Goal: Transaction & Acquisition: Book appointment/travel/reservation

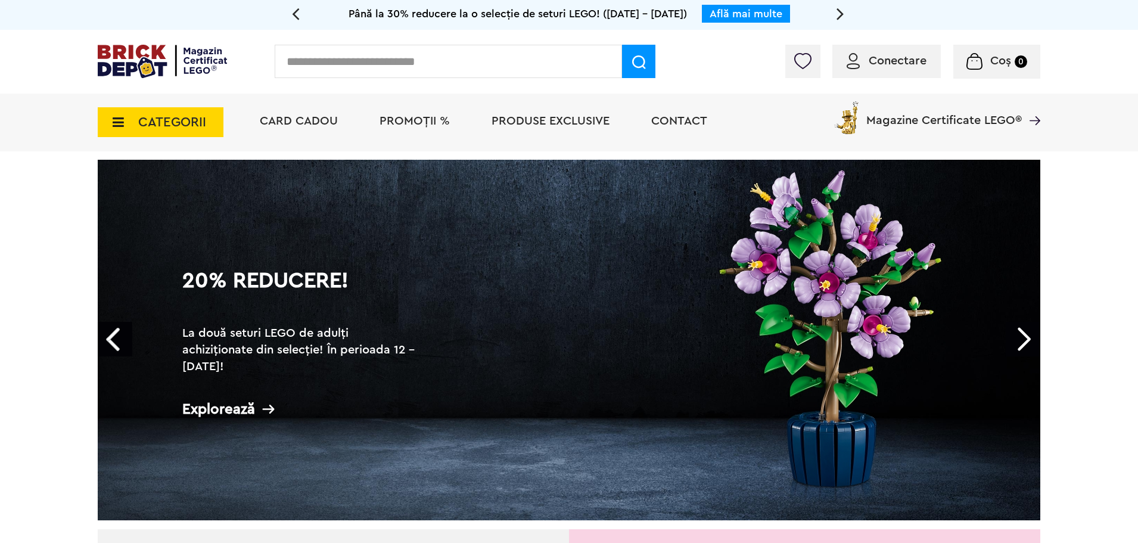
click at [909, 69] on div "Conectare" at bounding box center [887, 61] width 108 height 33
click at [904, 62] on span "Conectare" at bounding box center [898, 61] width 58 height 12
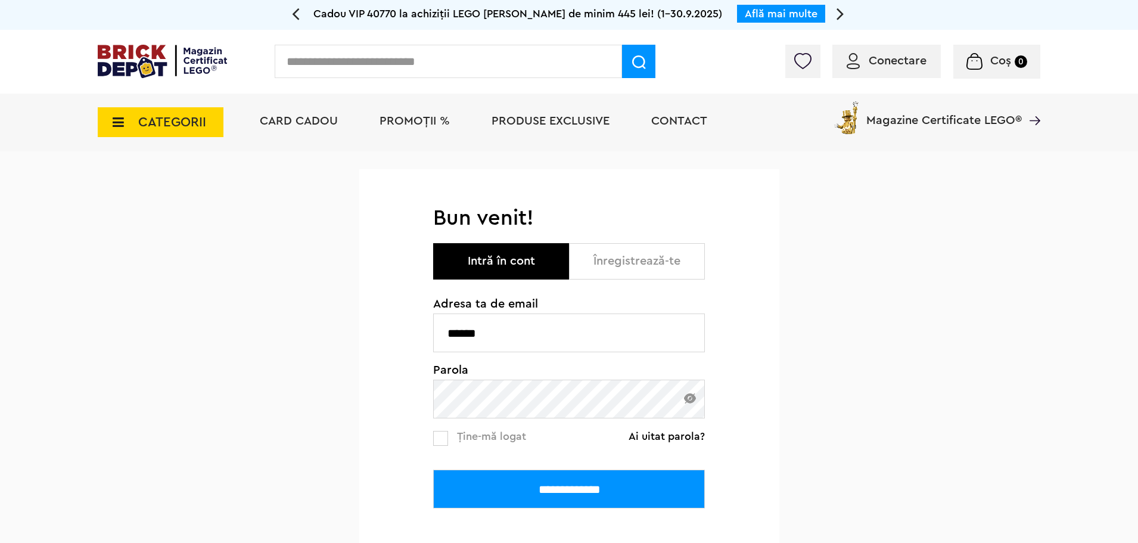
drag, startPoint x: 506, startPoint y: 333, endPoint x: 181, endPoint y: 337, distance: 324.8
click at [212, 337] on div "**********" at bounding box center [569, 409] width 1138 height 517
paste input "**********"
type input "**********"
click at [433, 470] on input "**********" at bounding box center [569, 489] width 272 height 39
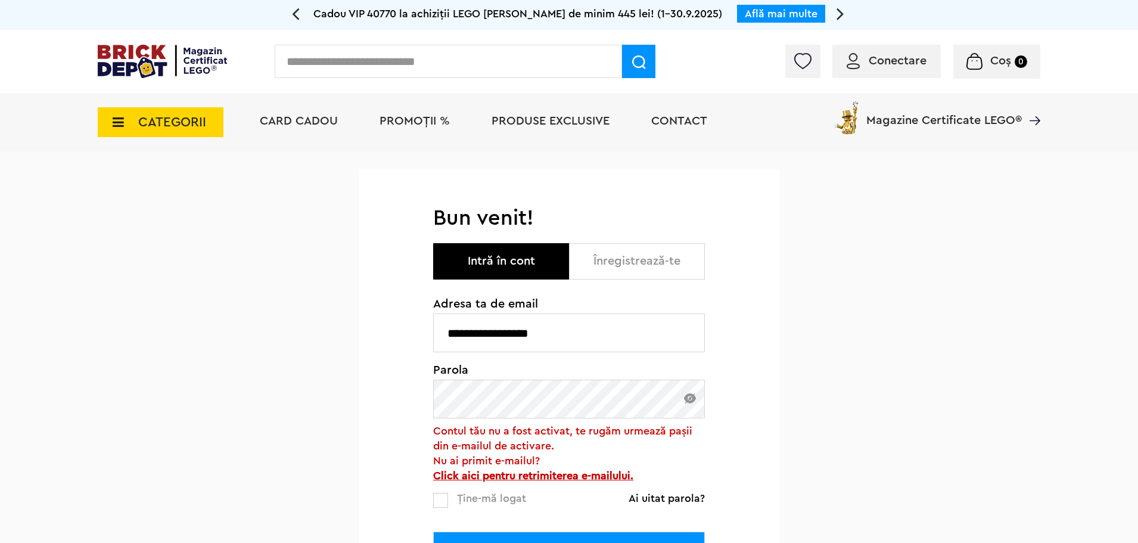
click at [554, 477] on b "Click aici pentru retrimiterea e-mailului." at bounding box center [533, 475] width 200 height 11
click at [439, 131] on li "PROMOȚII %" at bounding box center [415, 123] width 94 height 58
click at [437, 117] on span "PROMOȚII %" at bounding box center [415, 121] width 70 height 12
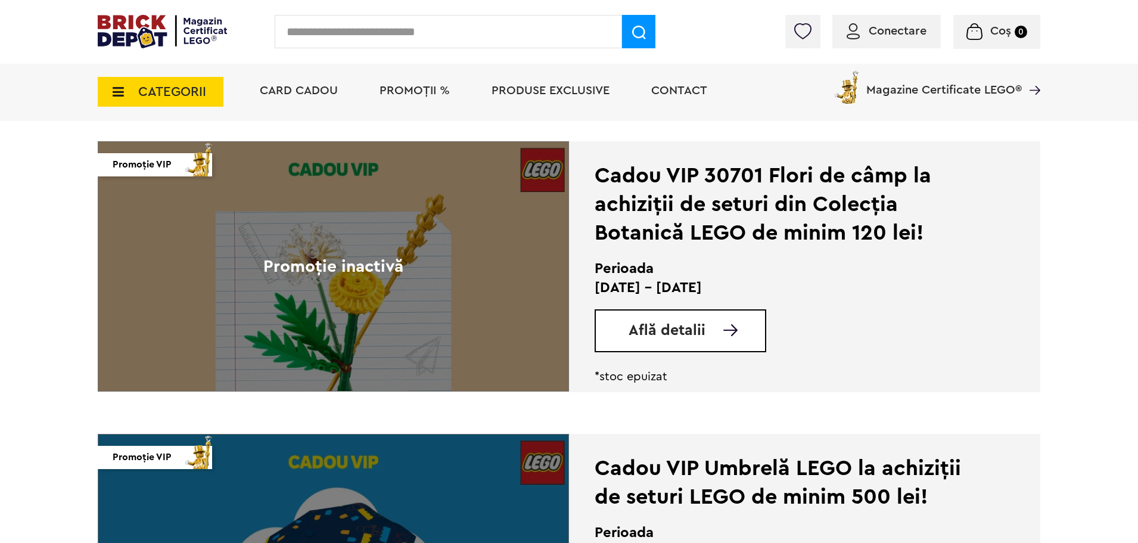
scroll to position [1967, 0]
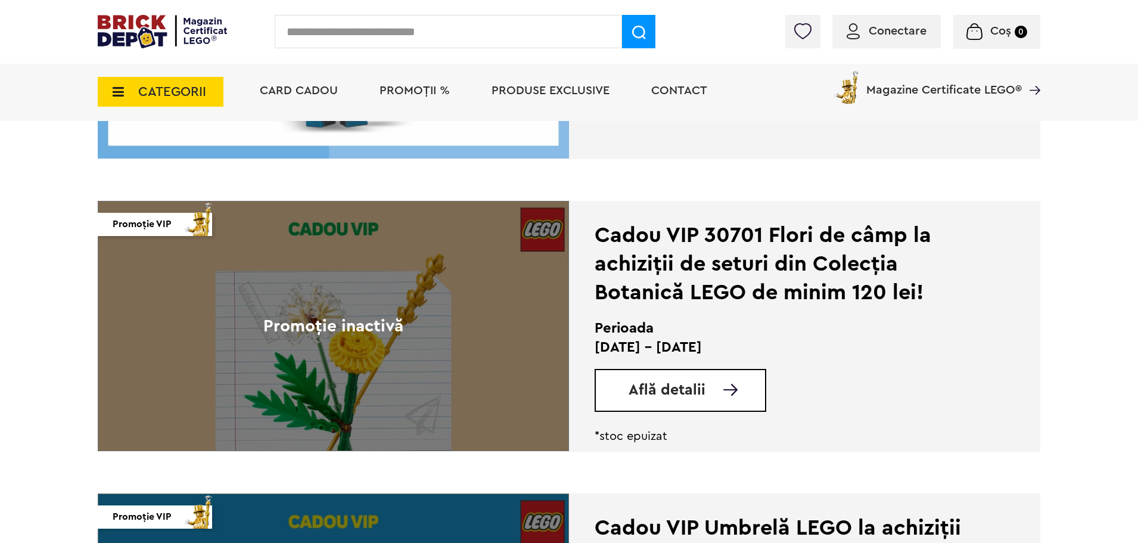
drag, startPoint x: 662, startPoint y: 382, endPoint x: 653, endPoint y: 384, distance: 9.1
click at [662, 383] on span "Află detalii" at bounding box center [667, 390] width 77 height 15
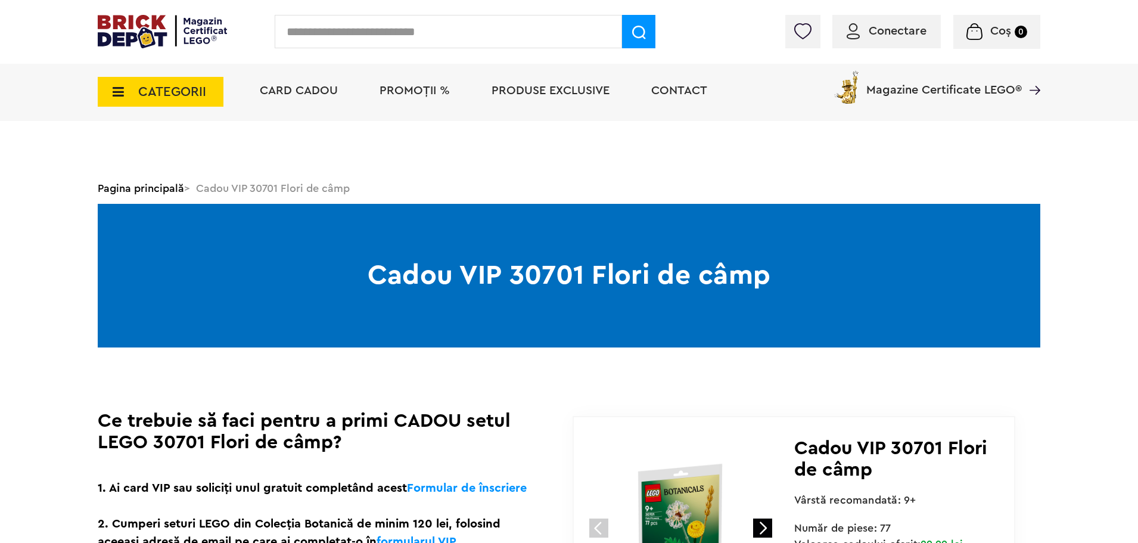
scroll to position [119, 0]
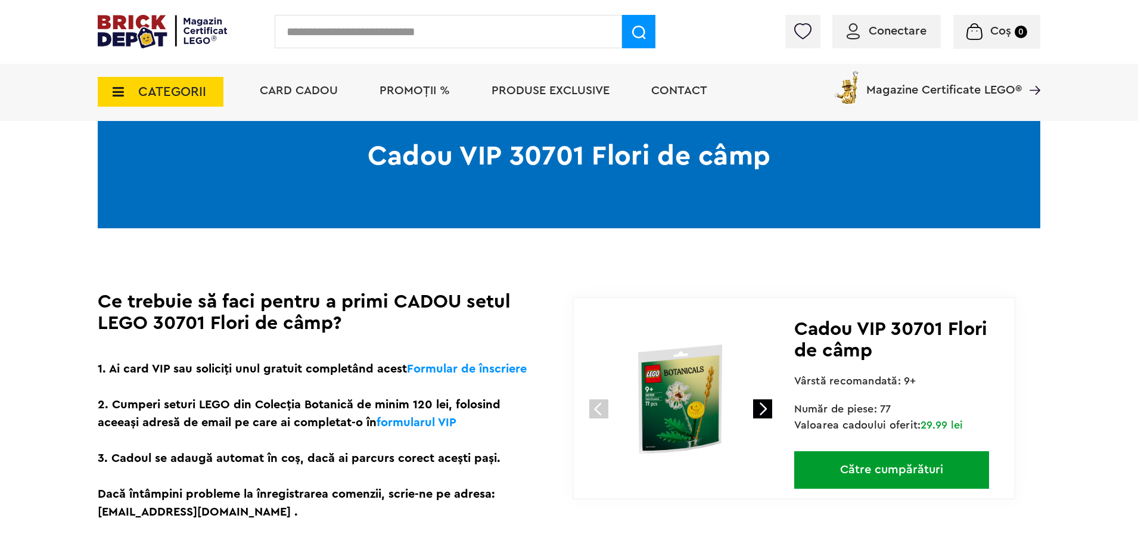
click at [924, 331] on span "Cadou VIP 30701 Flori de câmp" at bounding box center [890, 339] width 193 height 41
copy span "30701"
click at [399, 93] on span "PROMOȚII %" at bounding box center [415, 91] width 70 height 12
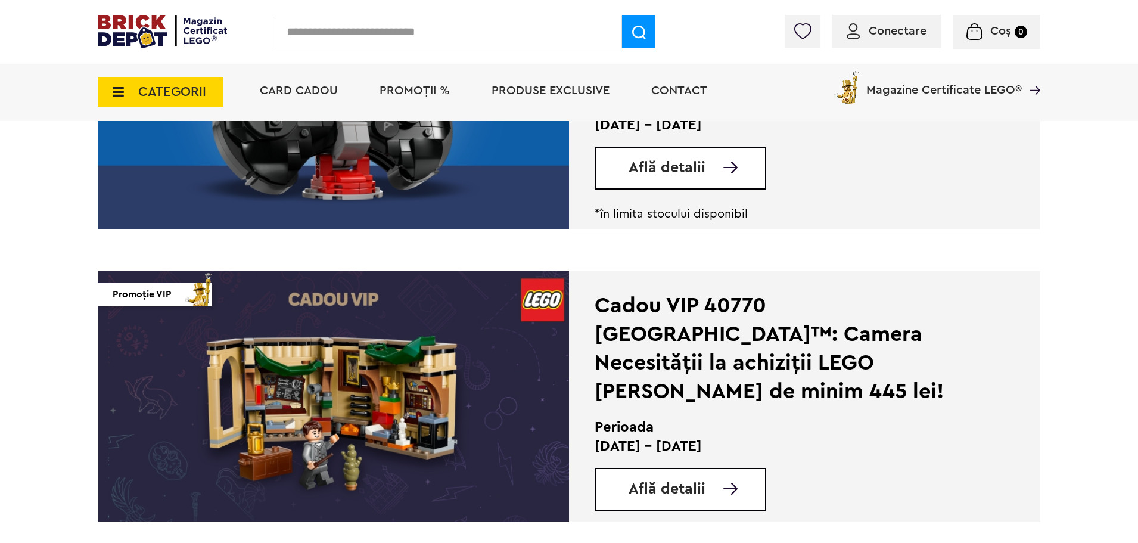
scroll to position [1073, 0]
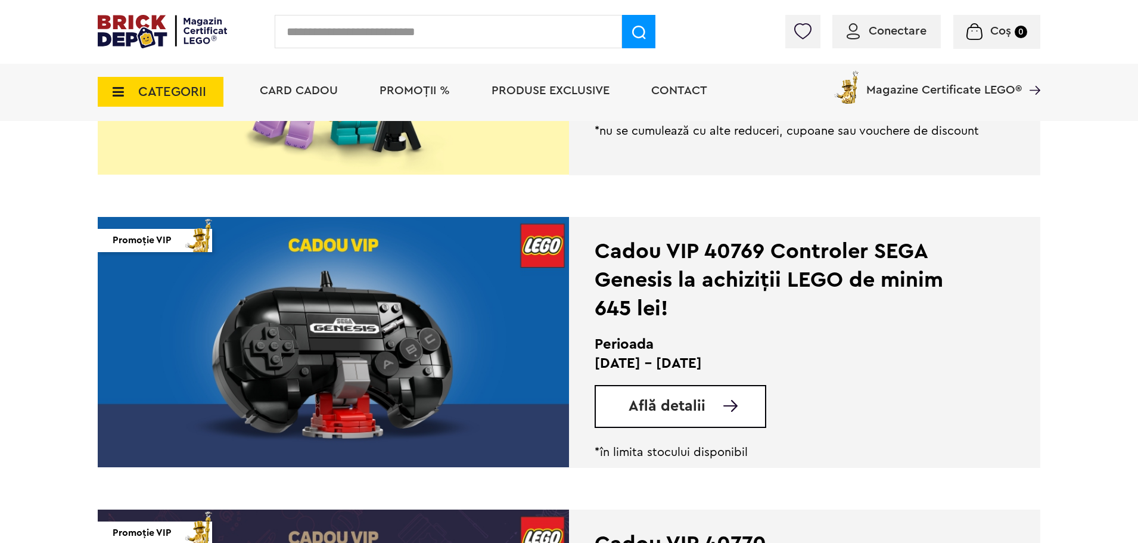
click at [669, 400] on span "Află detalii" at bounding box center [667, 406] width 77 height 15
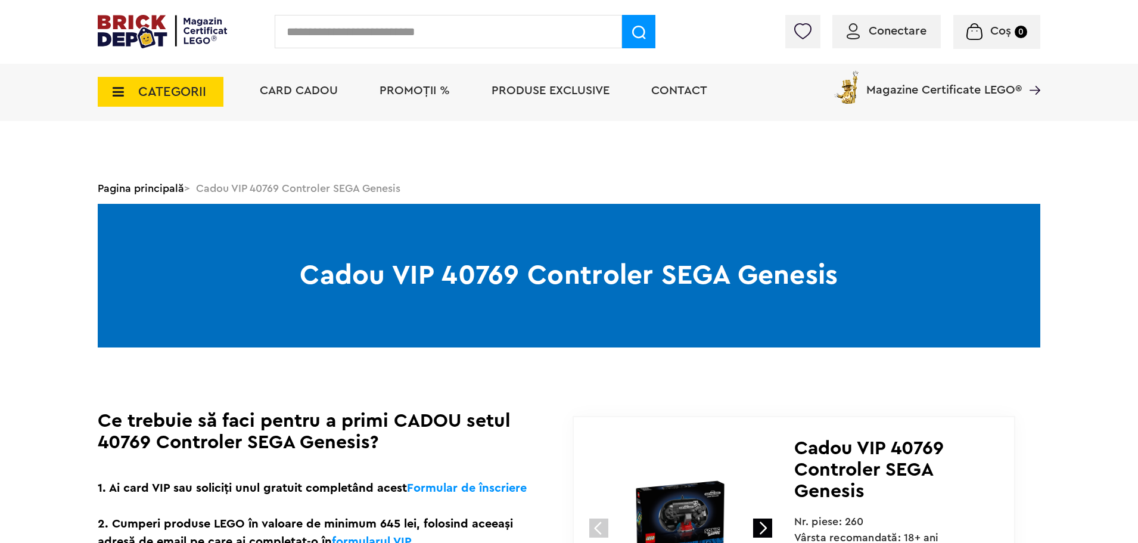
scroll to position [119, 0]
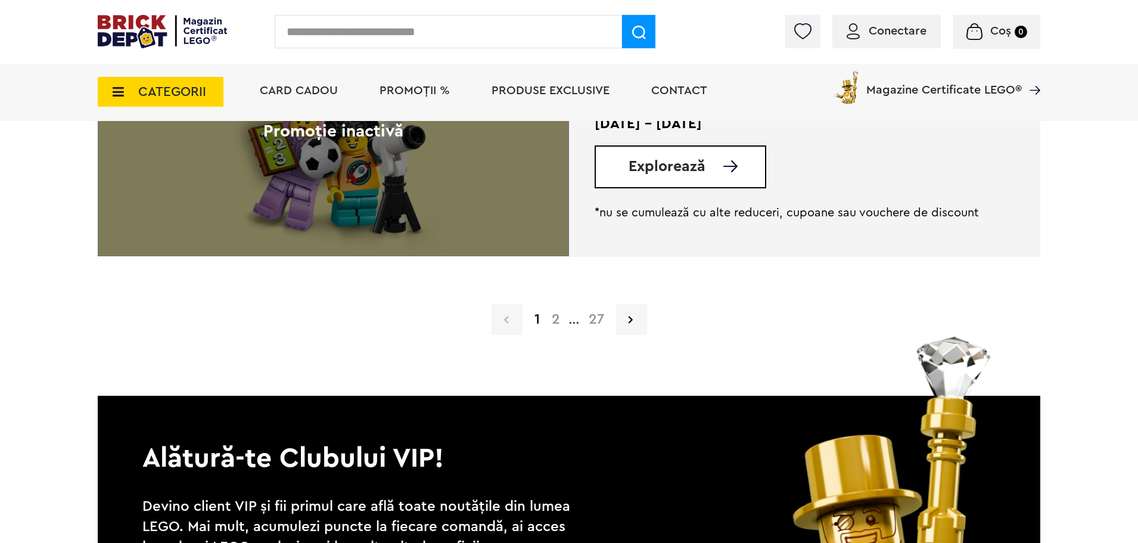
scroll to position [3158, 0]
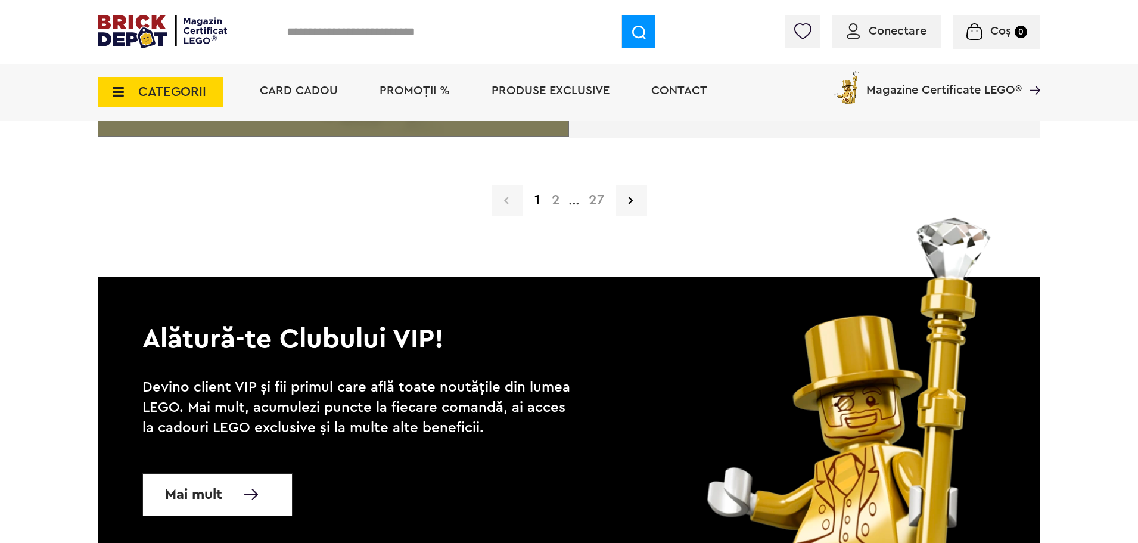
click at [560, 206] on link "2" at bounding box center [556, 200] width 20 height 14
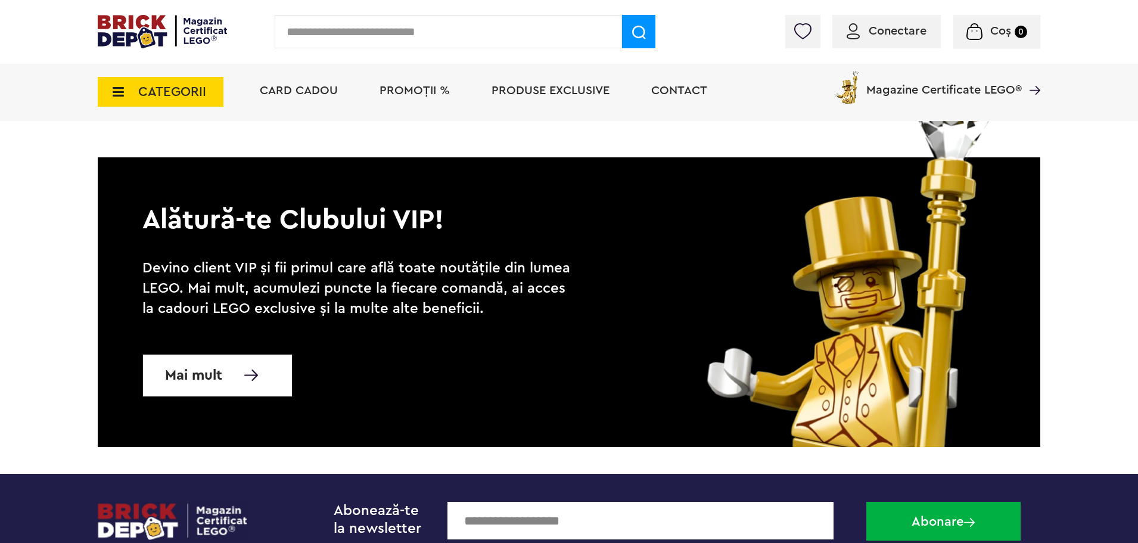
scroll to position [3099, 0]
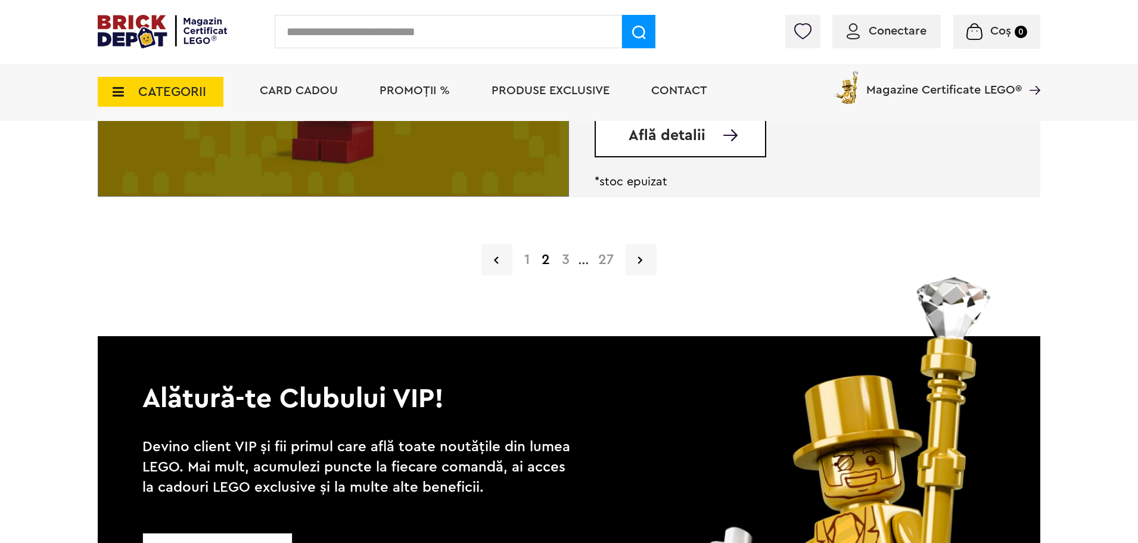
click at [529, 260] on link "1" at bounding box center [526, 260] width 17 height 14
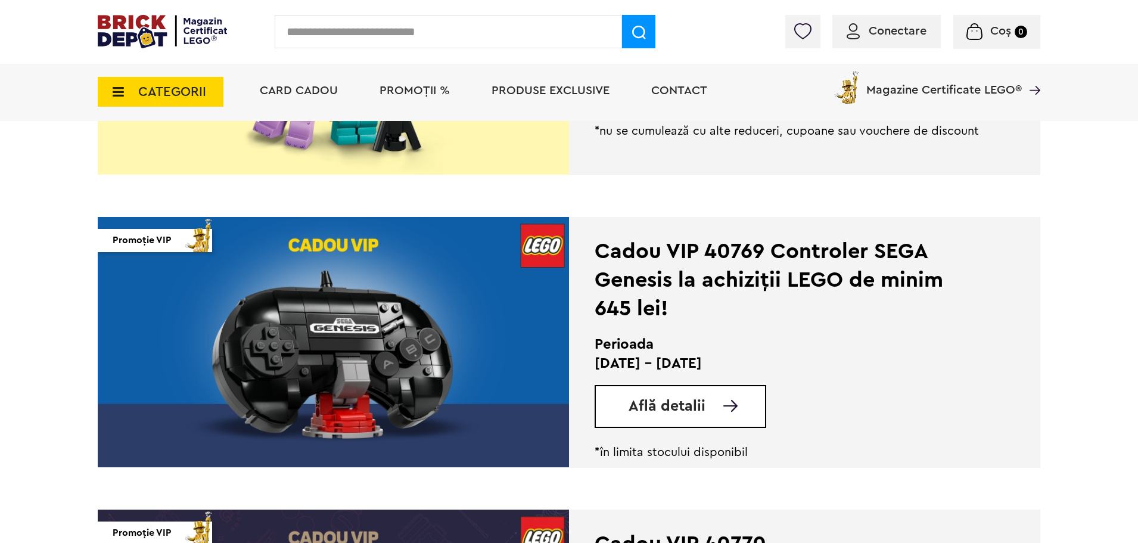
scroll to position [1013, 0]
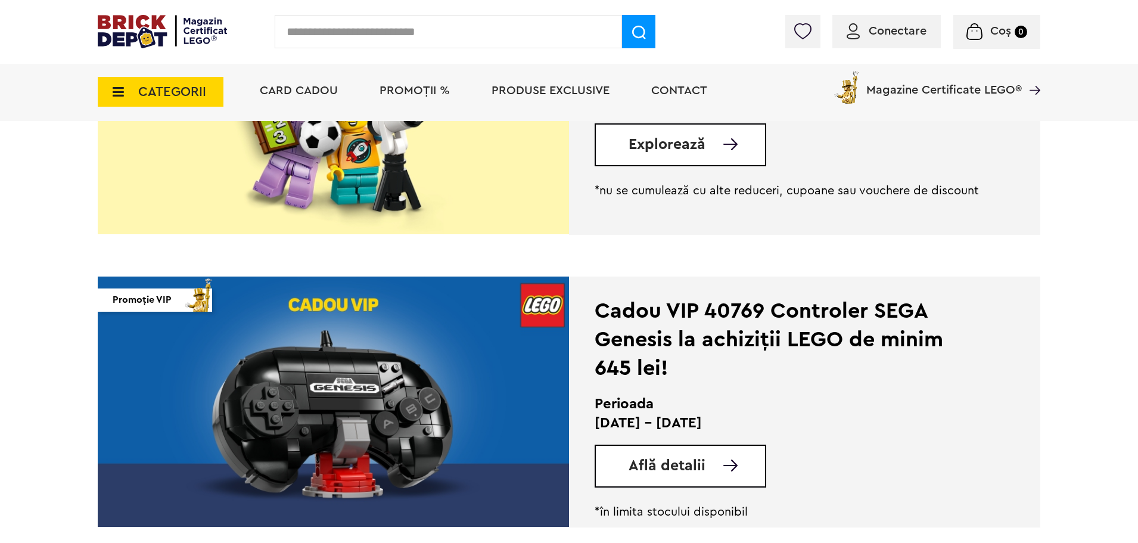
click at [347, 396] on img at bounding box center [333, 402] width 471 height 250
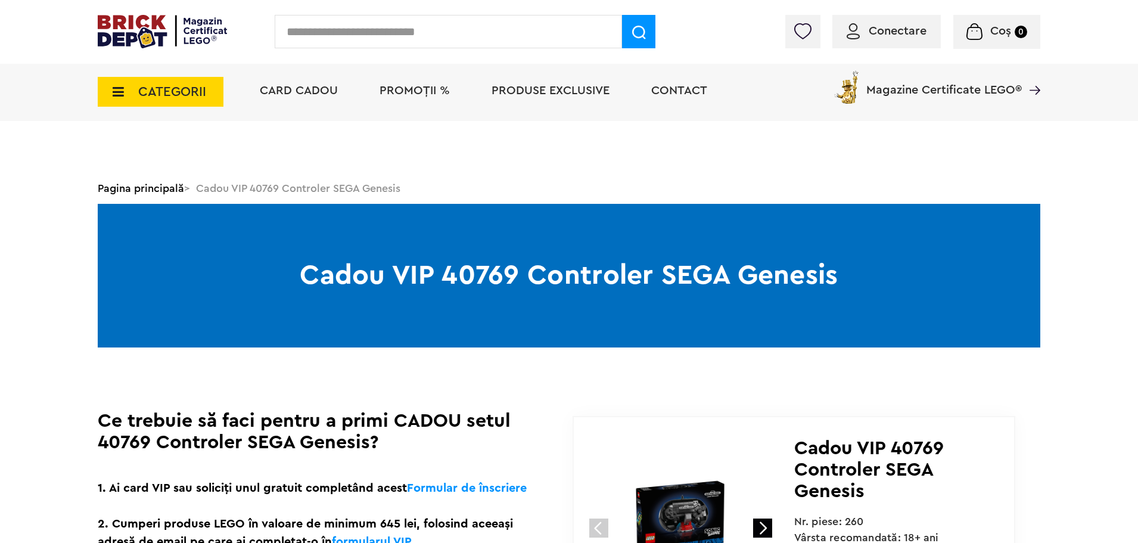
scroll to position [179, 0]
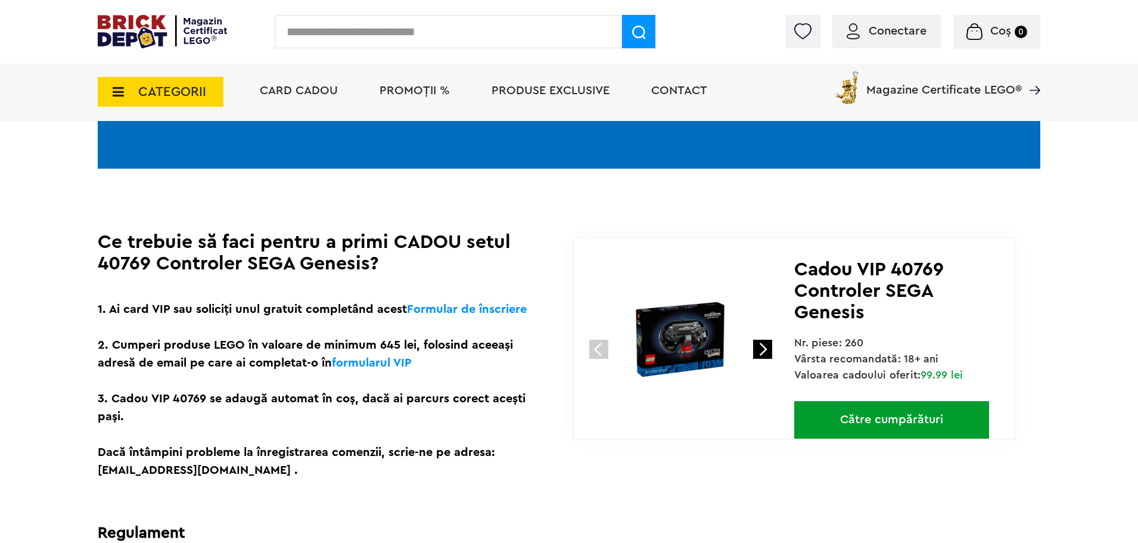
click at [652, 335] on img at bounding box center [680, 339] width 159 height 159
click at [694, 343] on img at bounding box center [680, 339] width 159 height 159
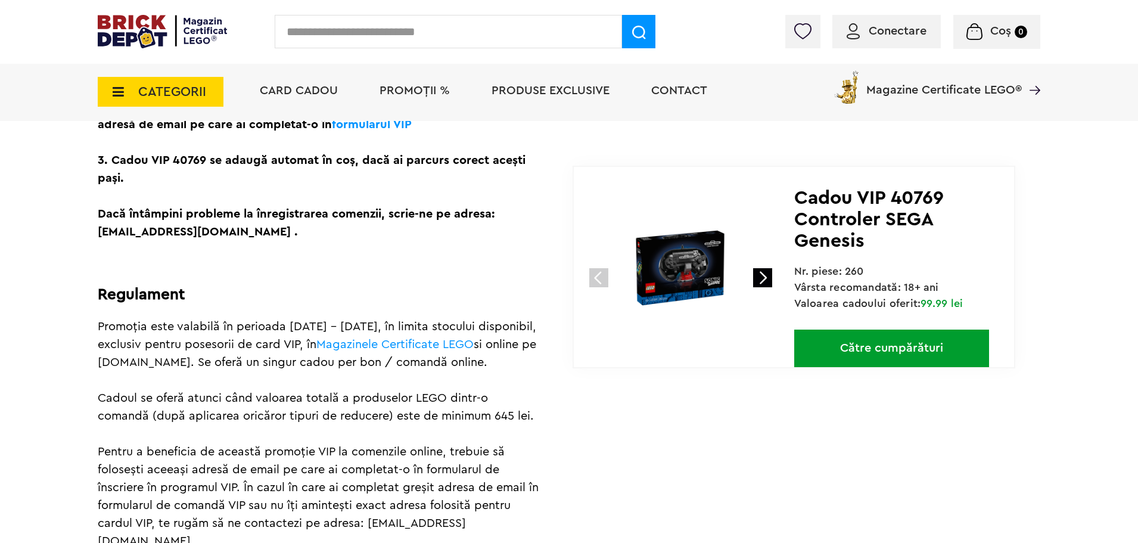
scroll to position [536, 0]
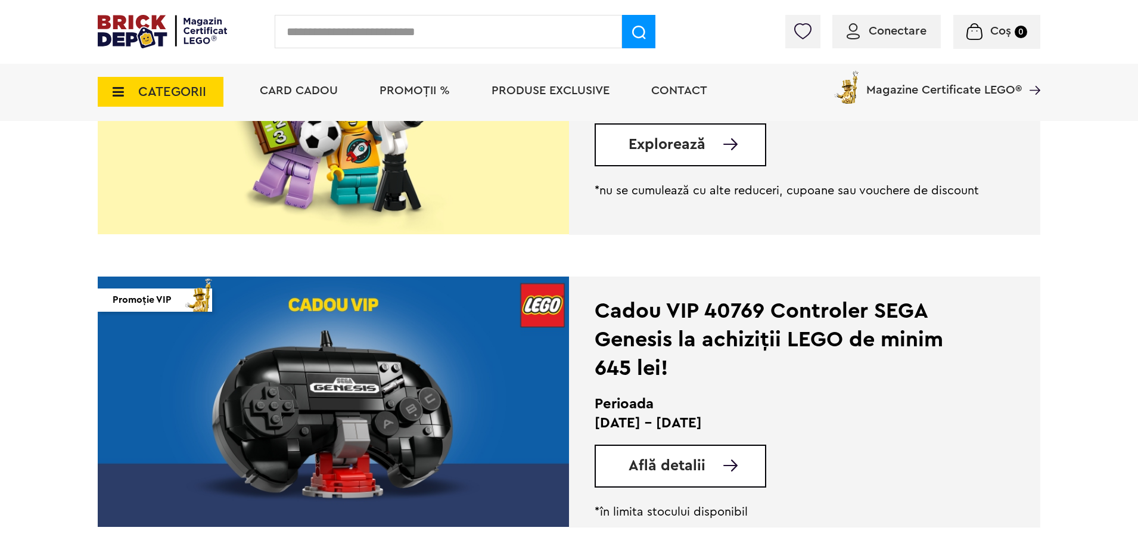
scroll to position [1073, 0]
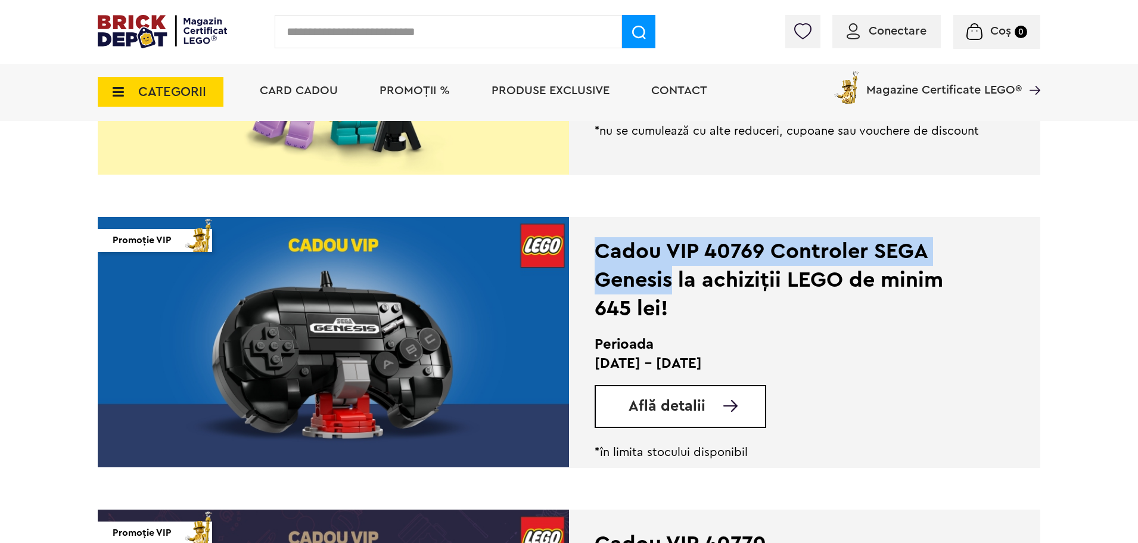
drag, startPoint x: 673, startPoint y: 282, endPoint x: 588, endPoint y: 234, distance: 97.9
click at [588, 234] on div "Cadou VIP 40769 Controler SEGA Genesis la achiziții LEGO de minim 645 lei! Peri…" at bounding box center [804, 342] width 471 height 251
copy div "Cadou VIP 40769 Controler SEGA Genesis"
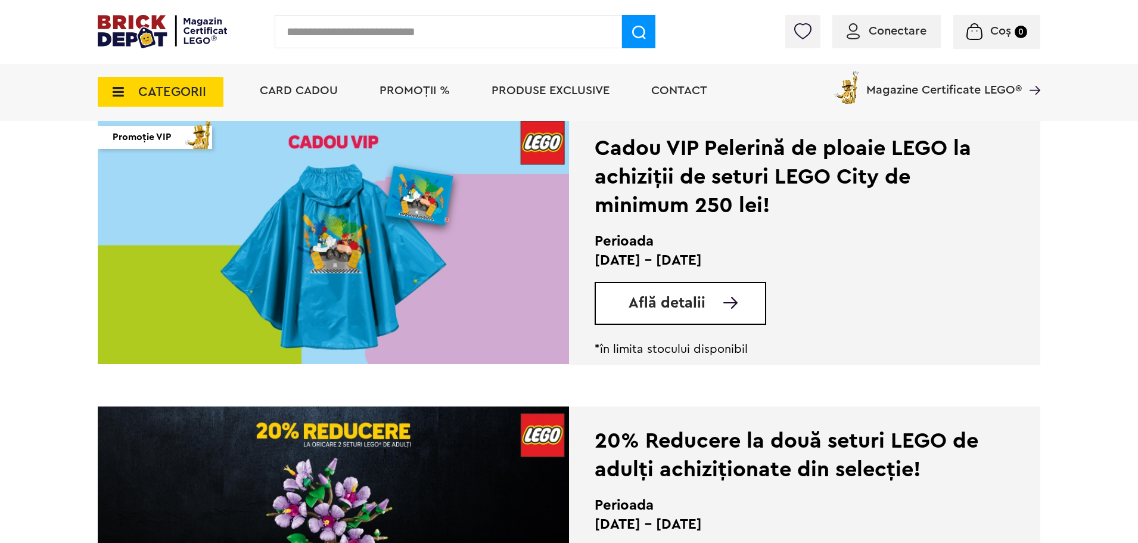
scroll to position [536, 0]
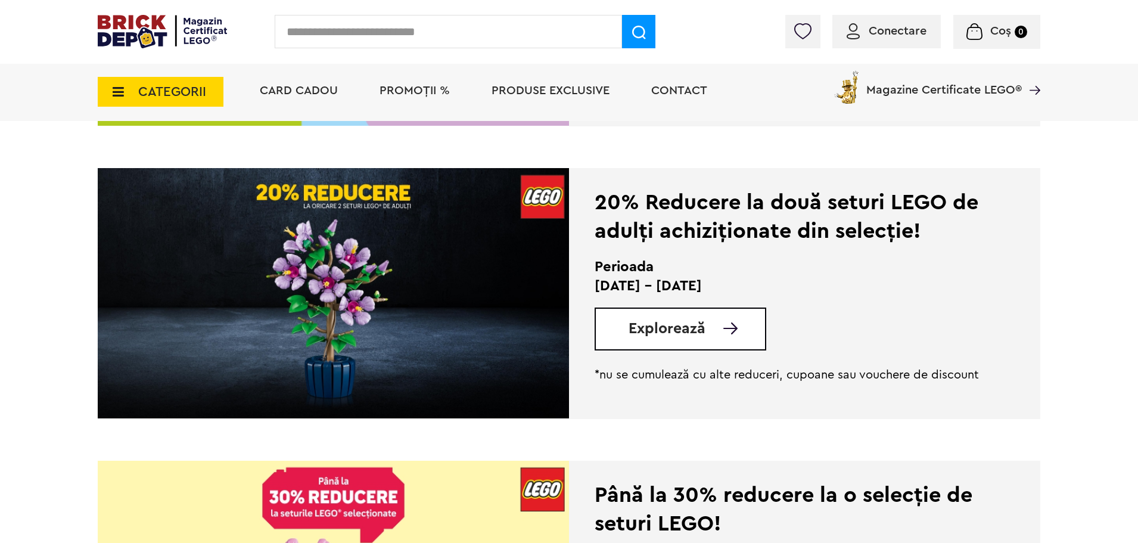
click at [713, 343] on div "Explorează" at bounding box center [681, 329] width 172 height 43
click at [691, 334] on span "Explorează" at bounding box center [667, 328] width 77 height 15
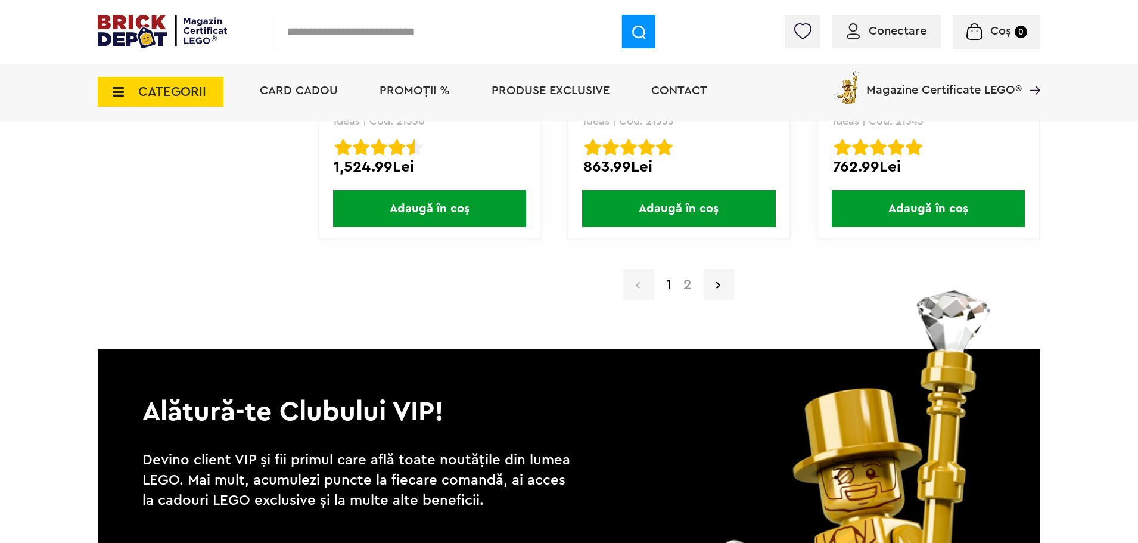
scroll to position [11822, 0]
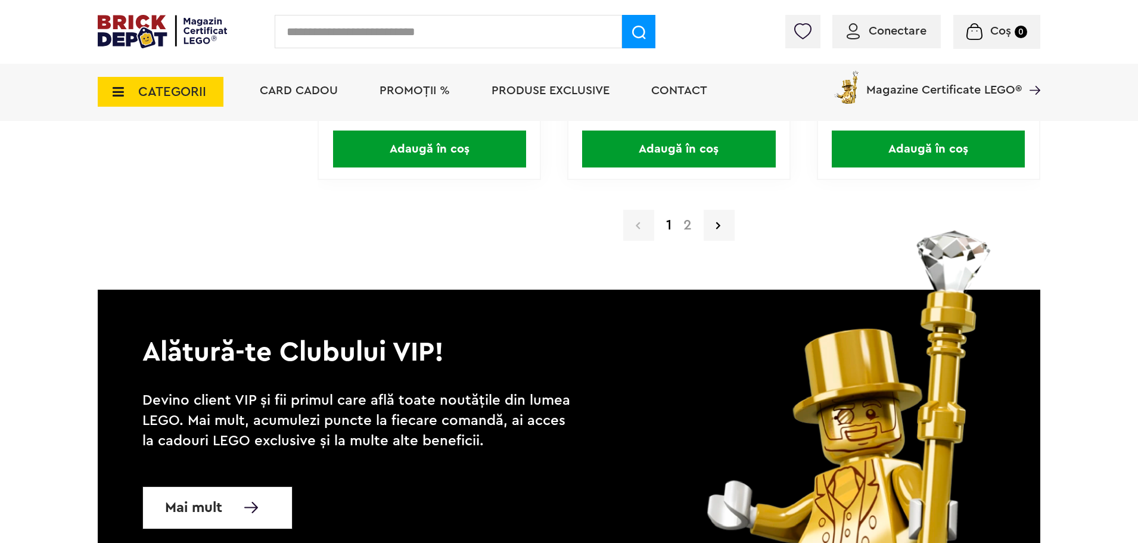
click at [687, 228] on link "2" at bounding box center [688, 225] width 20 height 14
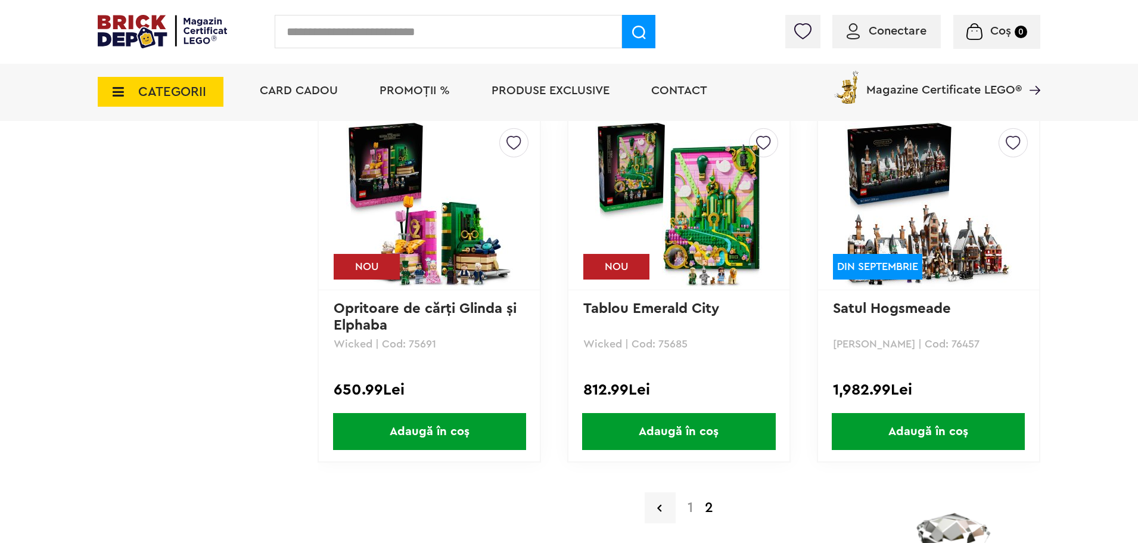
scroll to position [9259, 0]
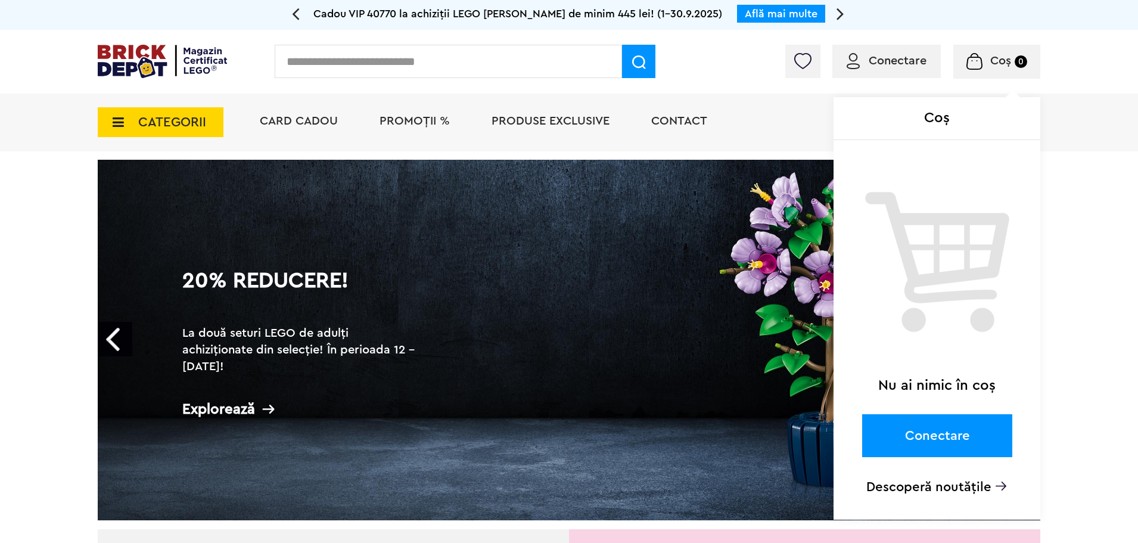
click at [880, 65] on div "Coș Nu ai nimic în coș Conectare Descoperă noutățile" at bounding box center [949, 64] width 182 height 12
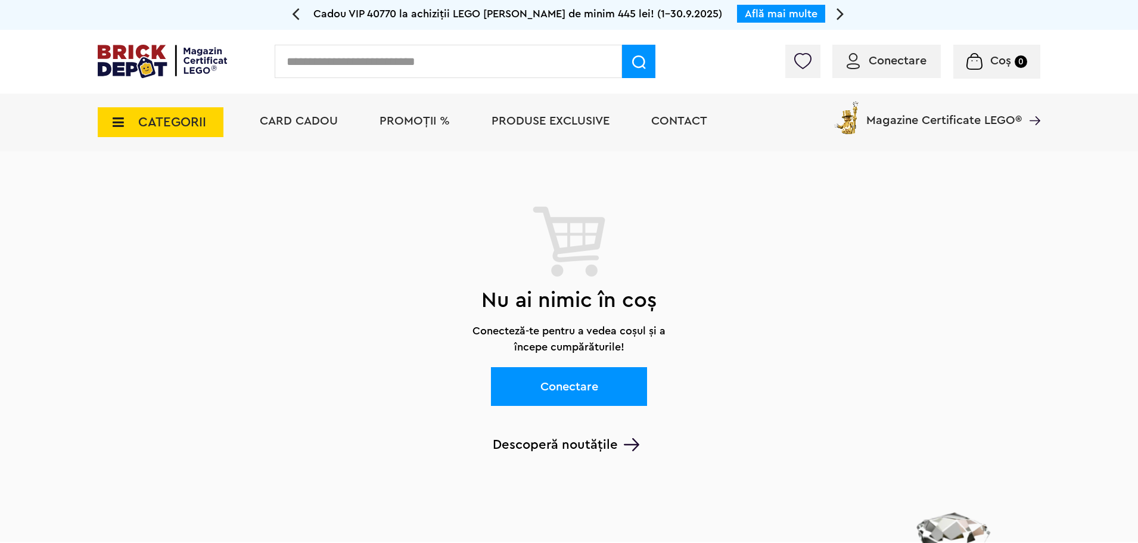
click at [899, 65] on span "Conectare" at bounding box center [898, 61] width 58 height 12
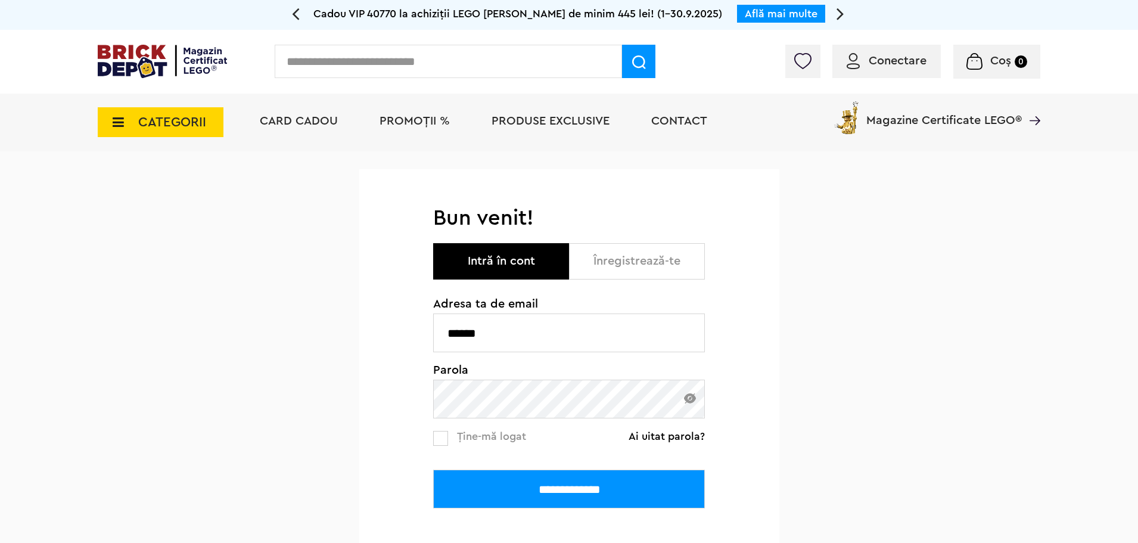
drag, startPoint x: 610, startPoint y: 338, endPoint x: 283, endPoint y: 353, distance: 327.5
click at [319, 353] on div "**********" at bounding box center [569, 409] width 1138 height 517
paste input "**********"
type input "**********"
click at [433, 470] on input "**********" at bounding box center [569, 489] width 272 height 39
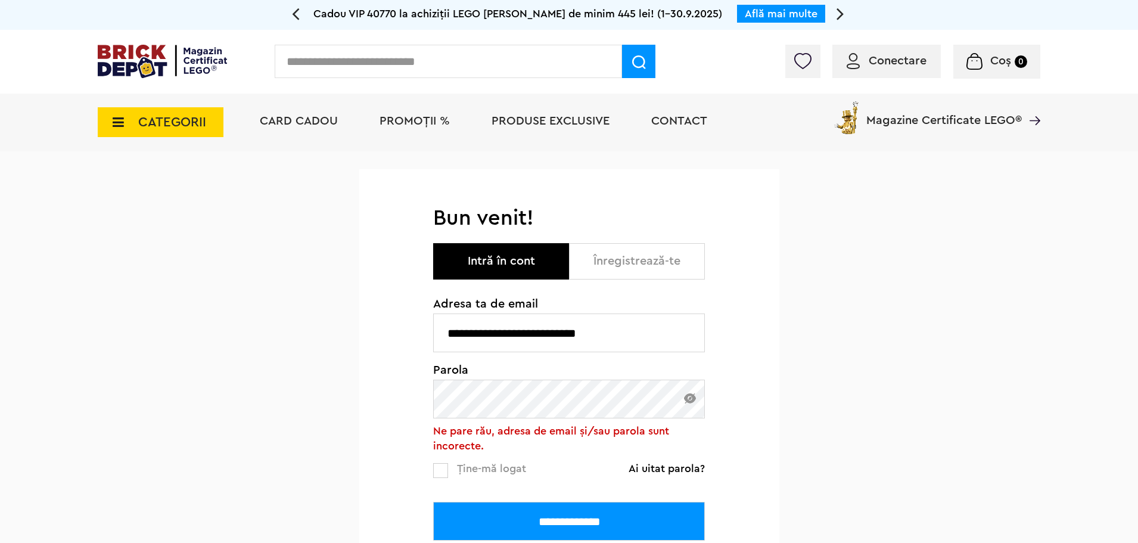
click at [456, 331] on input "**********" at bounding box center [569, 332] width 272 height 39
click at [449, 334] on input "**********" at bounding box center [569, 332] width 272 height 39
click at [658, 335] on input "**********" at bounding box center [569, 332] width 272 height 39
click at [528, 518] on input "**********" at bounding box center [569, 521] width 272 height 39
click at [180, 59] on img at bounding box center [162, 61] width 129 height 33
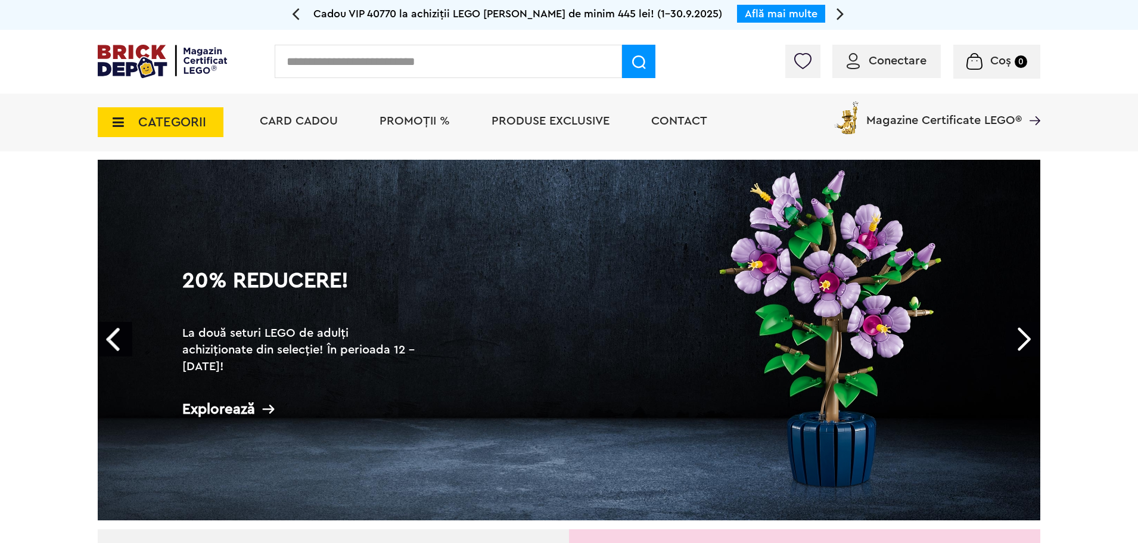
click at [906, 58] on span "Conectare" at bounding box center [898, 61] width 58 height 12
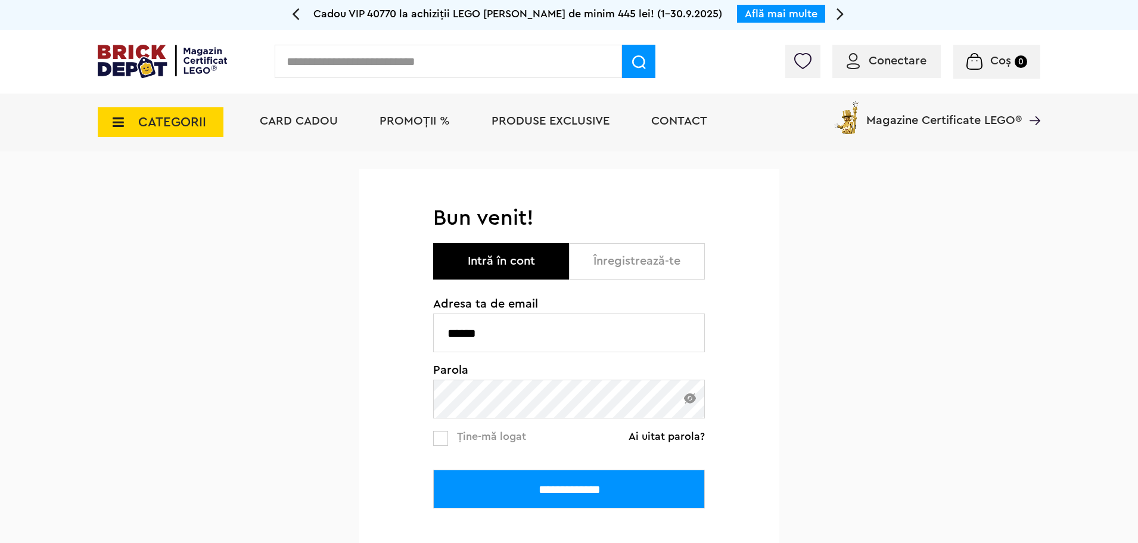
click at [371, 344] on div "**********" at bounding box center [569, 395] width 420 height 380
paste input "**********"
type input "**********"
click at [433, 470] on input "**********" at bounding box center [569, 489] width 272 height 39
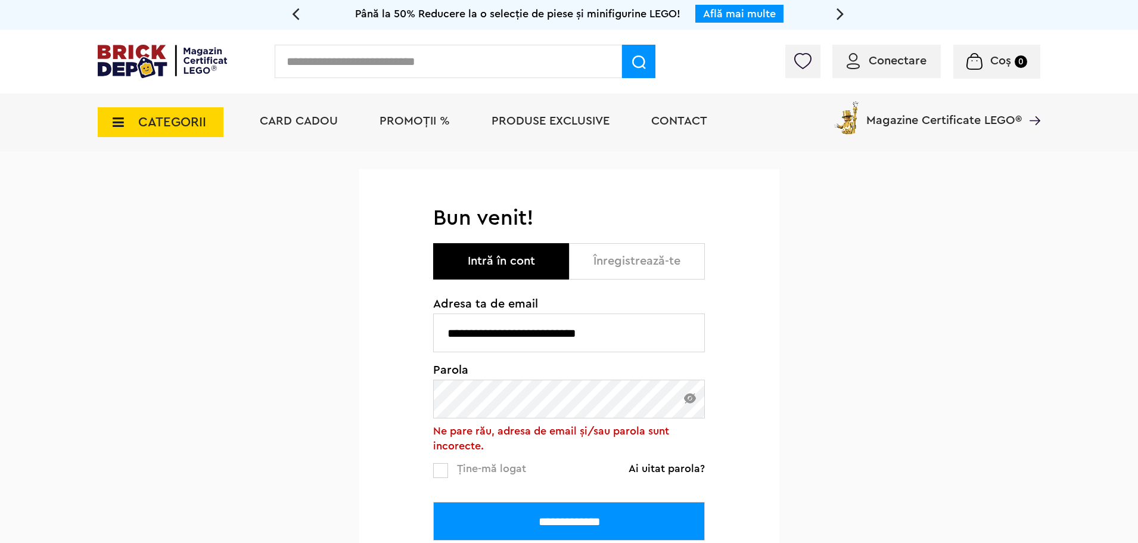
click at [159, 116] on span "CATEGORII" at bounding box center [172, 122] width 68 height 13
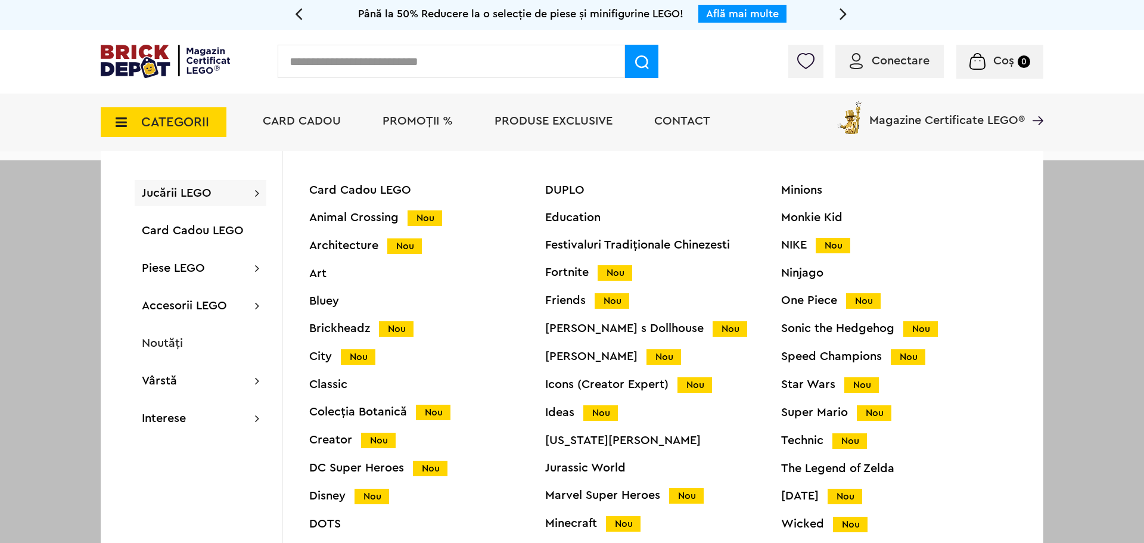
click at [336, 304] on div "Bluey" at bounding box center [427, 301] width 236 height 12
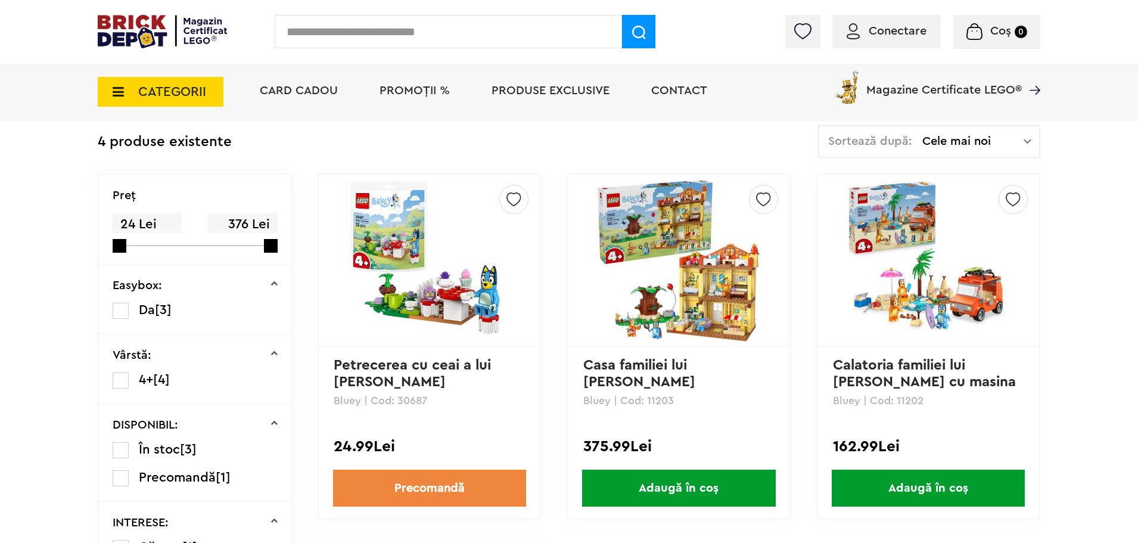
scroll to position [417, 0]
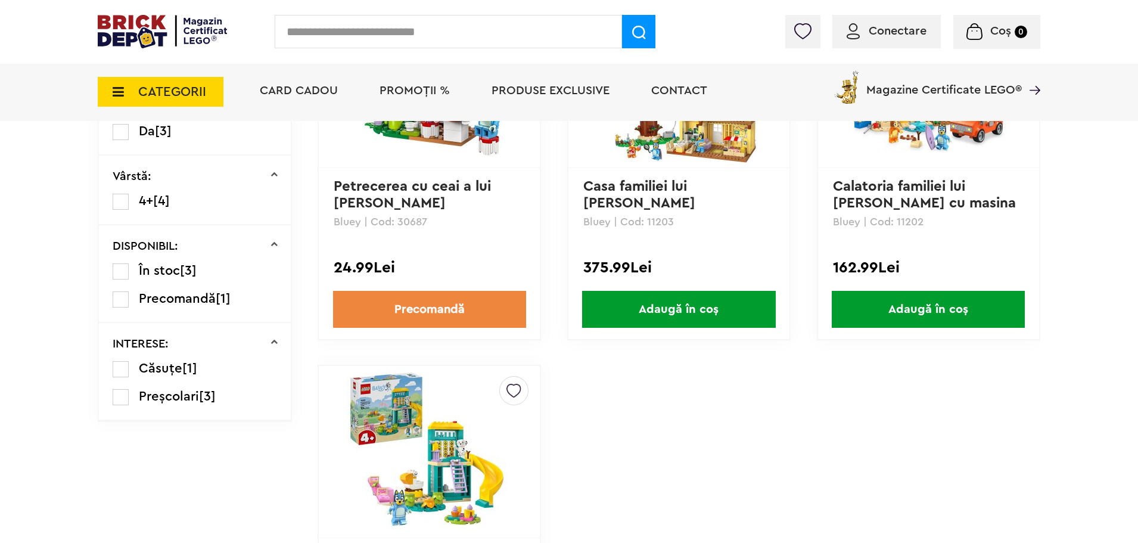
click at [691, 318] on span "Adaugă în coș" at bounding box center [678, 309] width 193 height 37
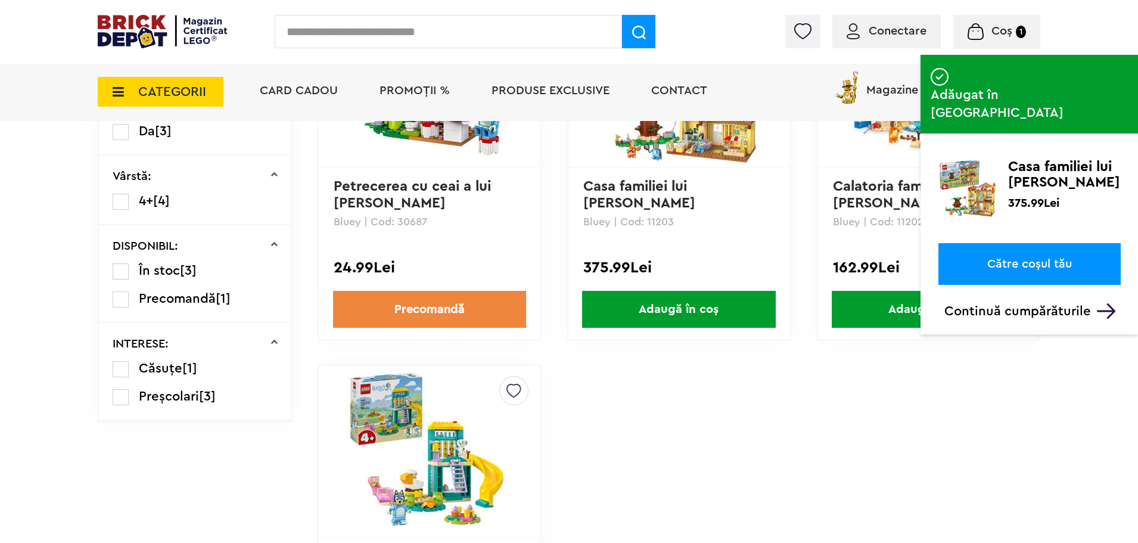
click at [1033, 243] on link "Către coșul tău" at bounding box center [1030, 264] width 182 height 42
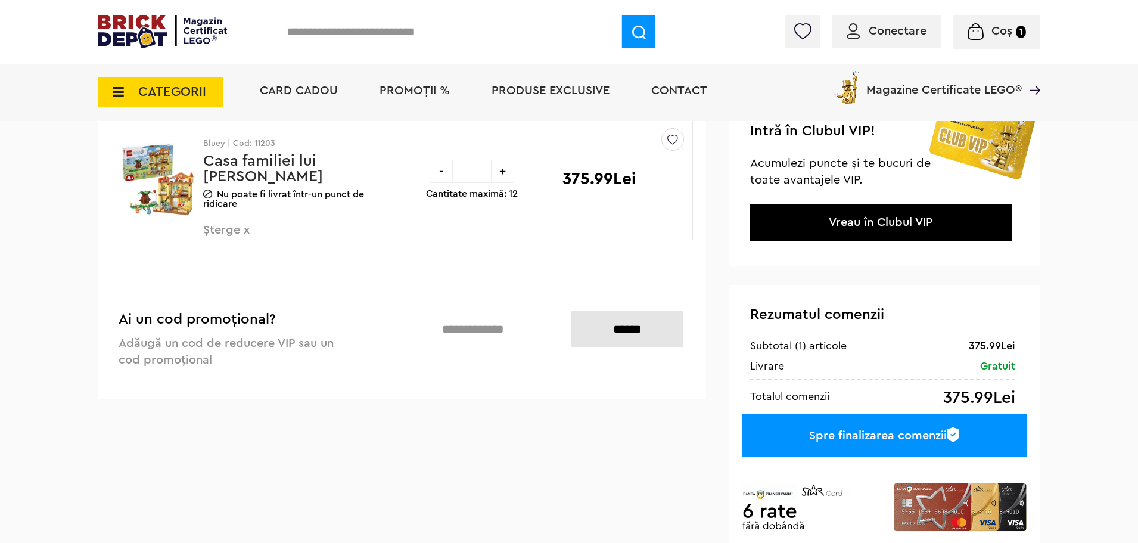
scroll to position [60, 0]
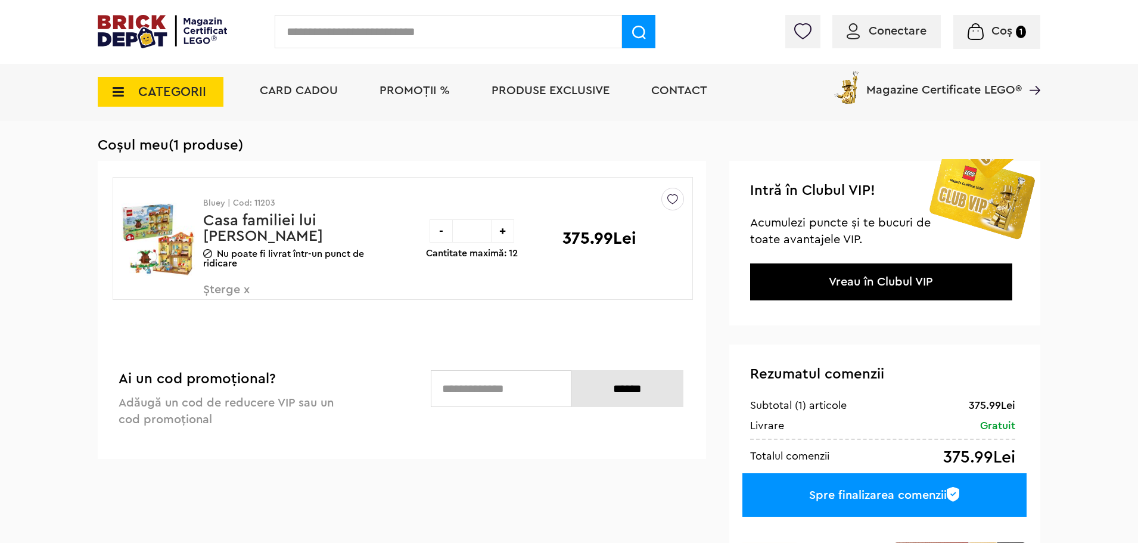
click at [200, 288] on div at bounding box center [158, 239] width 90 height 123
click at [231, 290] on span "Șterge x" at bounding box center [273, 297] width 140 height 26
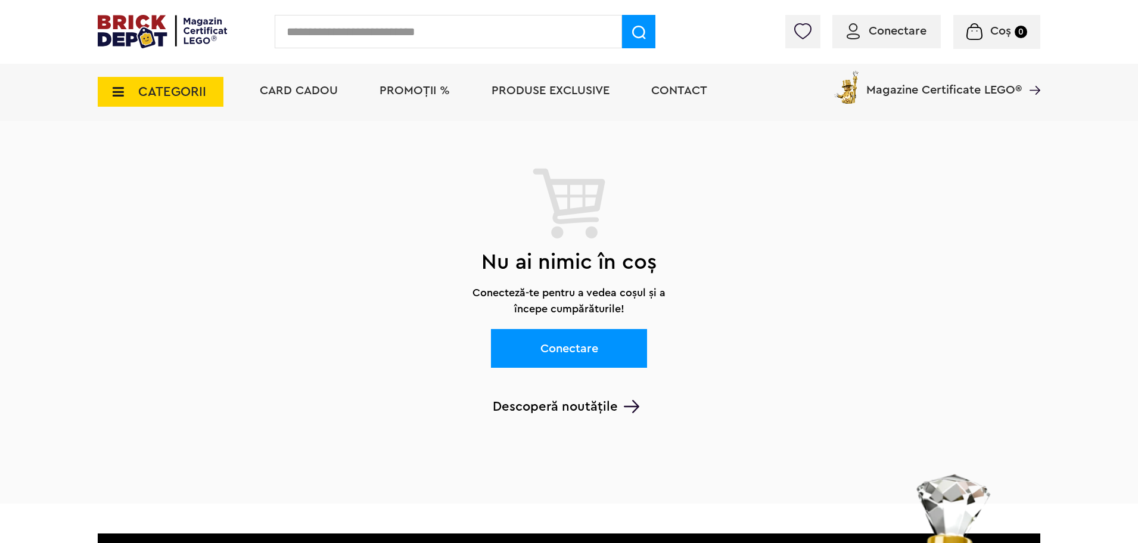
click at [439, 85] on span "PROMOȚII %" at bounding box center [415, 91] width 70 height 12
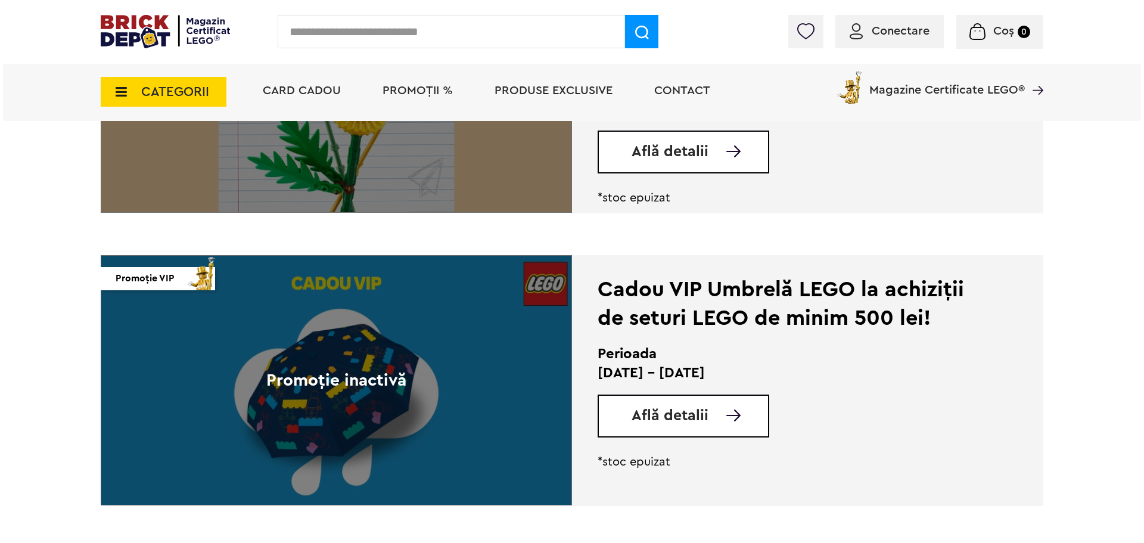
scroll to position [1967, 0]
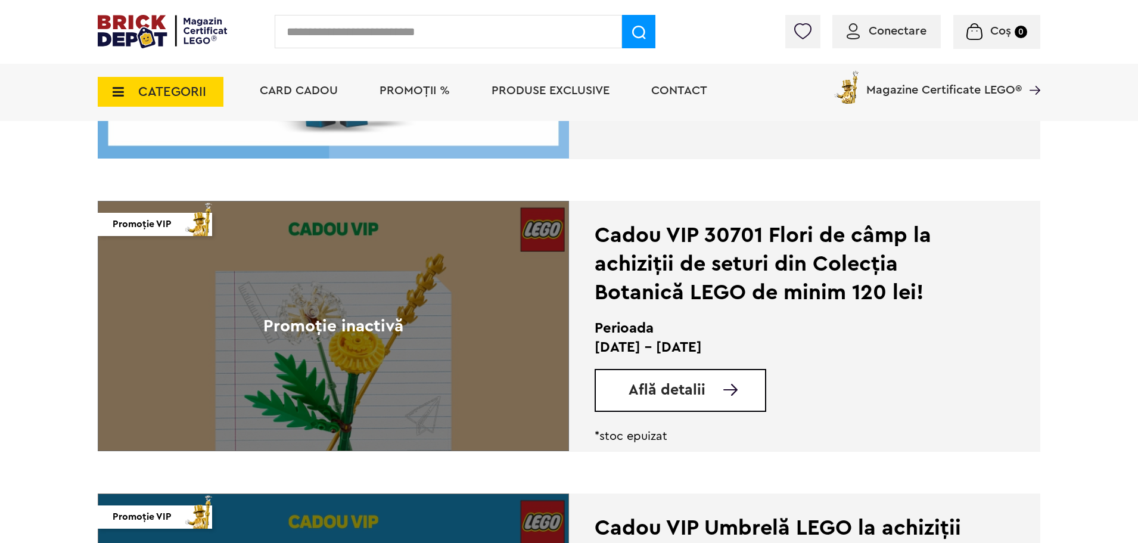
click at [394, 26] on input "text" at bounding box center [448, 31] width 347 height 33
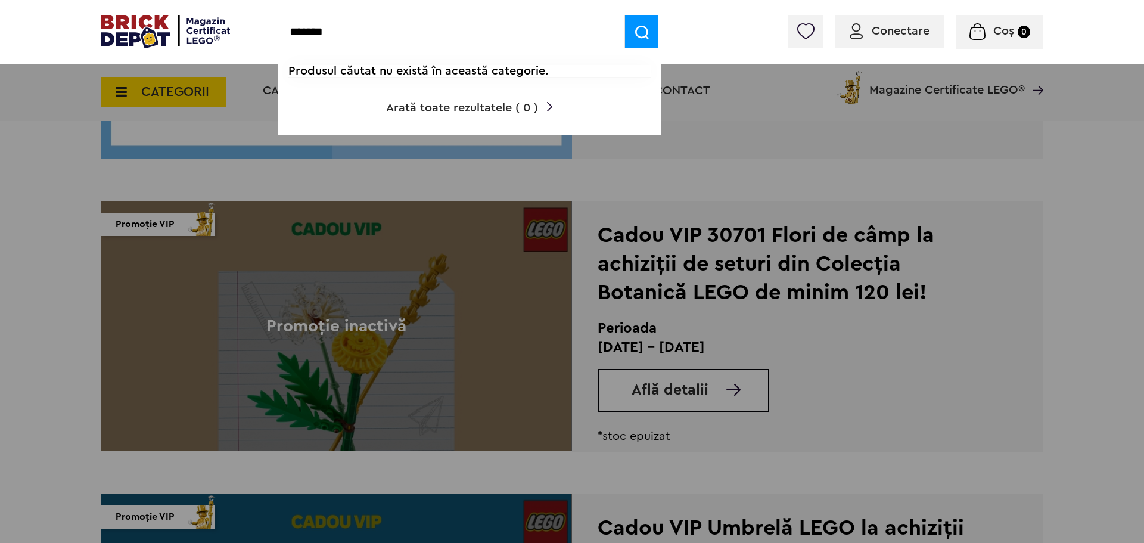
type input "*******"
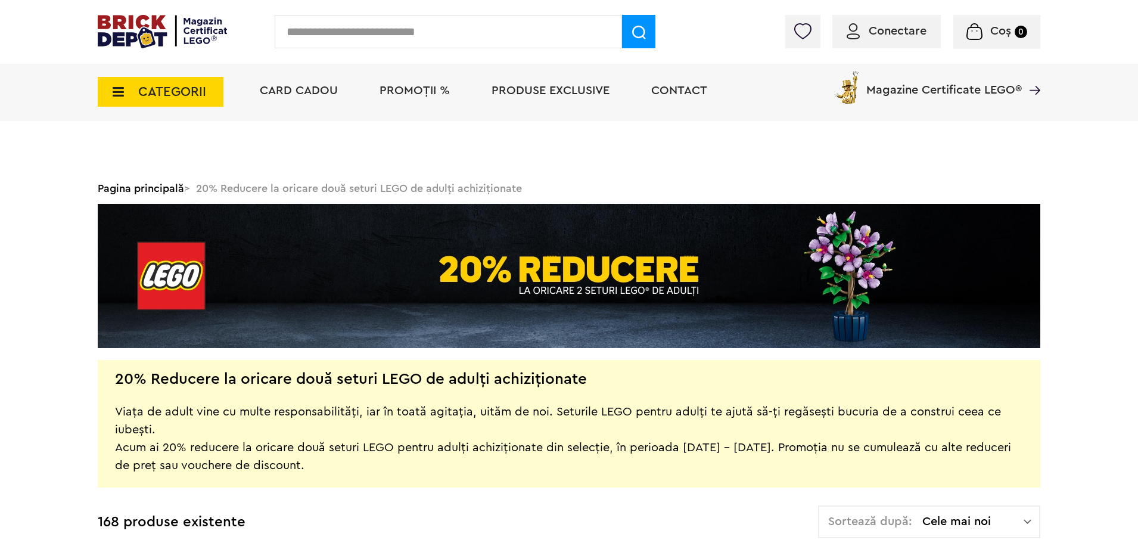
scroll to position [9259, 0]
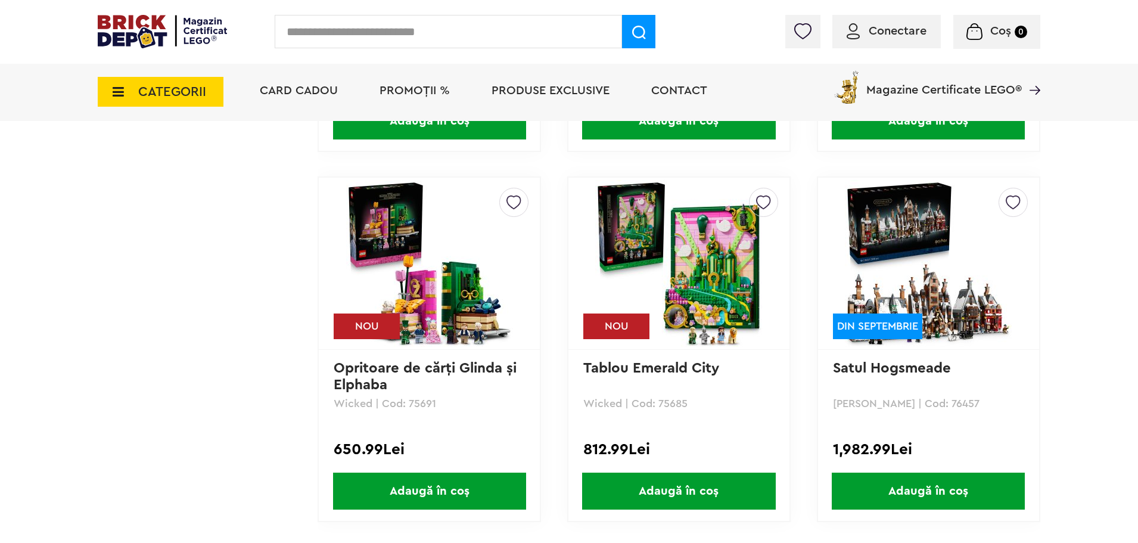
click at [893, 33] on span "Conectare" at bounding box center [898, 31] width 58 height 12
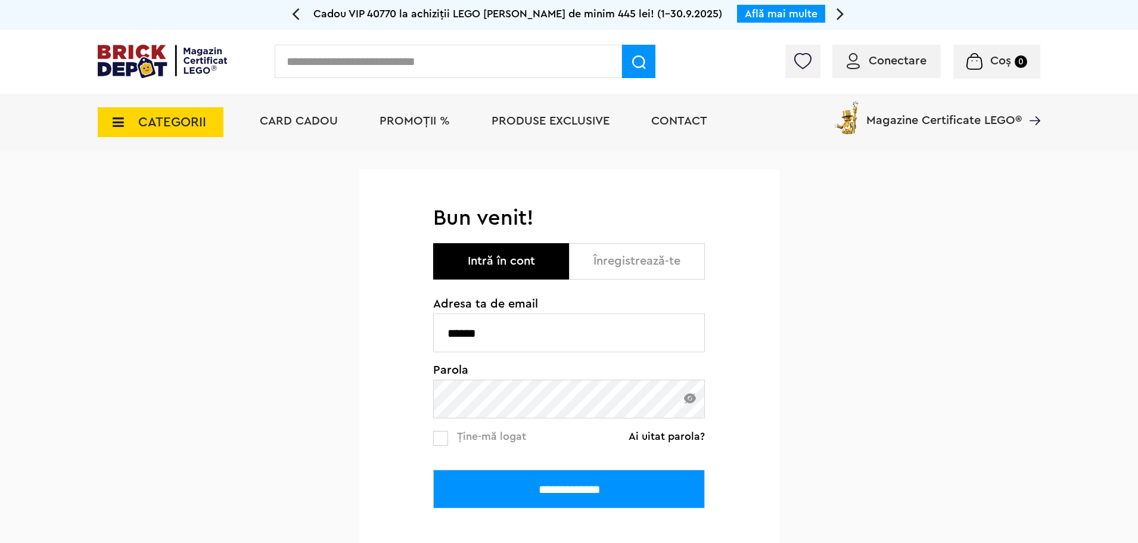
drag, startPoint x: 582, startPoint y: 324, endPoint x: 213, endPoint y: 292, distance: 369.7
click at [217, 293] on div "**********" at bounding box center [569, 409] width 1138 height 517
paste input "**********"
type input "**********"
click at [574, 479] on input "**********" at bounding box center [569, 489] width 272 height 39
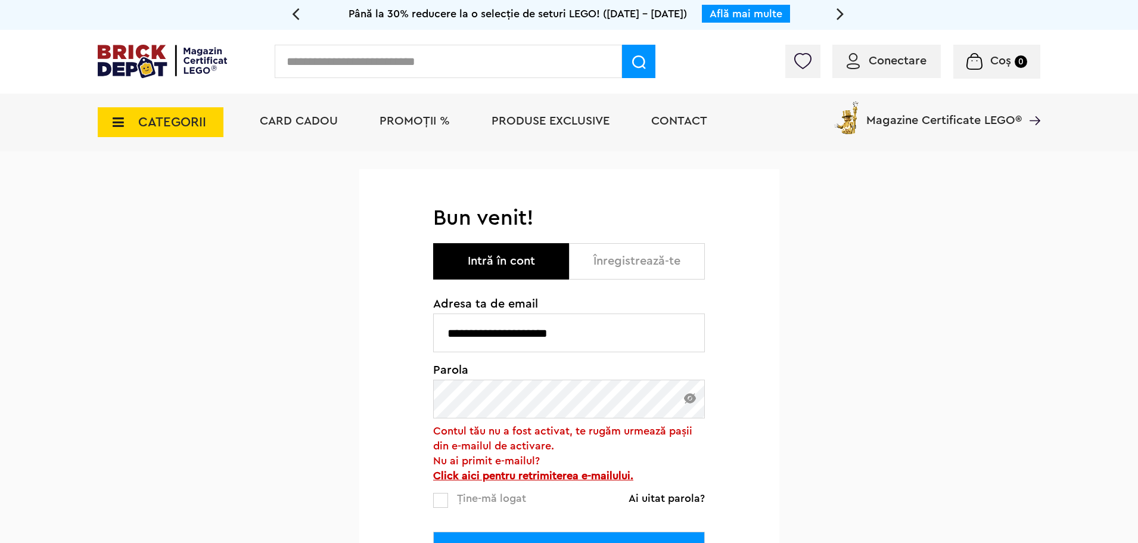
drag, startPoint x: 432, startPoint y: 346, endPoint x: 296, endPoint y: 350, distance: 135.9
click at [296, 350] on div "**********" at bounding box center [569, 440] width 1138 height 579
click at [583, 478] on b "Click aici pentru retrimiterea e-mailului." at bounding box center [533, 475] width 200 height 11
click at [409, 122] on span "PROMOȚII %" at bounding box center [415, 121] width 70 height 12
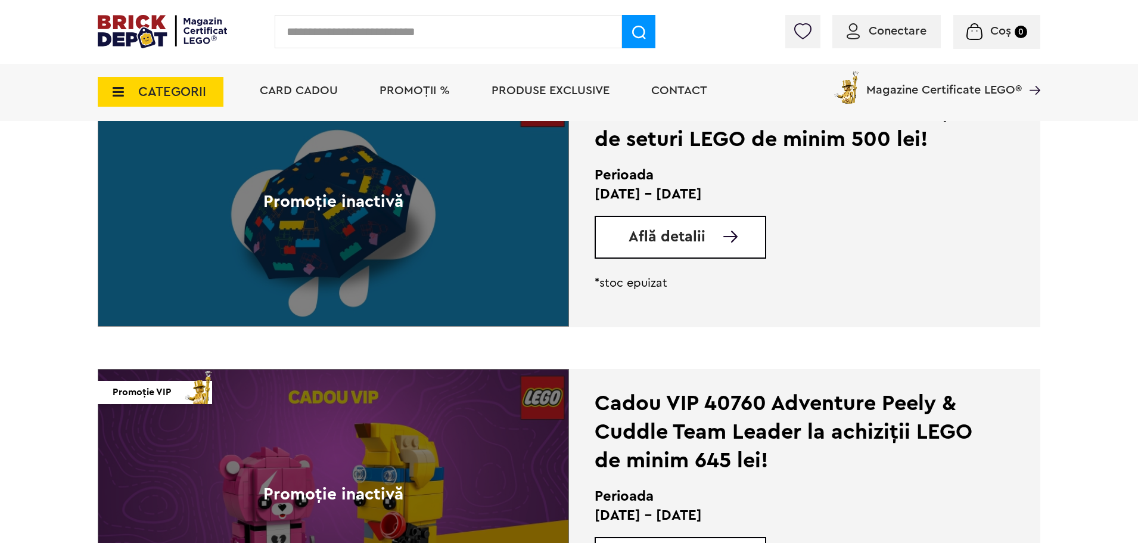
scroll to position [2324, 0]
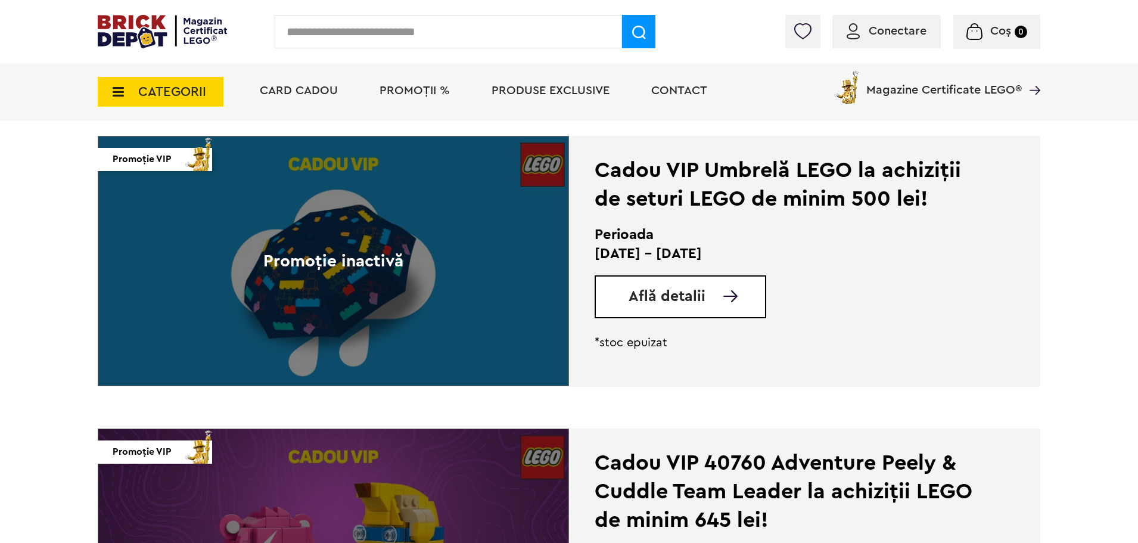
click at [698, 299] on span "Află detalii" at bounding box center [667, 296] width 77 height 15
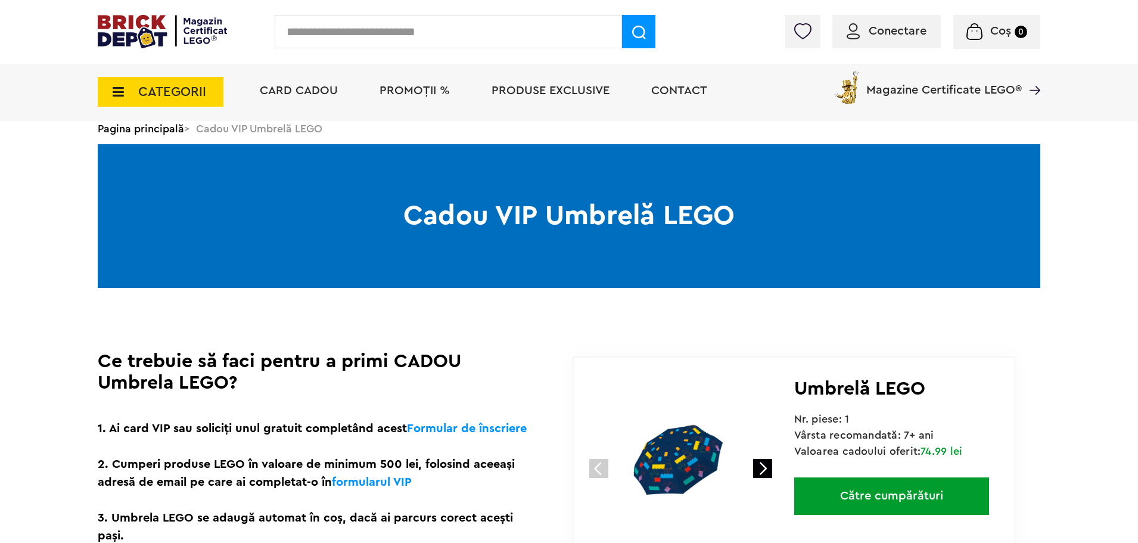
click at [884, 42] on div "Conectare" at bounding box center [887, 31] width 108 height 33
click at [888, 27] on span "Conectare" at bounding box center [898, 31] width 58 height 12
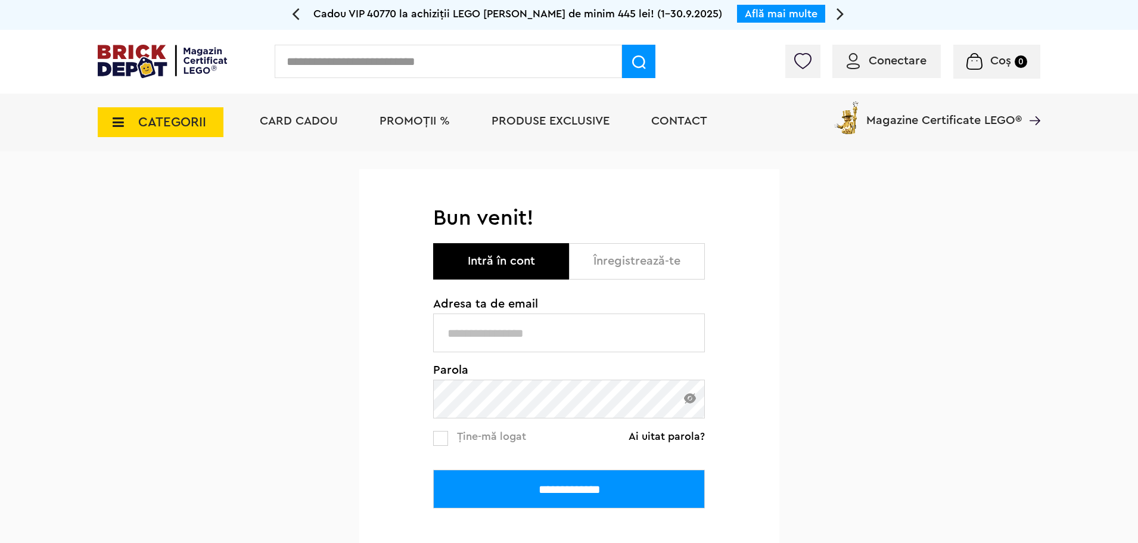
type input "******"
click at [158, 61] on img at bounding box center [162, 61] width 129 height 33
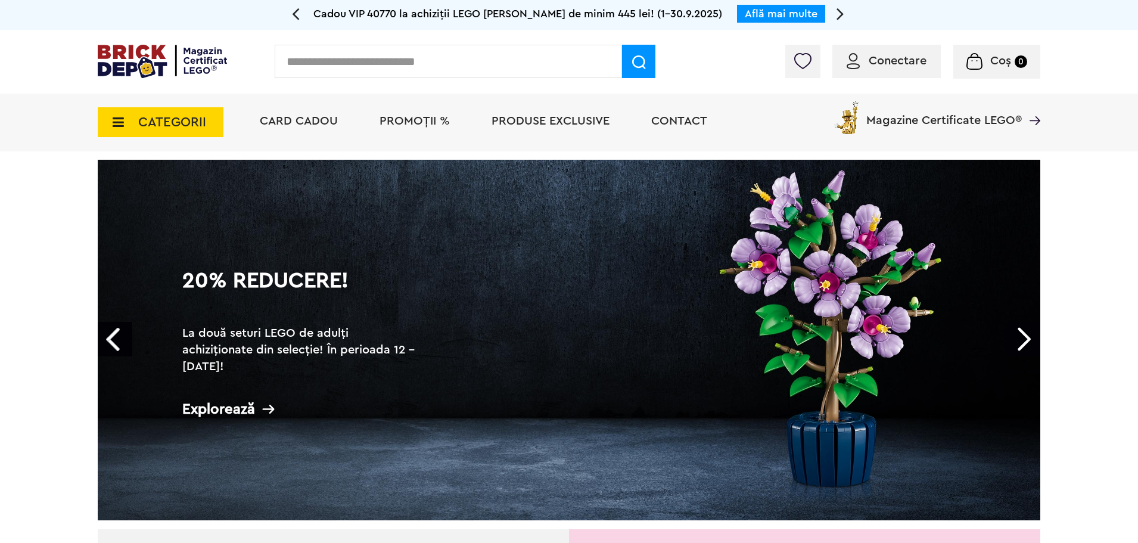
click at [381, 59] on input "text" at bounding box center [448, 61] width 347 height 33
type input "*"
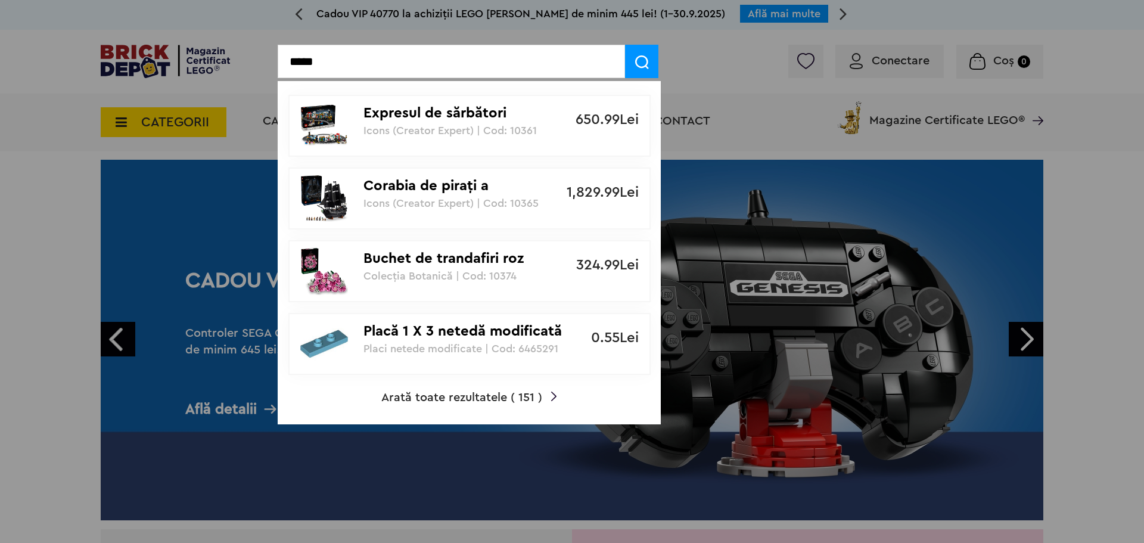
type input "*****"
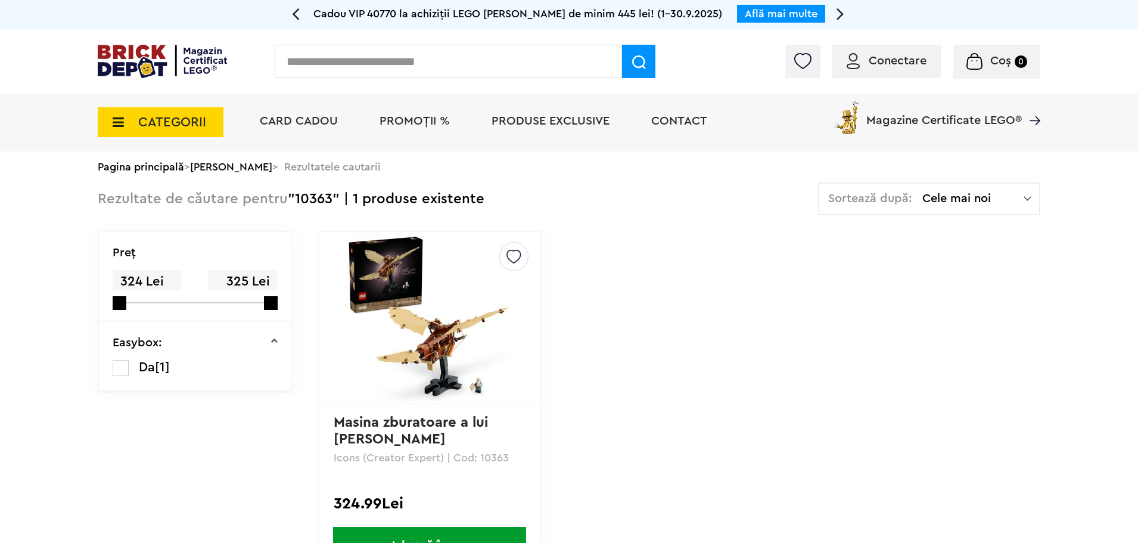
click at [424, 334] on img at bounding box center [429, 317] width 167 height 167
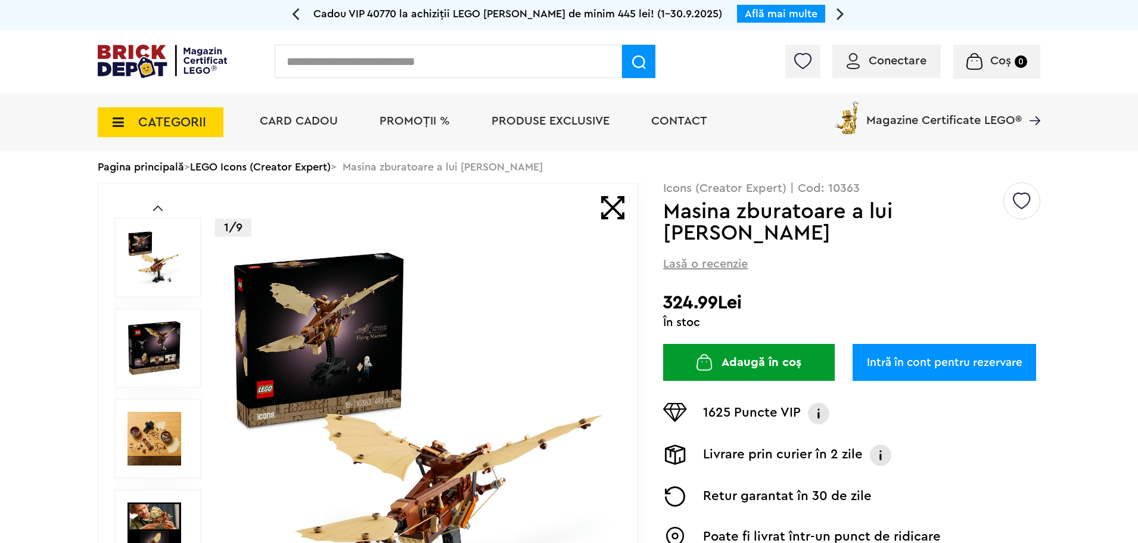
click at [971, 359] on link "Intră în cont pentru rezervare" at bounding box center [945, 362] width 184 height 37
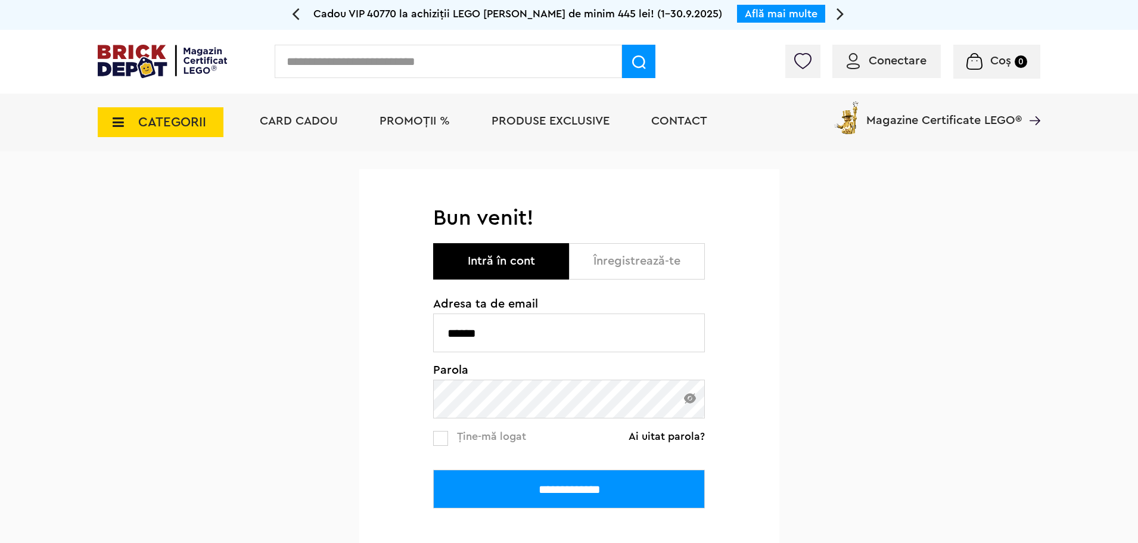
click at [589, 326] on input "******" at bounding box center [569, 332] width 272 height 39
type input "**********"
click at [541, 488] on input "**********" at bounding box center [569, 489] width 272 height 39
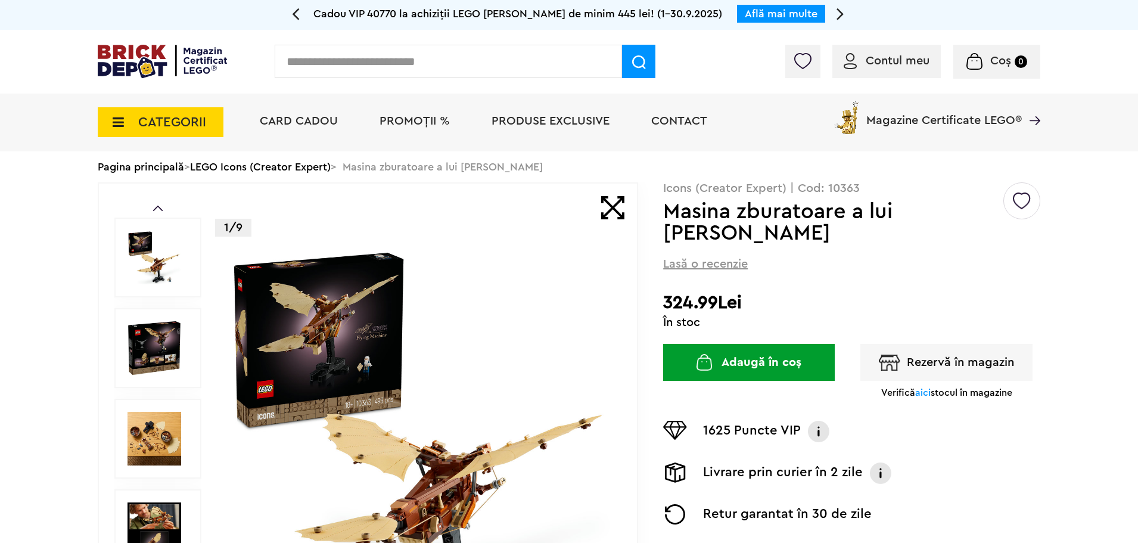
click at [924, 353] on button "Rezervă în magazin" at bounding box center [947, 362] width 172 height 37
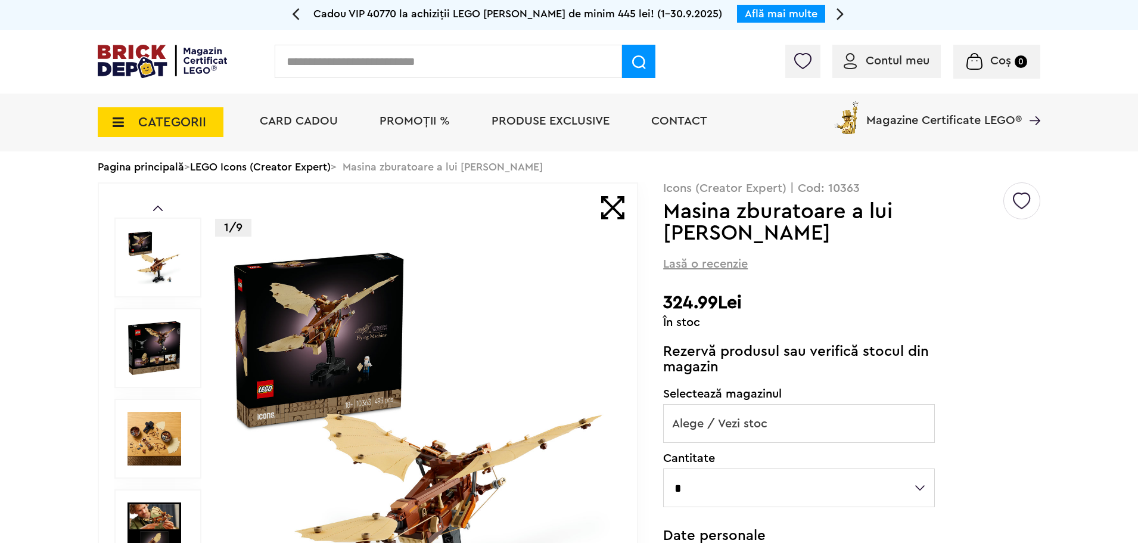
click at [779, 423] on span "Alege / Vezi stoc" at bounding box center [799, 424] width 271 height 38
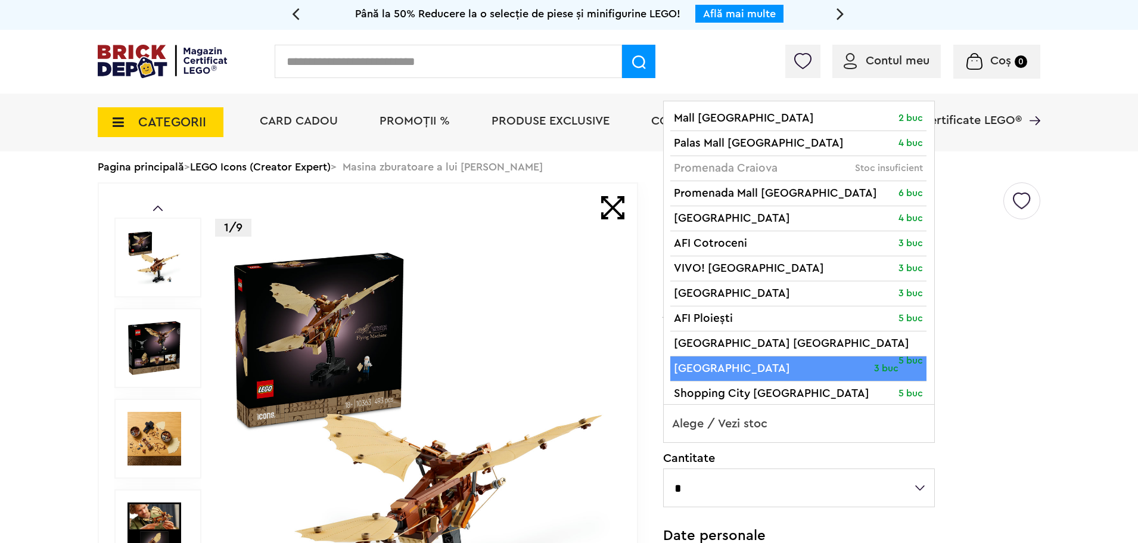
click at [1028, 302] on h2 "324.99Lei" at bounding box center [851, 302] width 377 height 21
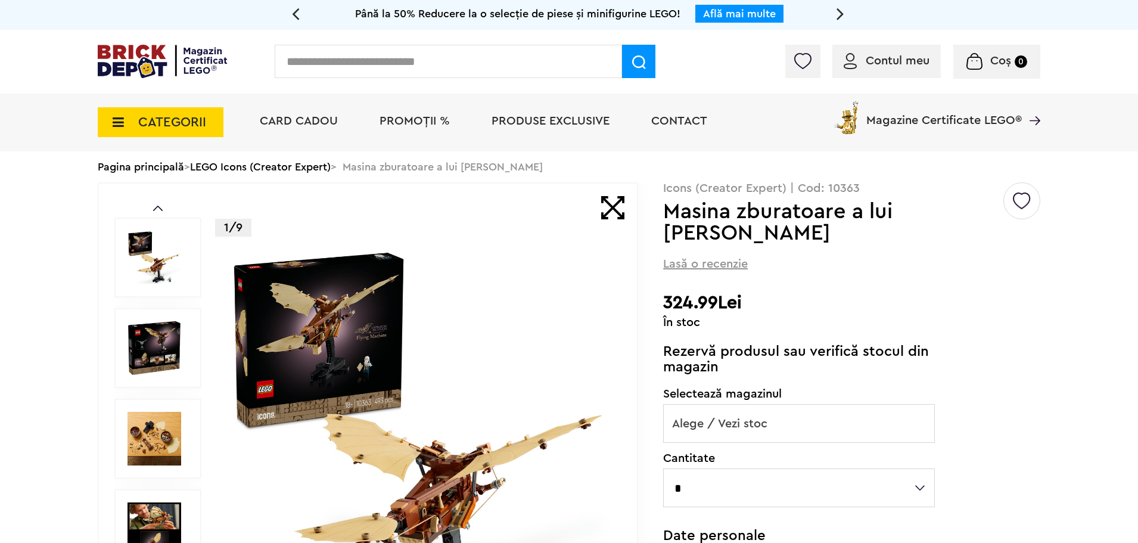
click at [471, 69] on input "text" at bounding box center [448, 61] width 347 height 33
type input "*****"
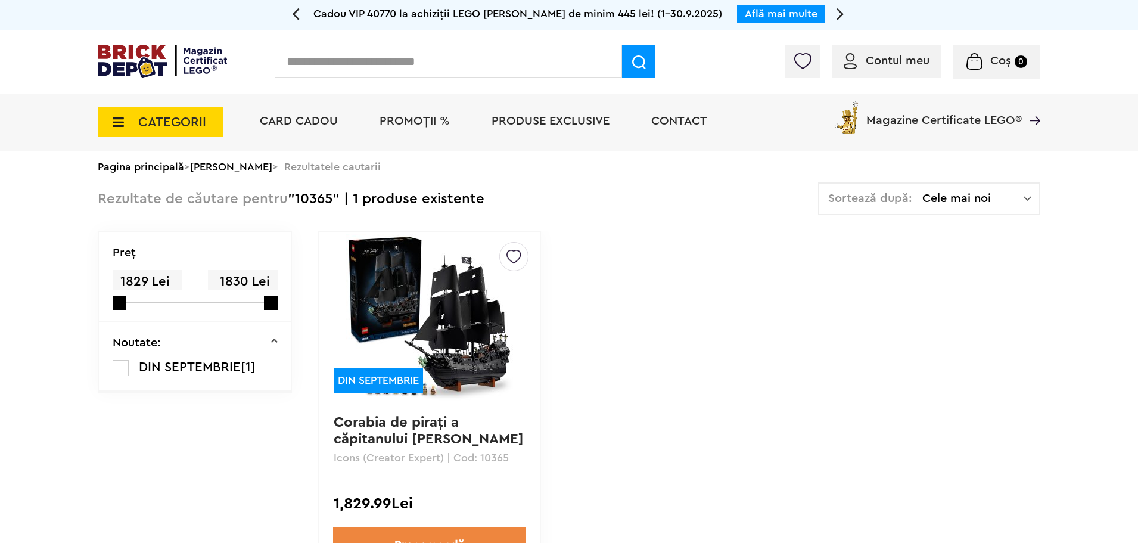
click at [489, 311] on img at bounding box center [429, 317] width 167 height 167
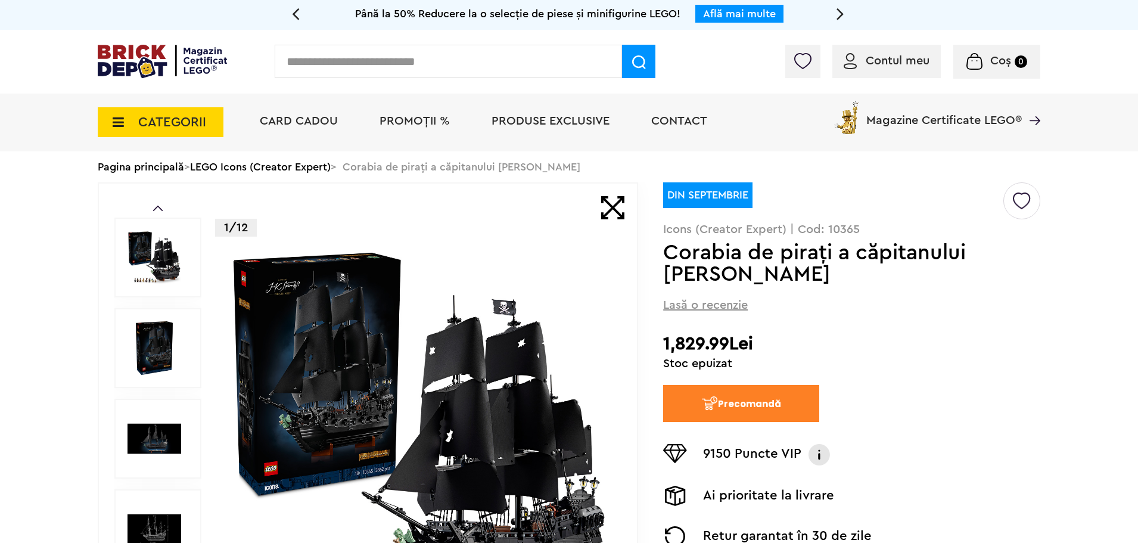
click at [845, 235] on p "Icons (Creator Expert) | Cod: 10365" at bounding box center [851, 229] width 377 height 12
copy p "10365"
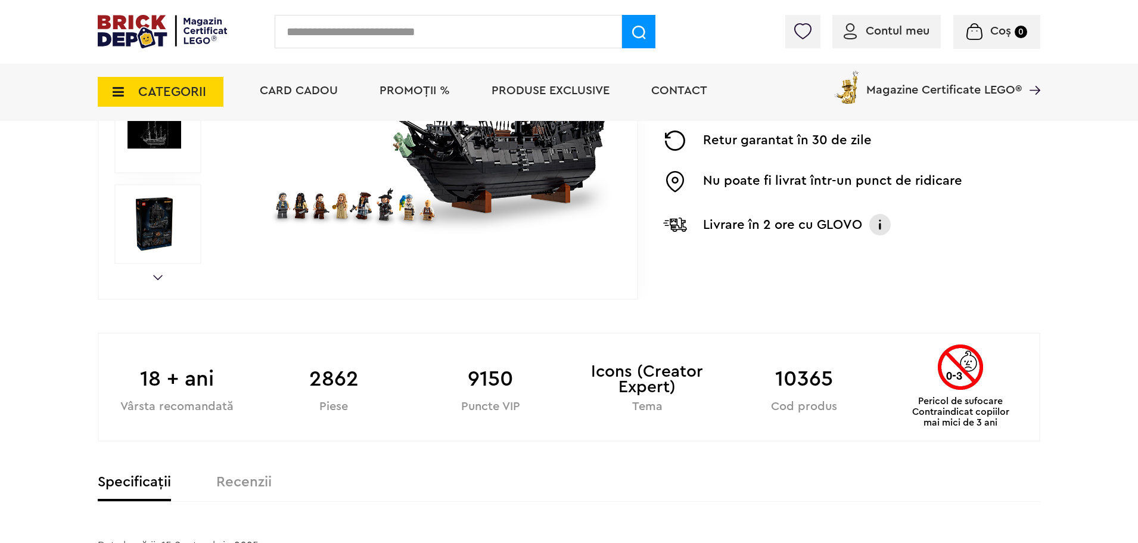
scroll to position [596, 0]
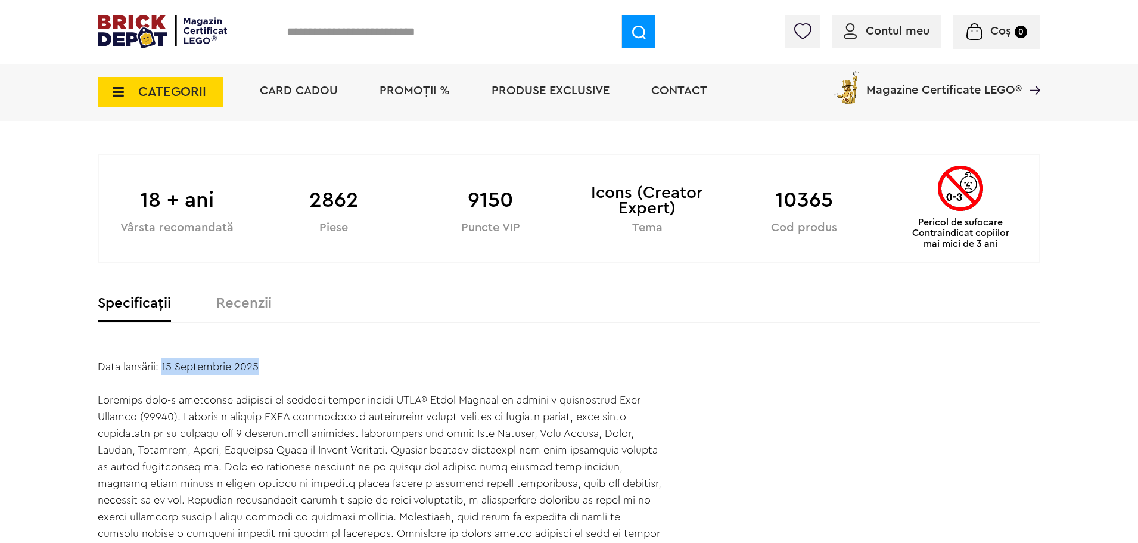
drag, startPoint x: 164, startPoint y: 369, endPoint x: 279, endPoint y: 371, distance: 115.6
click at [279, 371] on div "Data lansării: 15 Septembrie 2025" at bounding box center [381, 466] width 566 height 217
click at [301, 360] on div "Data lansării: 15 Septembrie 2025" at bounding box center [381, 466] width 566 height 217
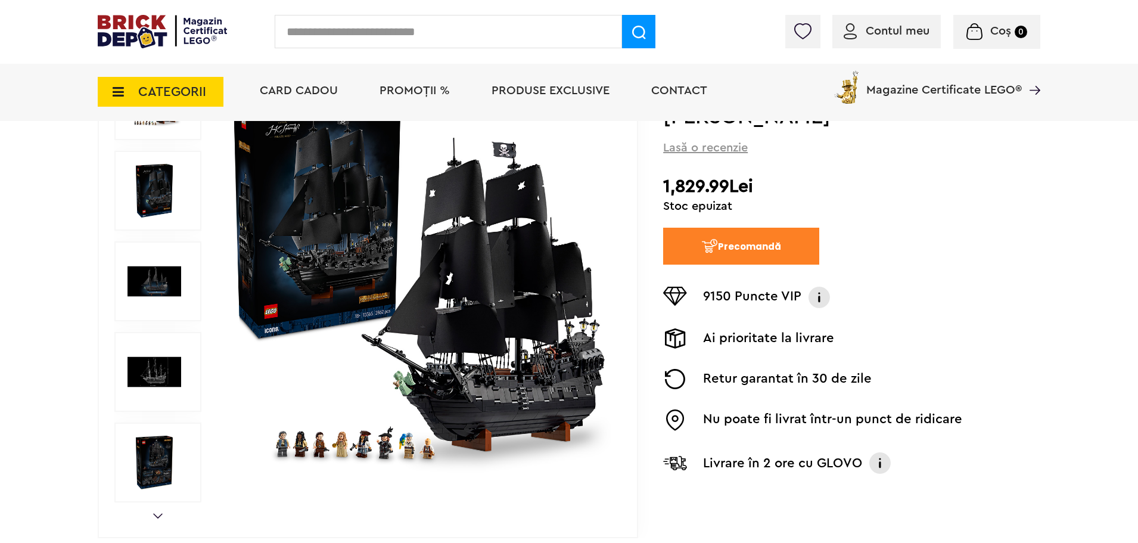
scroll to position [0, 0]
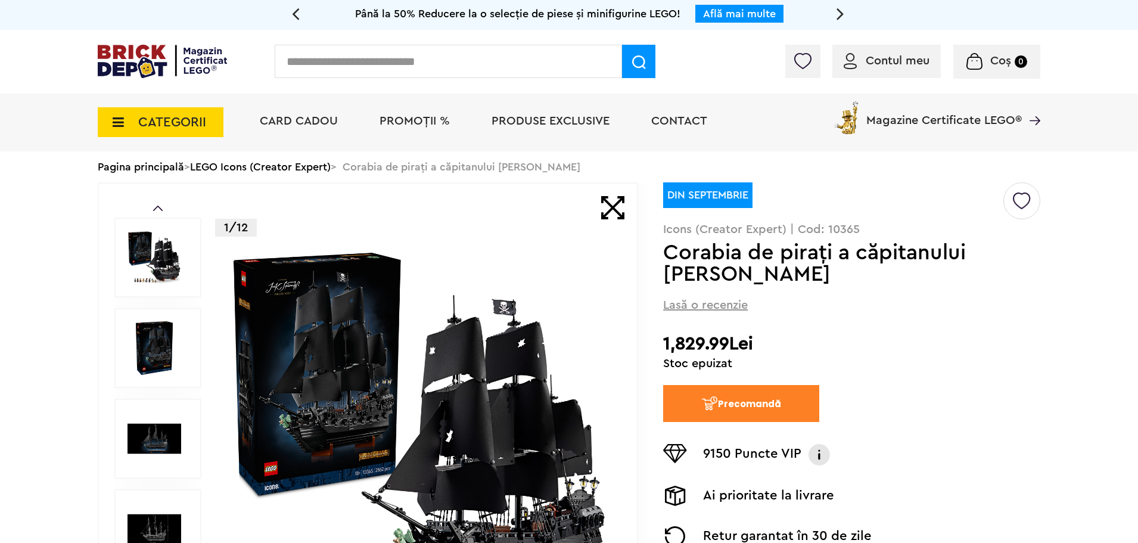
click at [844, 230] on p "Icons (Creator Expert) | Cod: 10365" at bounding box center [851, 229] width 377 height 12
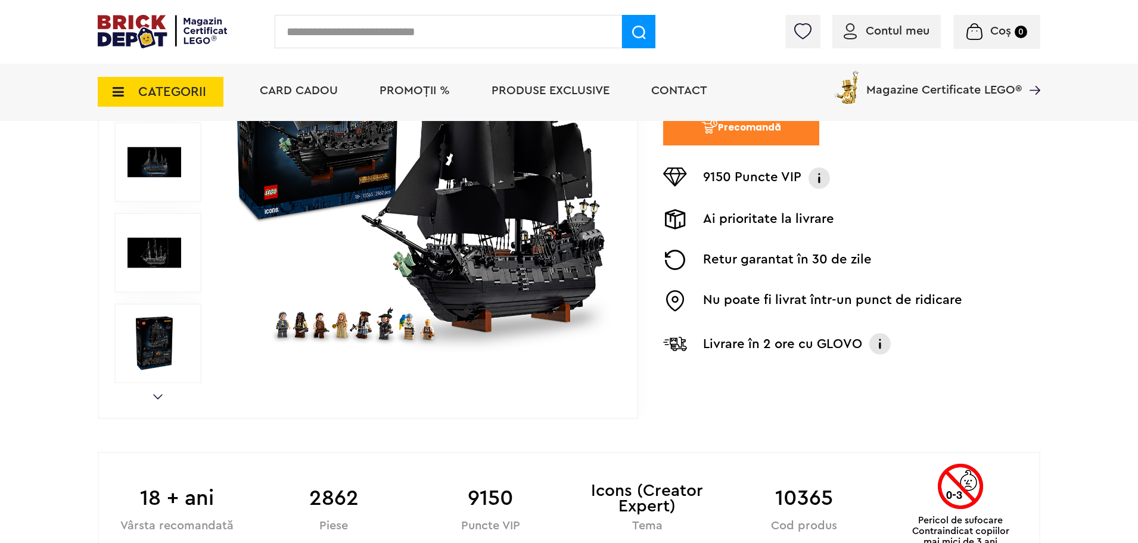
scroll to position [477, 0]
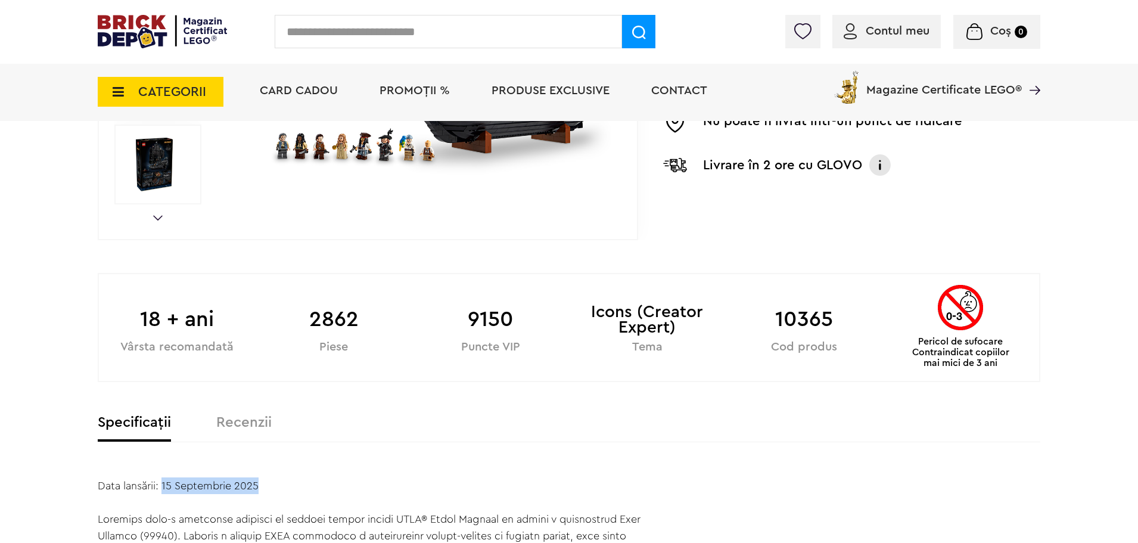
drag, startPoint x: 163, startPoint y: 484, endPoint x: 303, endPoint y: 490, distance: 140.1
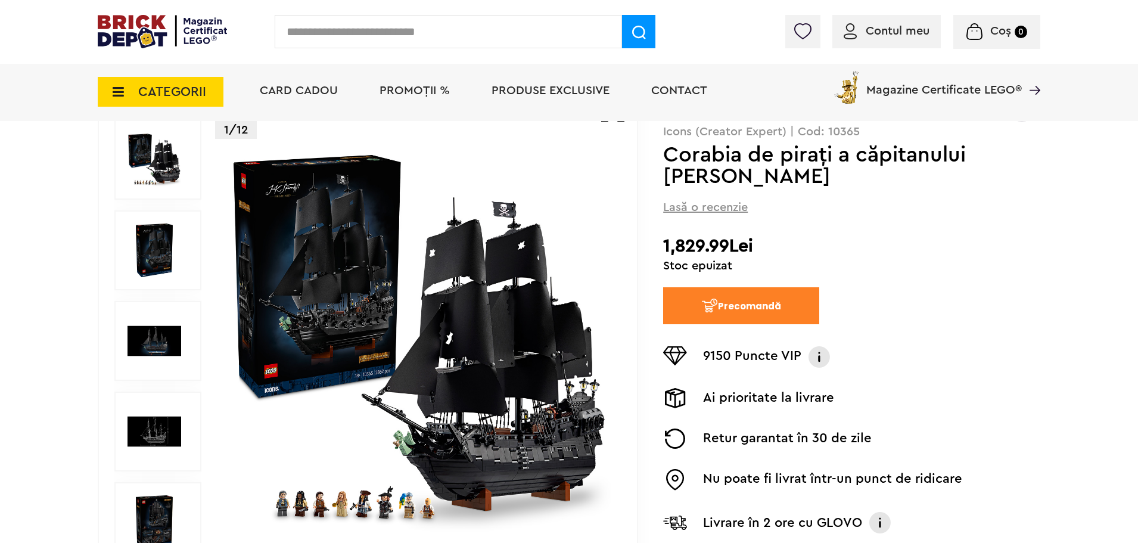
scroll to position [0, 0]
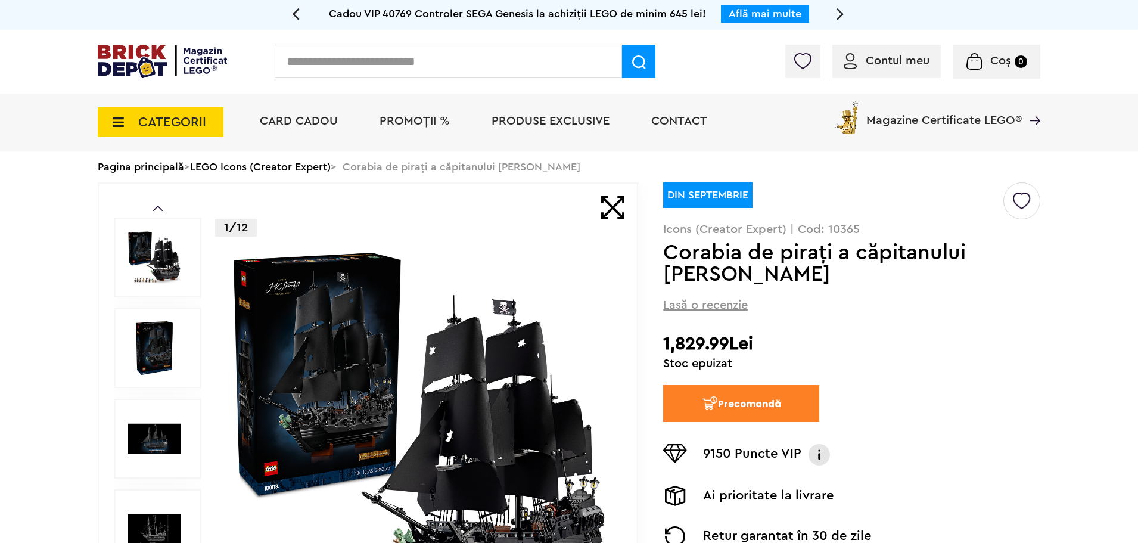
click at [763, 300] on div "Lasă o recenzie" at bounding box center [851, 304] width 377 height 14
click at [763, 299] on div "Lasă o recenzie" at bounding box center [851, 304] width 377 height 14
click at [822, 258] on h1 "Corabia de piraţi a căpitanului Jack Sparrow" at bounding box center [832, 263] width 338 height 43
click at [830, 270] on h1 "Corabia de piraţi a căpitanului Jack Sparrow" at bounding box center [832, 263] width 338 height 43
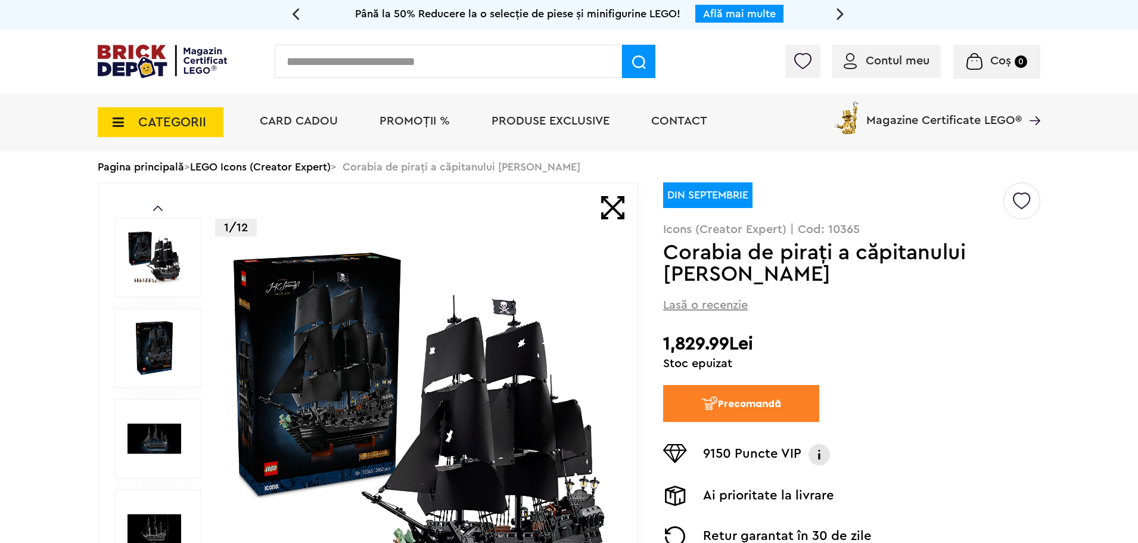
click at [830, 270] on h1 "Corabia de piraţi a căpitanului Jack Sparrow" at bounding box center [832, 263] width 338 height 43
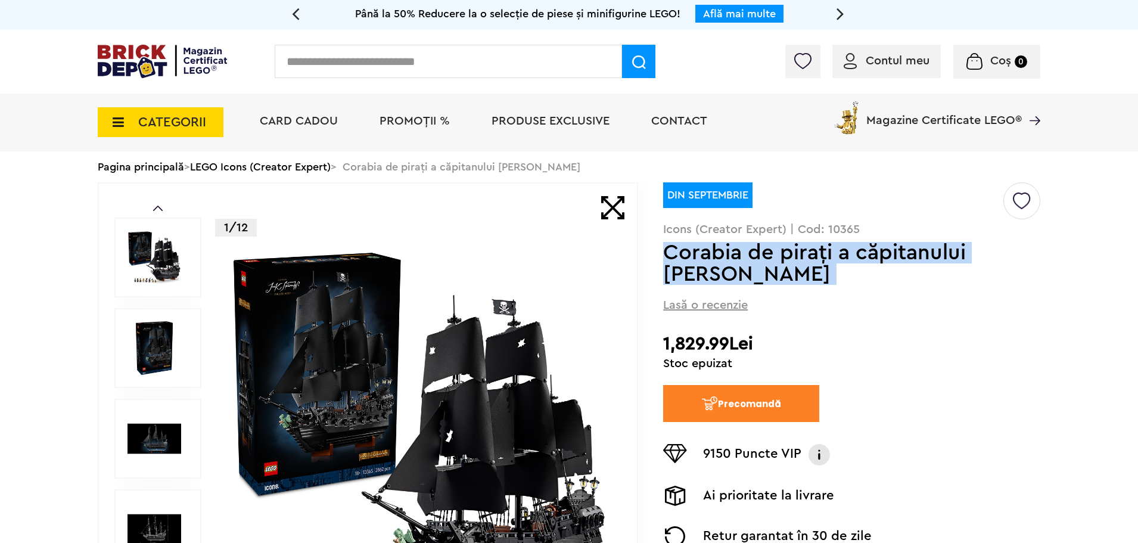
click at [830, 270] on h1 "Corabia de piraţi a căpitanului Jack Sparrow" at bounding box center [832, 263] width 338 height 43
click at [818, 274] on h1 "Corabia de piraţi a căpitanului Jack Sparrow" at bounding box center [832, 263] width 338 height 43
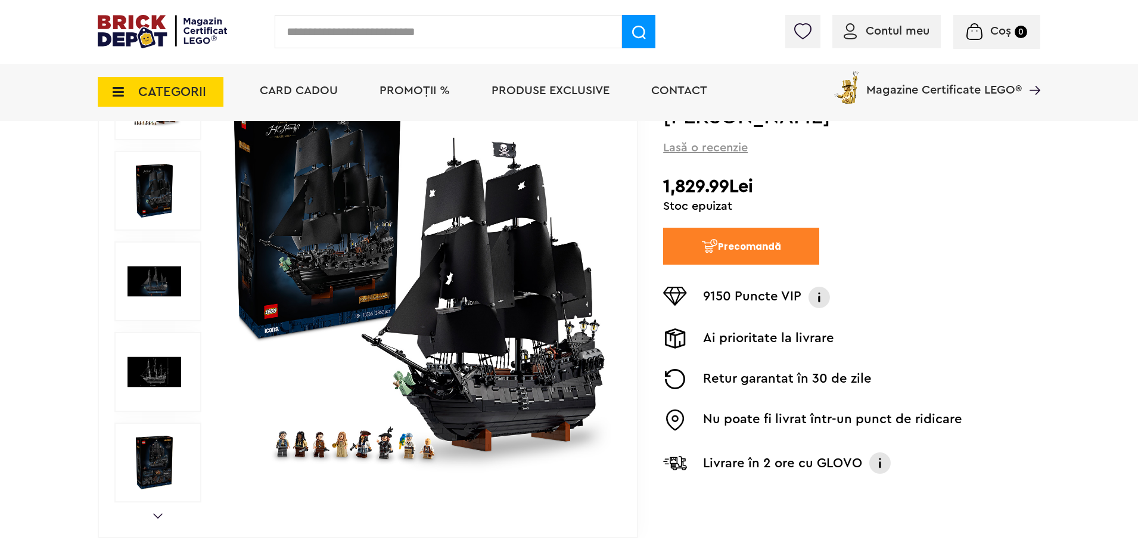
scroll to position [119, 0]
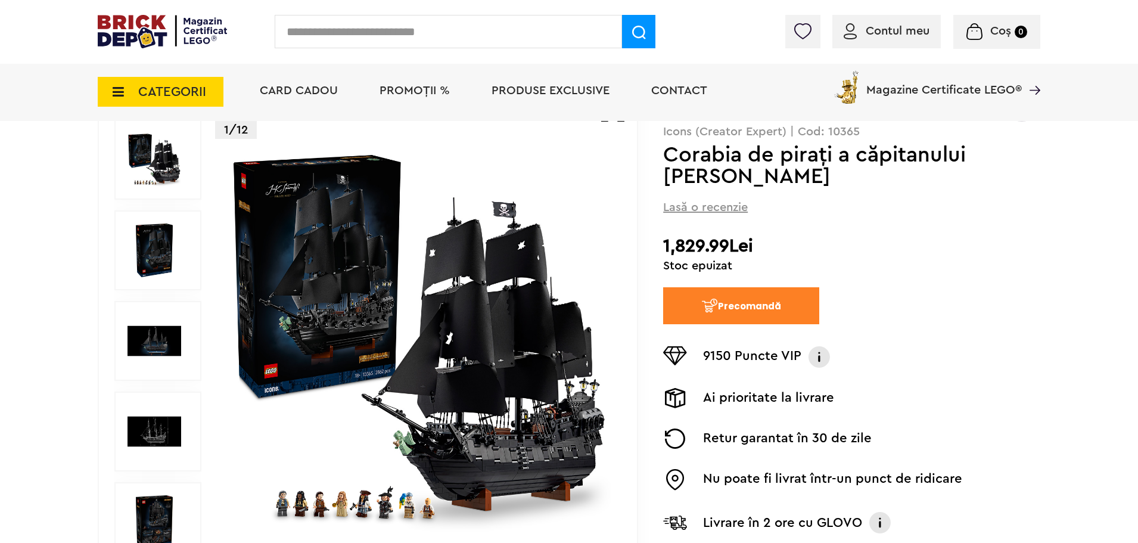
click at [816, 359] on img at bounding box center [819, 356] width 24 height 21
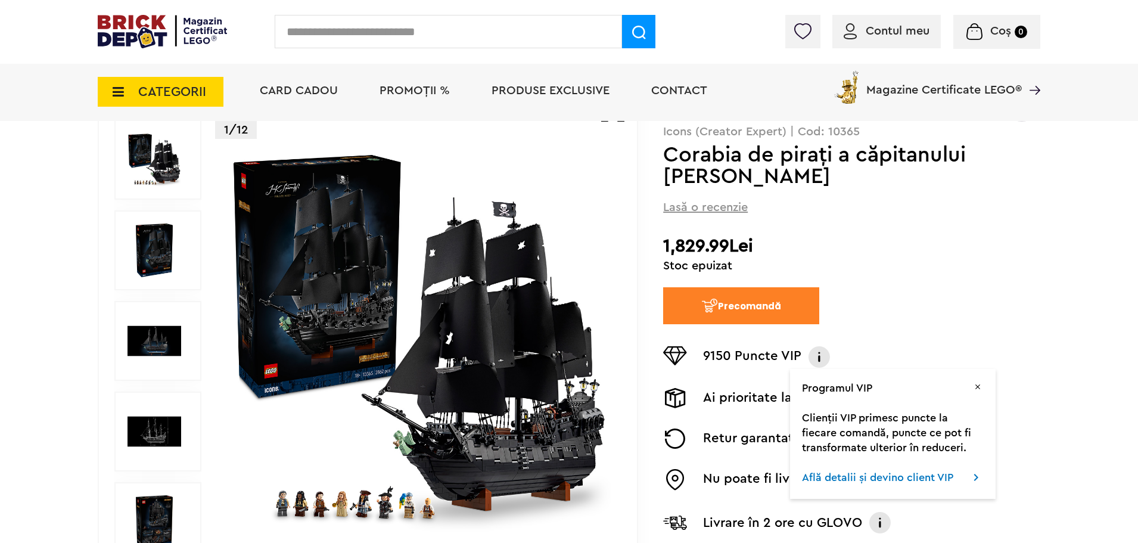
click at [816, 359] on img at bounding box center [819, 356] width 24 height 21
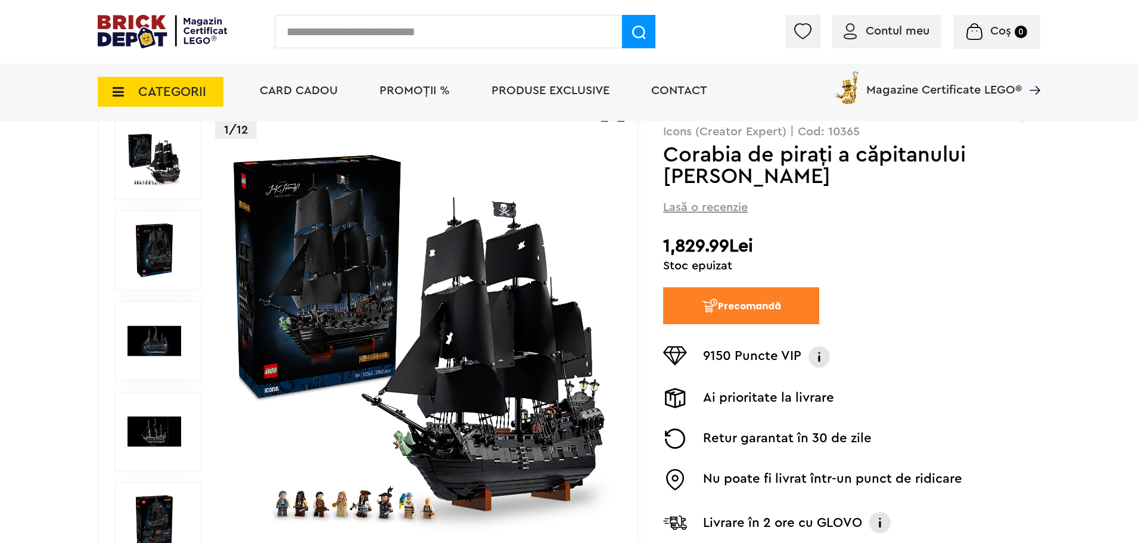
click at [763, 387] on div "Ai prioritate la livrare" at bounding box center [851, 398] width 377 height 26
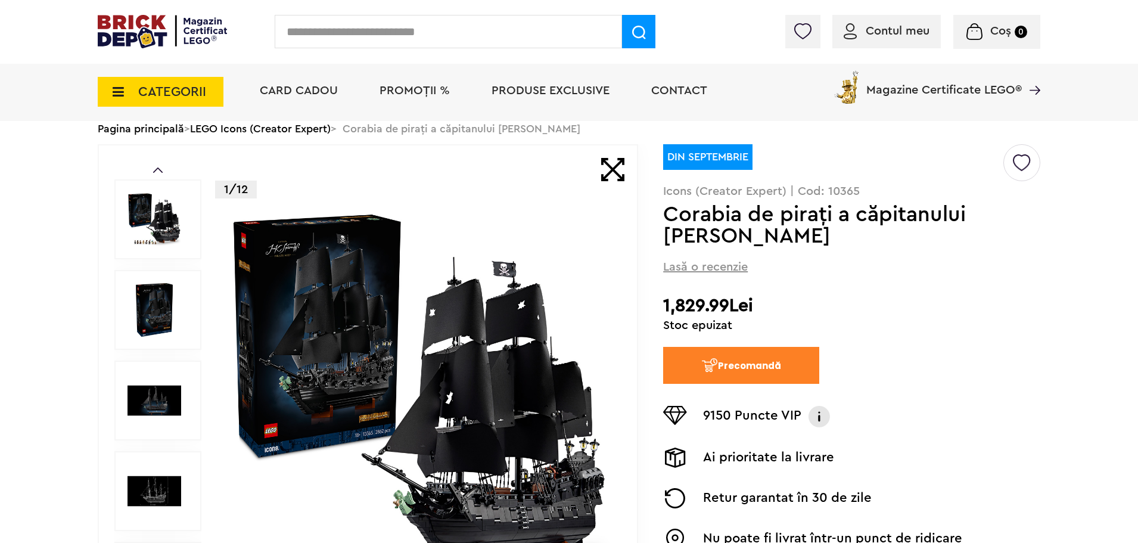
drag, startPoint x: 862, startPoint y: 301, endPoint x: 1102, endPoint y: 402, distance: 259.9
click at [901, 317] on div "**********" at bounding box center [851, 377] width 377 height 467
click at [421, 88] on span "PROMOȚII %" at bounding box center [415, 91] width 70 height 12
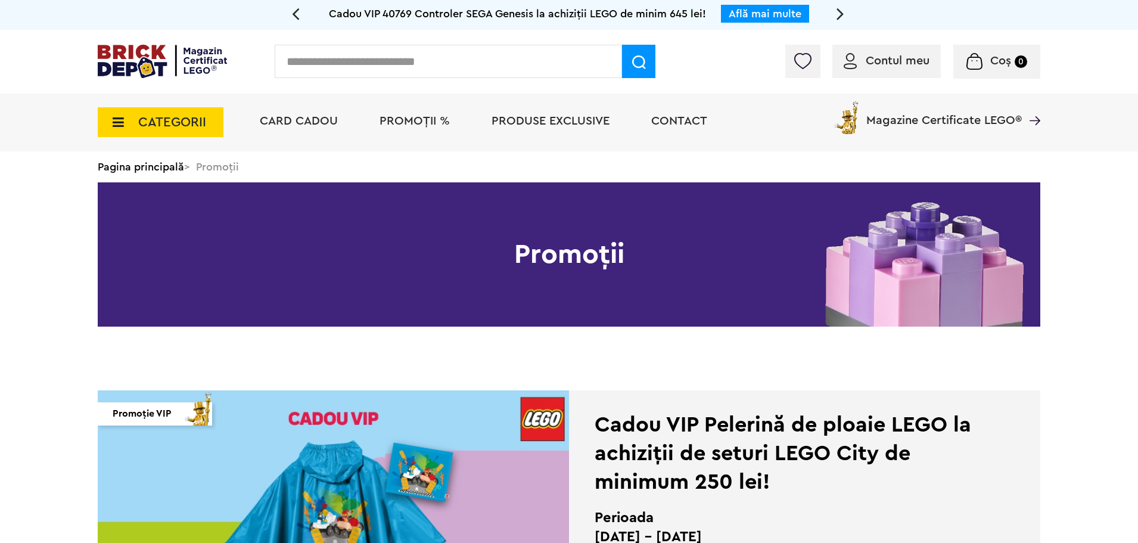
click at [410, 122] on span "PROMOȚII %" at bounding box center [415, 121] width 70 height 12
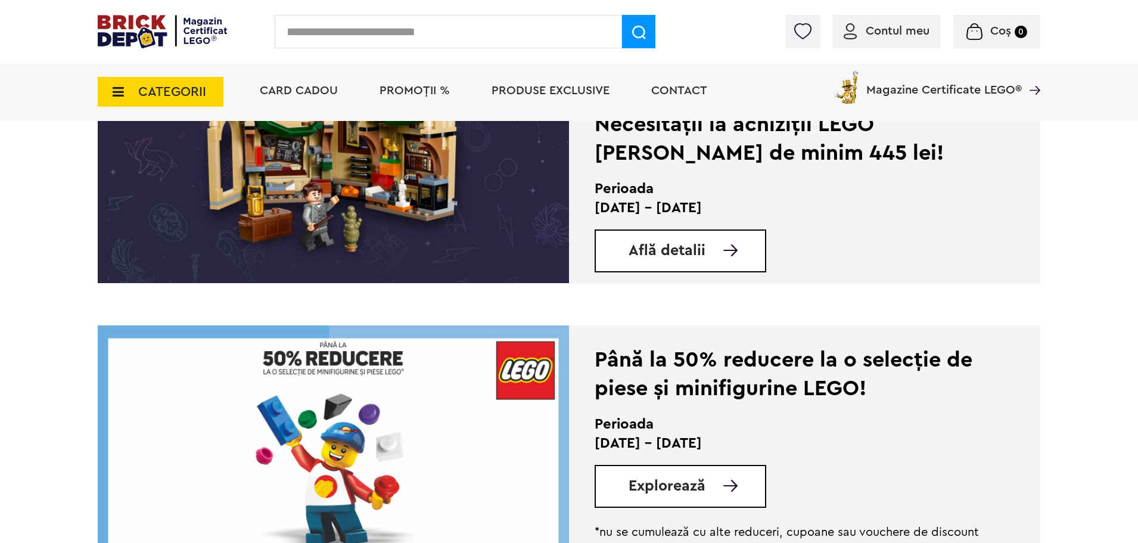
scroll to position [1430, 0]
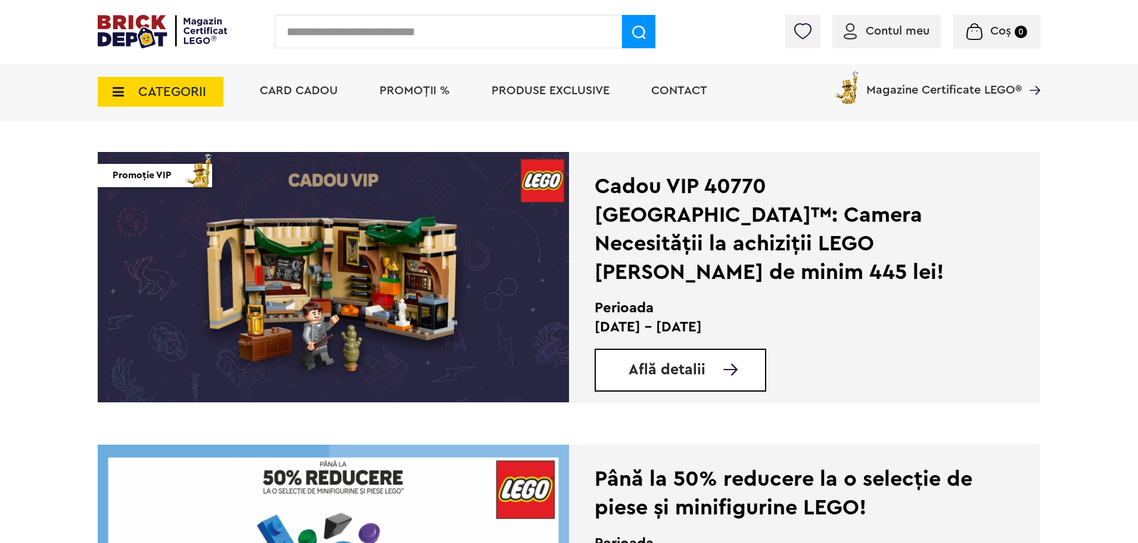
drag, startPoint x: 596, startPoint y: 326, endPoint x: 726, endPoint y: 327, distance: 129.9
click at [726, 327] on p "[DATE] - [DATE]" at bounding box center [788, 327] width 387 height 19
click at [728, 324] on p "[DATE] - [DATE]" at bounding box center [788, 327] width 387 height 19
click at [713, 330] on p "[DATE] - [DATE]" at bounding box center [788, 327] width 387 height 19
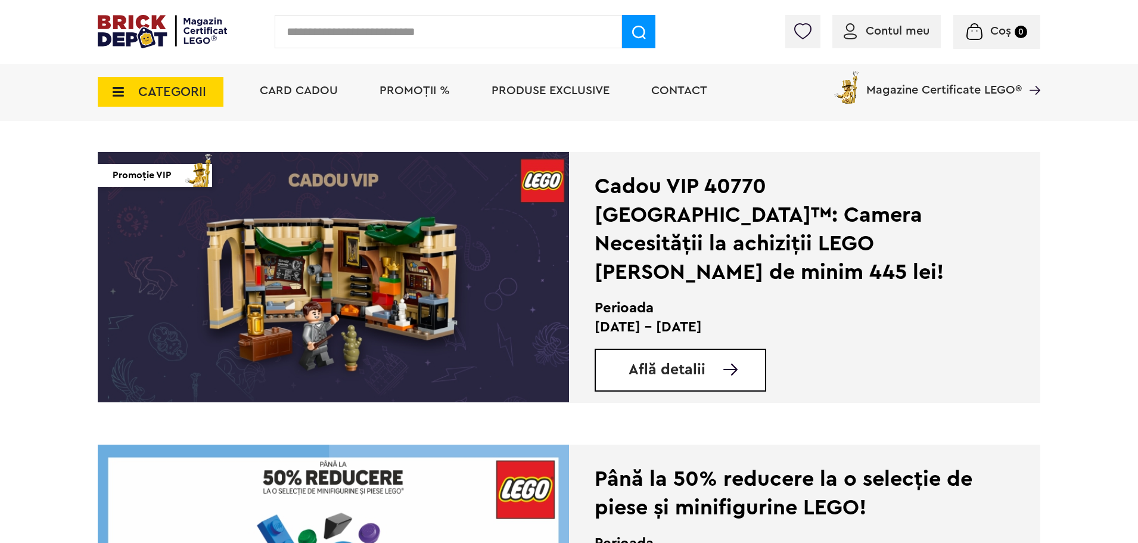
click at [636, 338] on div "Perioada [DATE] - [DATE] Află detalii" at bounding box center [788, 345] width 387 height 93
click at [637, 328] on p "[DATE] - [DATE]" at bounding box center [788, 327] width 387 height 19
click at [681, 325] on p "[DATE] - [DATE]" at bounding box center [788, 327] width 387 height 19
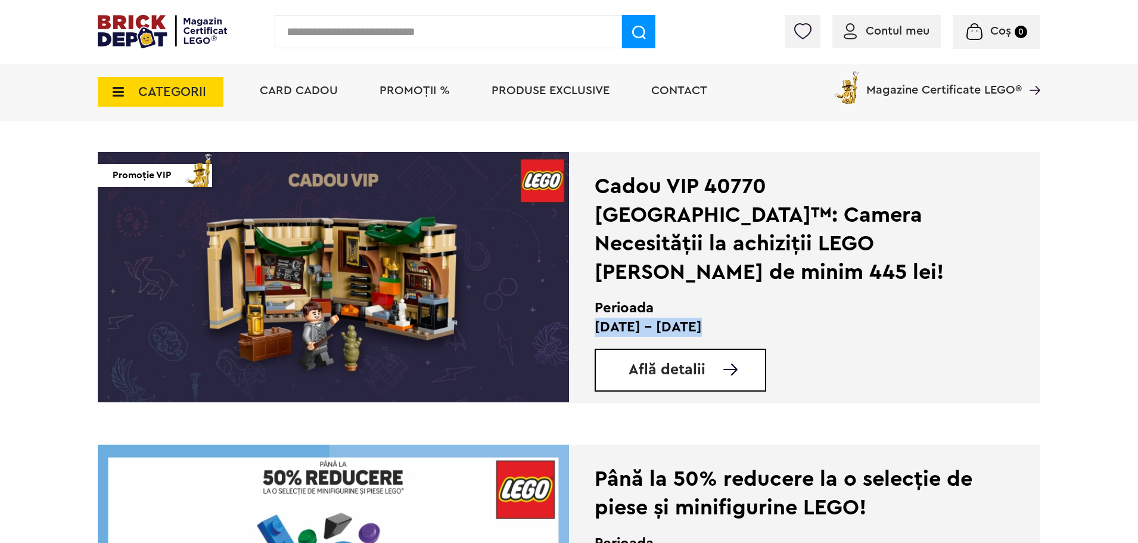
click at [681, 325] on p "[DATE] - [DATE]" at bounding box center [788, 327] width 387 height 19
click at [677, 326] on p "[DATE] - [DATE]" at bounding box center [788, 327] width 387 height 19
click at [676, 327] on p "[DATE] - [DATE]" at bounding box center [788, 327] width 387 height 19
click at [676, 327] on p "01 - 30 Septembrie 2025" at bounding box center [788, 327] width 387 height 19
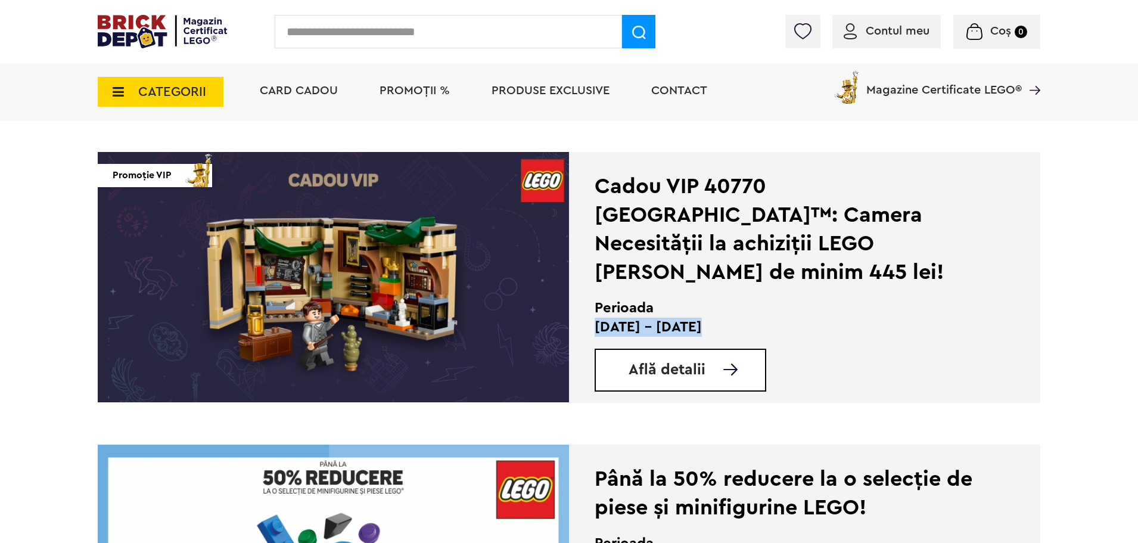
scroll to position [1311, 0]
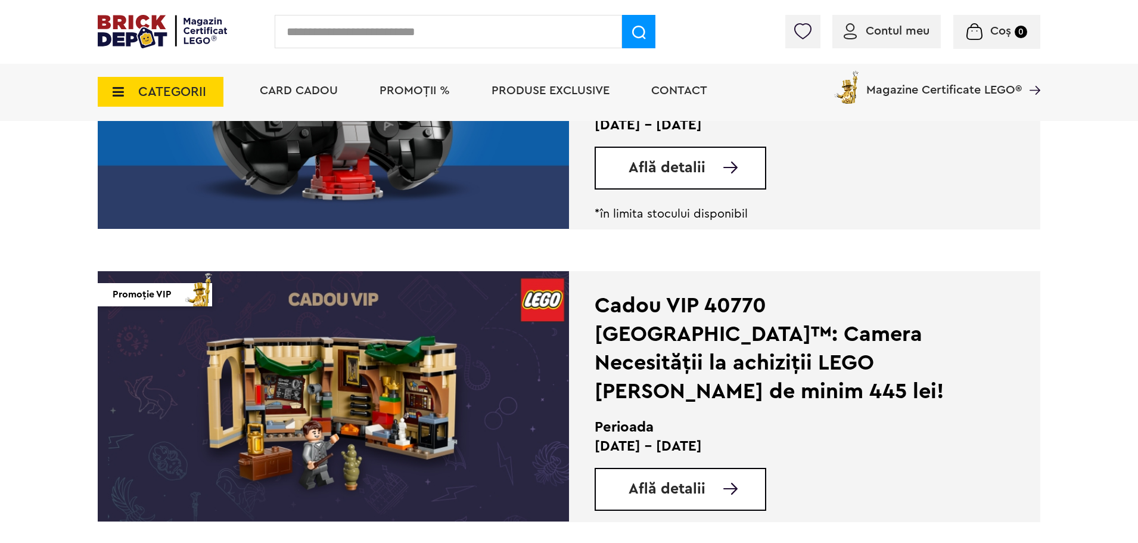
click at [728, 347] on div "Cadou VIP 40770 Castelul Hogwarts™: Camera Necesității la achiziții LEGO Harry …" at bounding box center [788, 348] width 387 height 114
click at [707, 334] on div "Cadou VIP 40770 Castelul Hogwarts™: Camera Necesității la achiziții LEGO Harry …" at bounding box center [788, 348] width 387 height 114
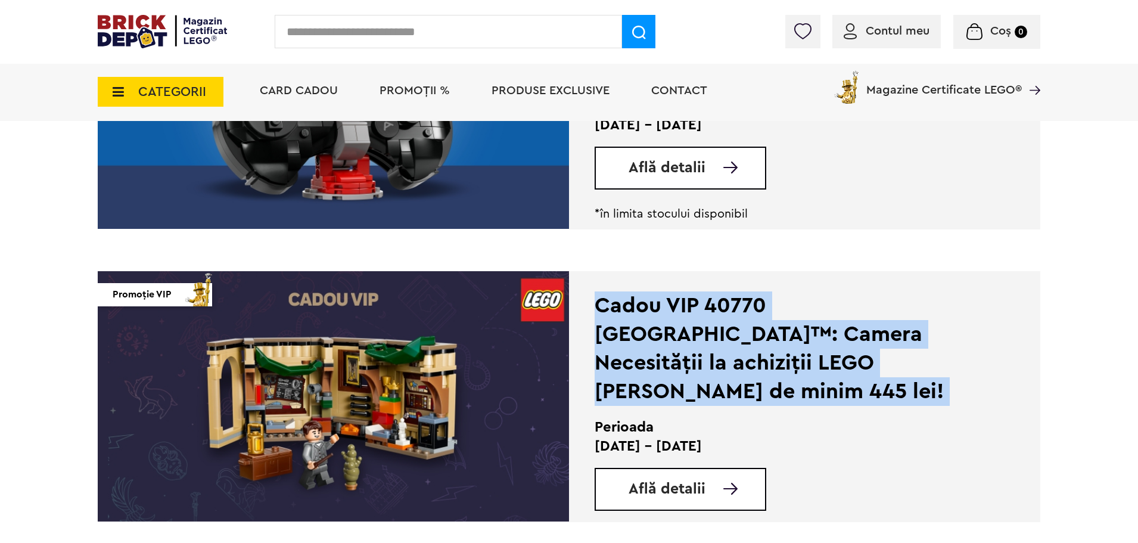
click at [707, 334] on div "Cadou VIP 40770 Castelul Hogwarts™: Camera Necesității la achiziții LEGO Harry …" at bounding box center [788, 348] width 387 height 114
click at [720, 388] on div "Cadou VIP 40770 Castelul Hogwarts™: Camera Necesității la achiziții LEGO Harry …" at bounding box center [788, 348] width 387 height 114
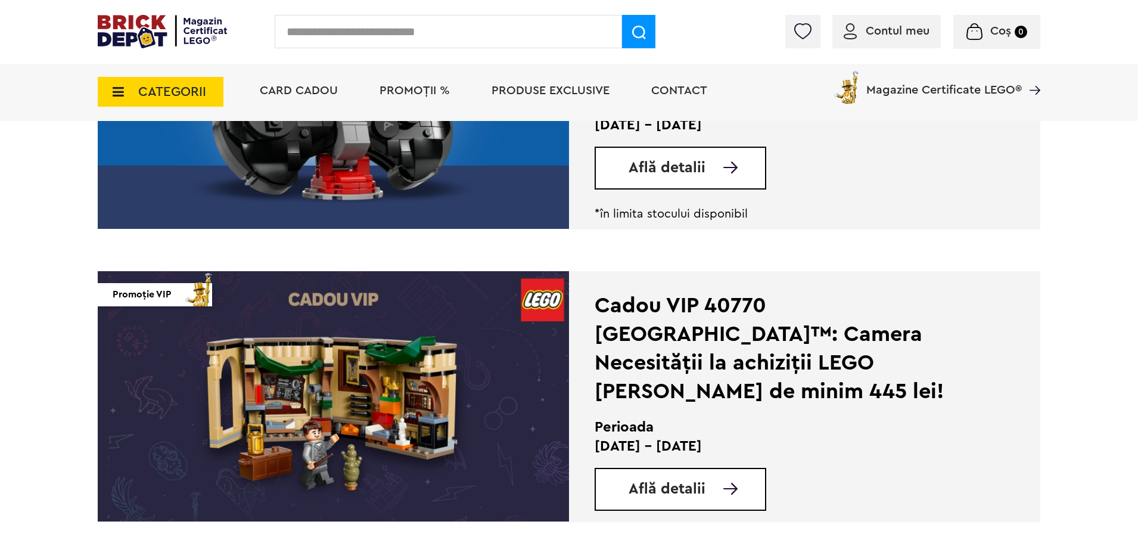
scroll to position [1132, 0]
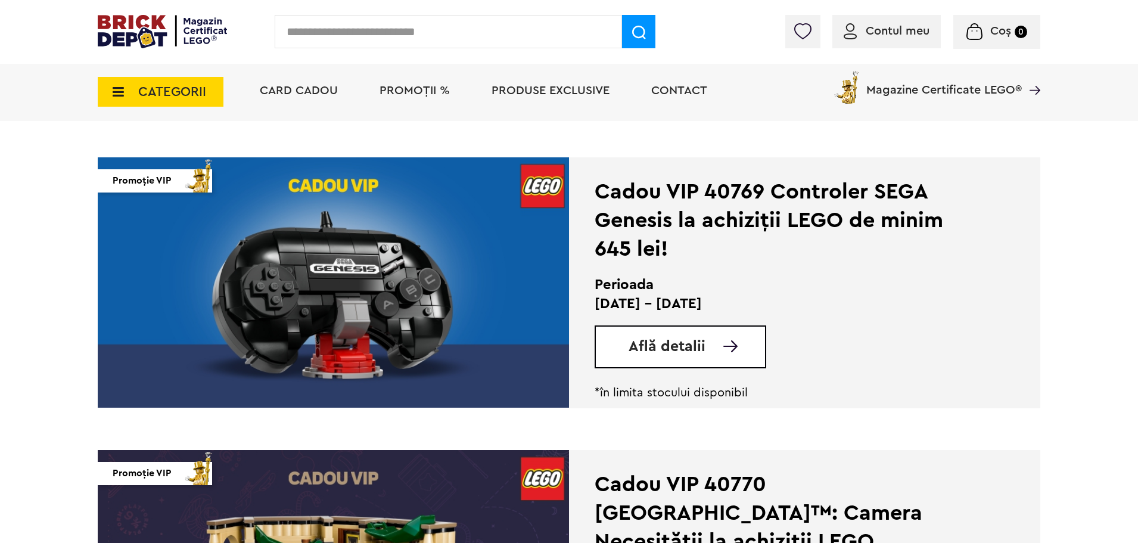
drag, startPoint x: 595, startPoint y: 308, endPoint x: 766, endPoint y: 305, distance: 171.1
click at [766, 305] on p "08 - 30 Septembrie 2025" at bounding box center [788, 303] width 387 height 19
click at [768, 305] on p "08 - 30 Septembrie 2025" at bounding box center [788, 303] width 387 height 19
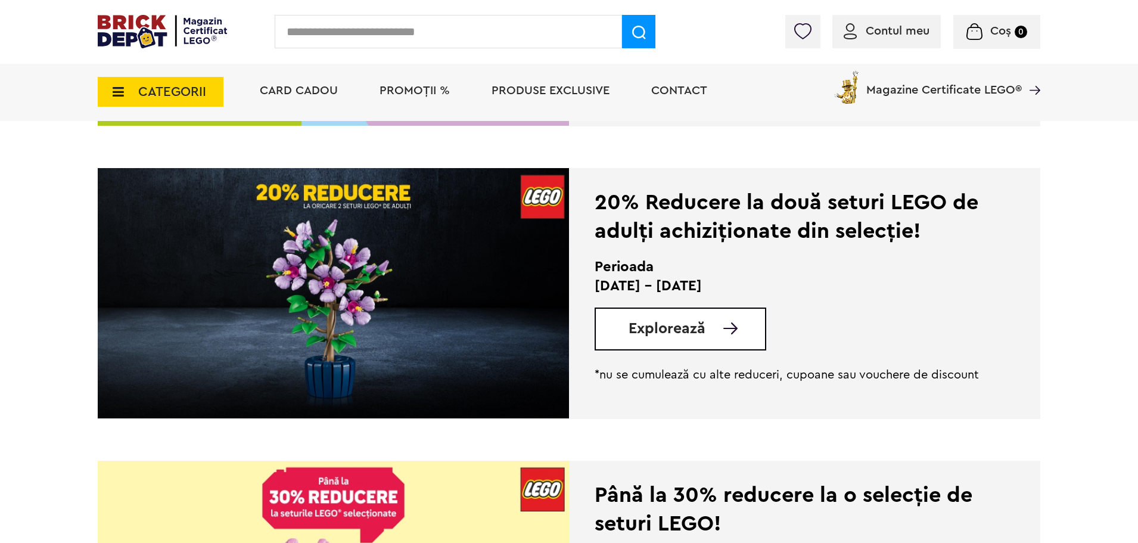
scroll to position [417, 0]
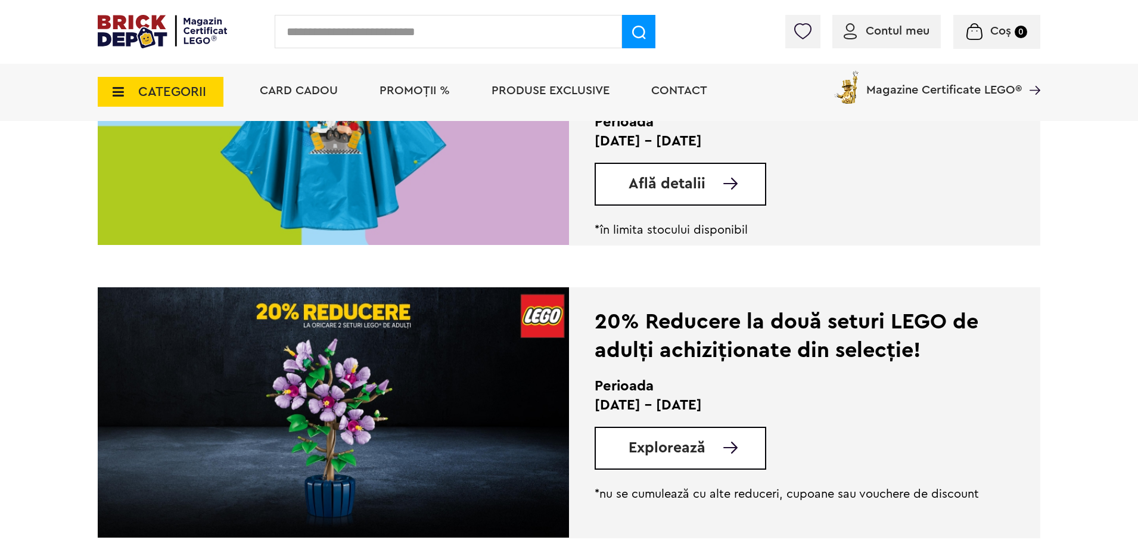
drag, startPoint x: 951, startPoint y: 90, endPoint x: 935, endPoint y: 104, distance: 21.1
click at [951, 90] on span "Magazine Certificate LEGO®" at bounding box center [944, 82] width 156 height 27
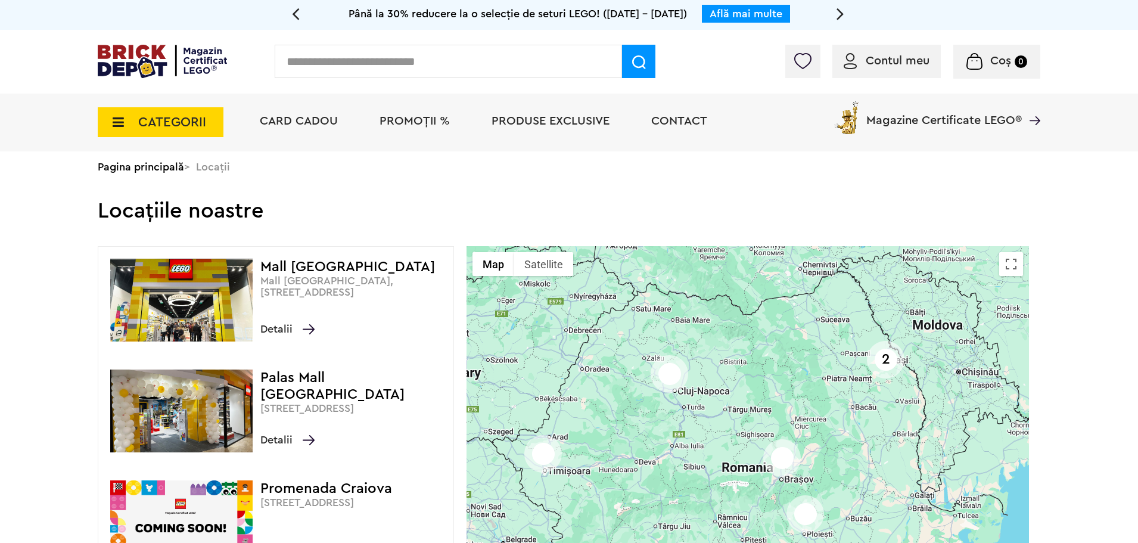
click at [356, 66] on input "text" at bounding box center [448, 61] width 347 height 33
type input "****"
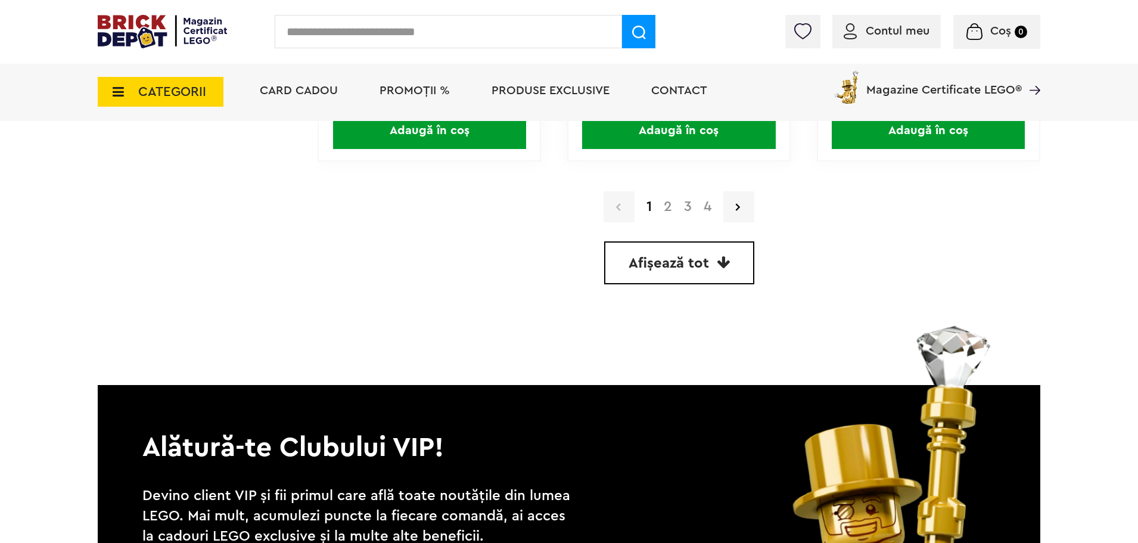
scroll to position [3456, 0]
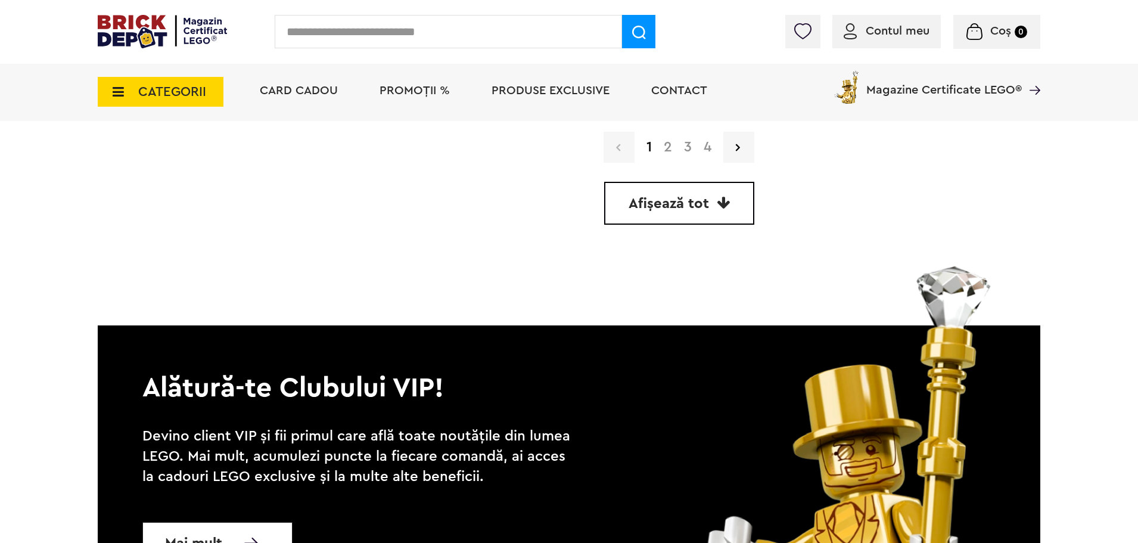
click at [670, 154] on link "2" at bounding box center [668, 147] width 20 height 14
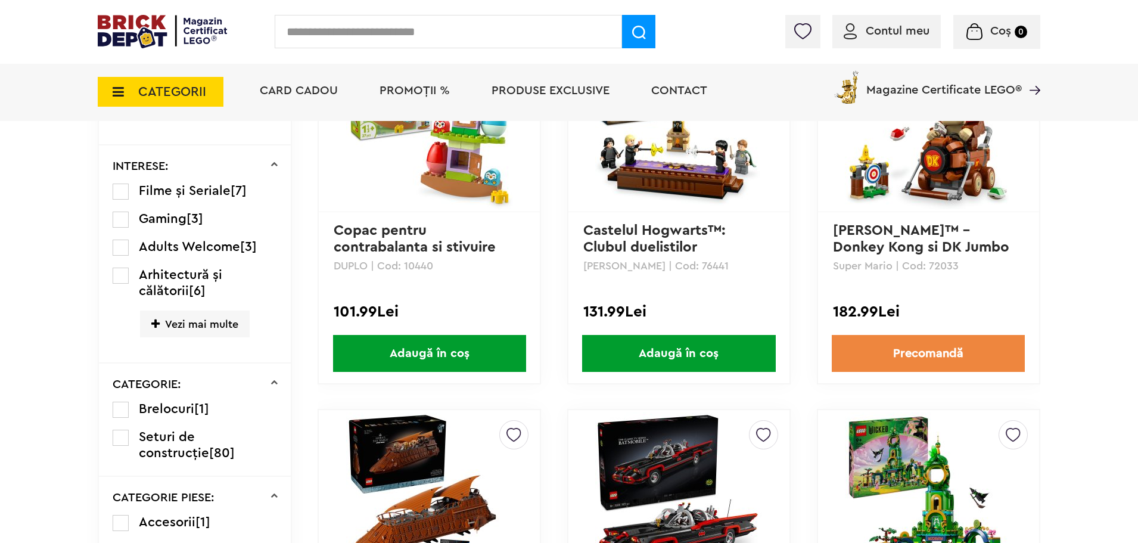
scroll to position [1013, 0]
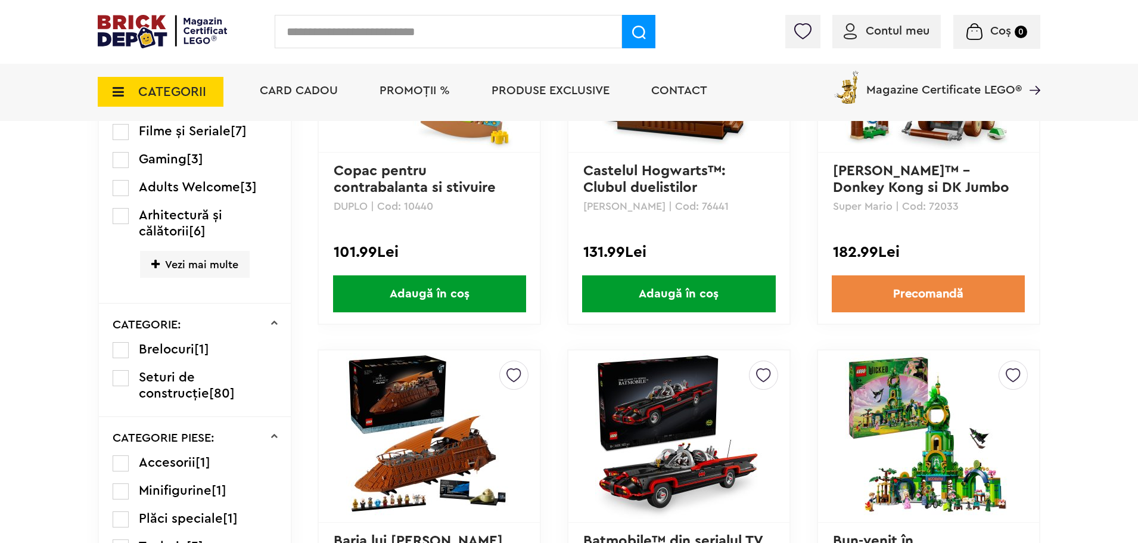
click at [906, 83] on span "Magazine Certificate LEGO®" at bounding box center [944, 82] width 156 height 27
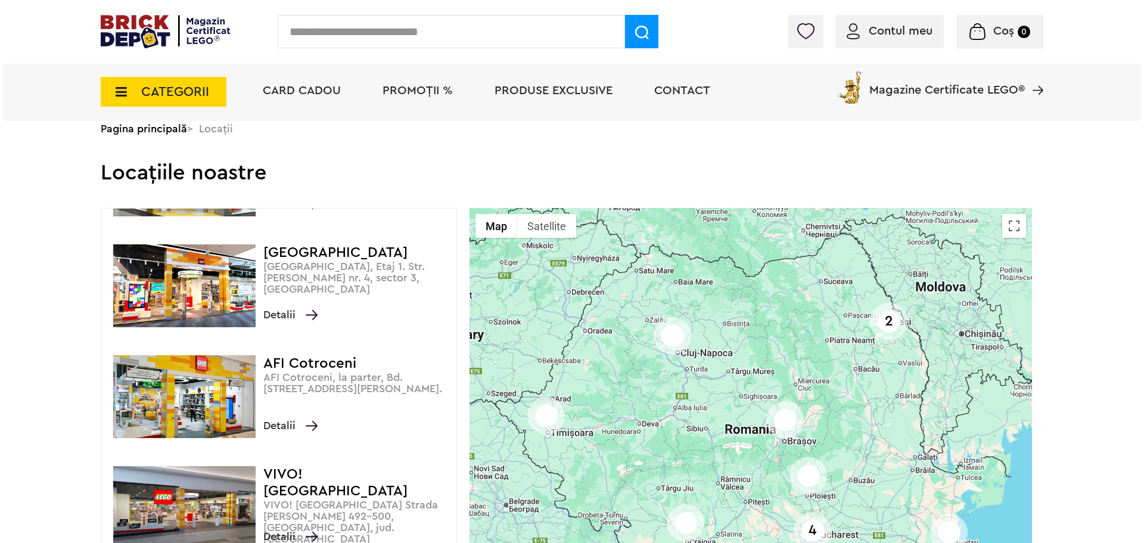
scroll to position [360, 0]
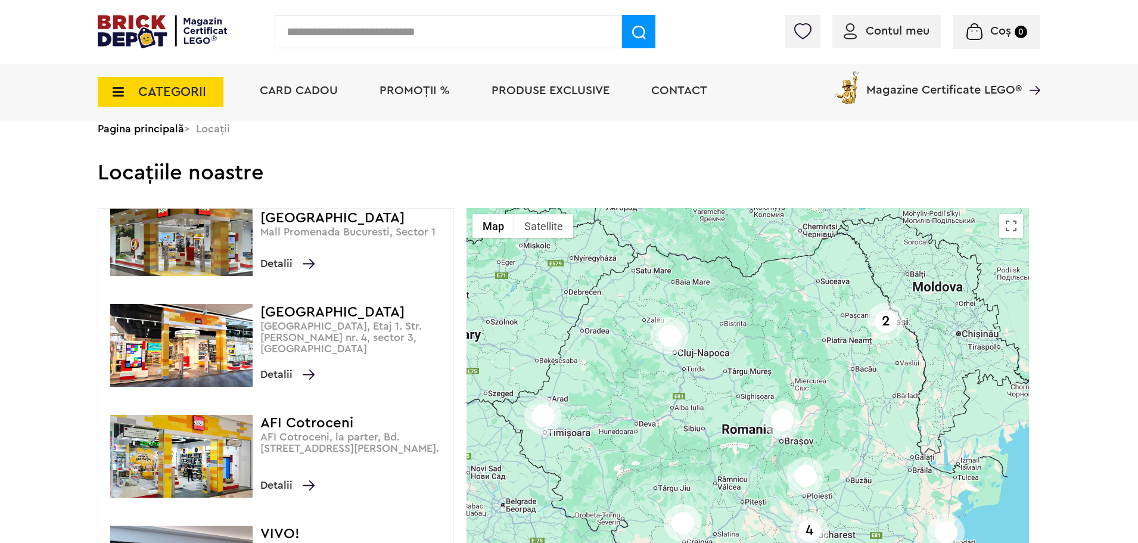
click at [324, 42] on input "text" at bounding box center [448, 31] width 347 height 33
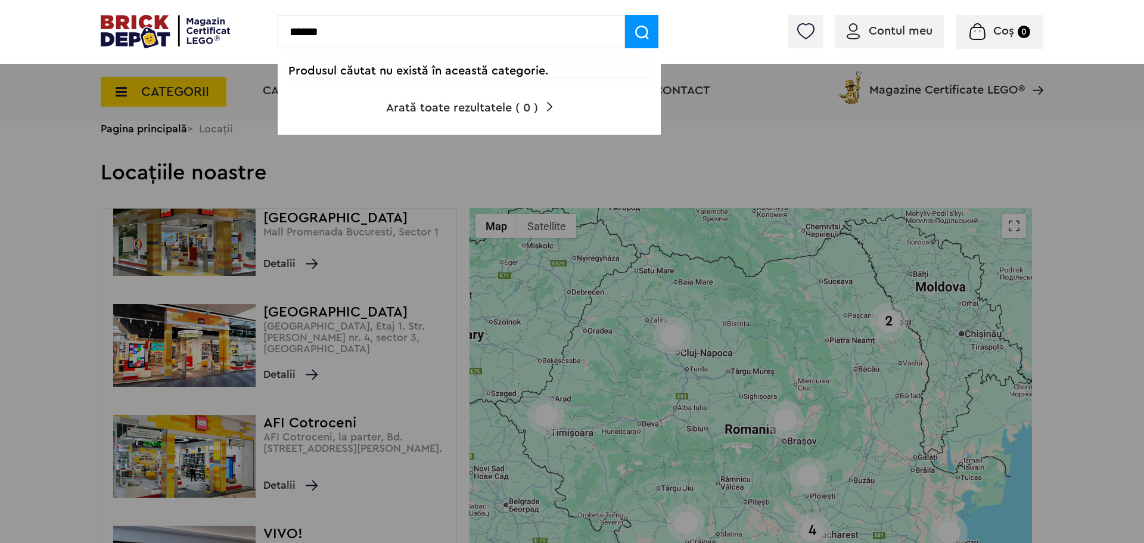
type input "******"
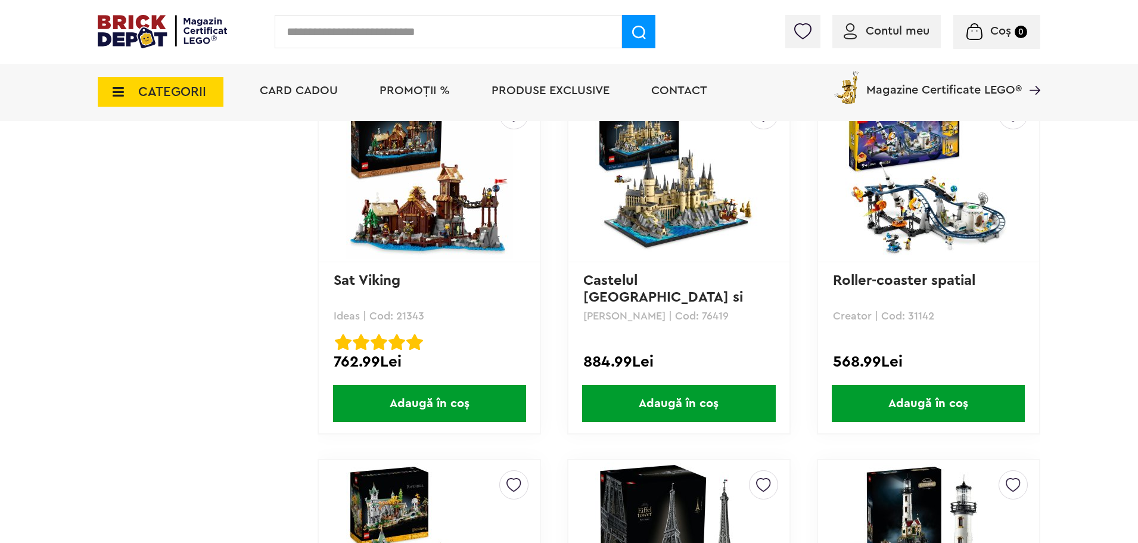
scroll to position [2741, 0]
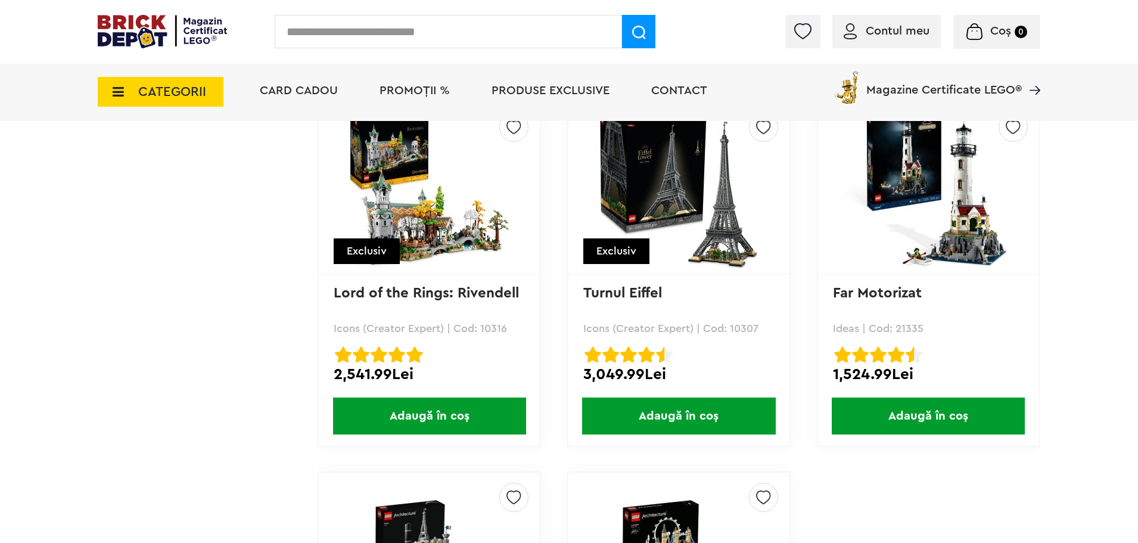
click at [667, 202] on img at bounding box center [678, 188] width 167 height 167
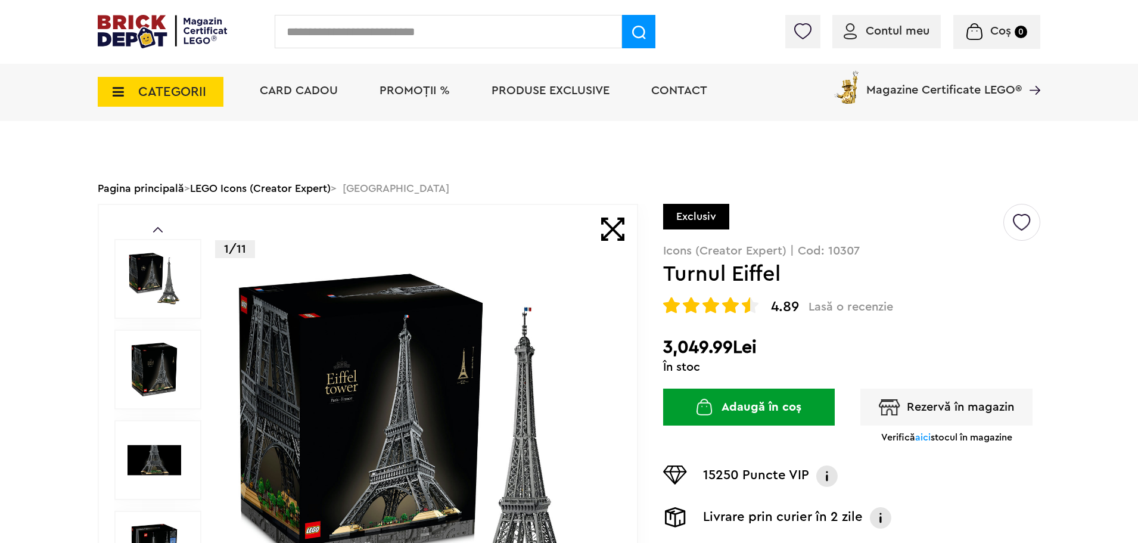
scroll to position [179, 0]
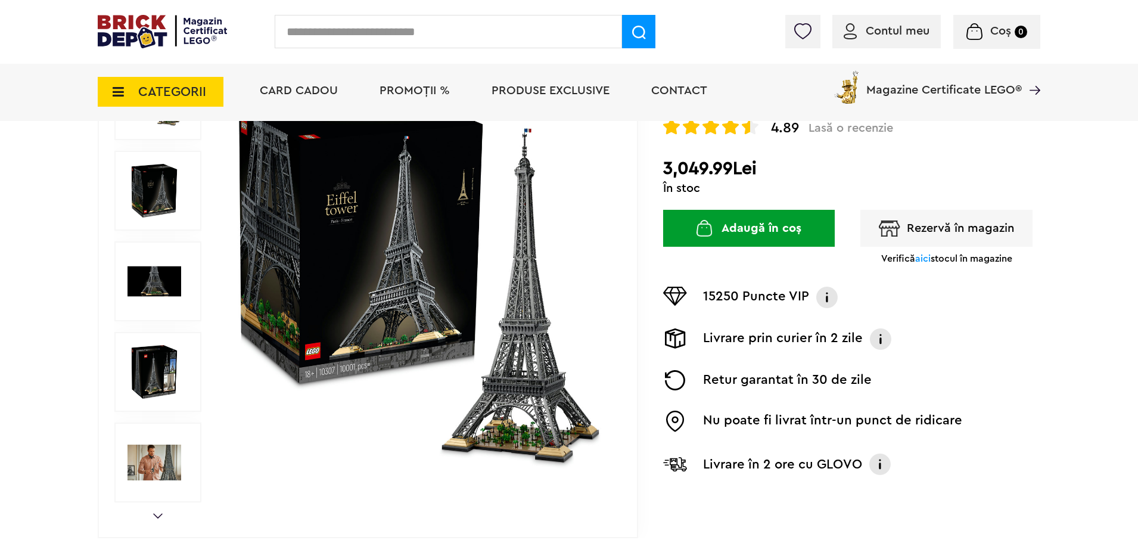
click at [935, 233] on button "Rezervă în magazin" at bounding box center [947, 228] width 172 height 37
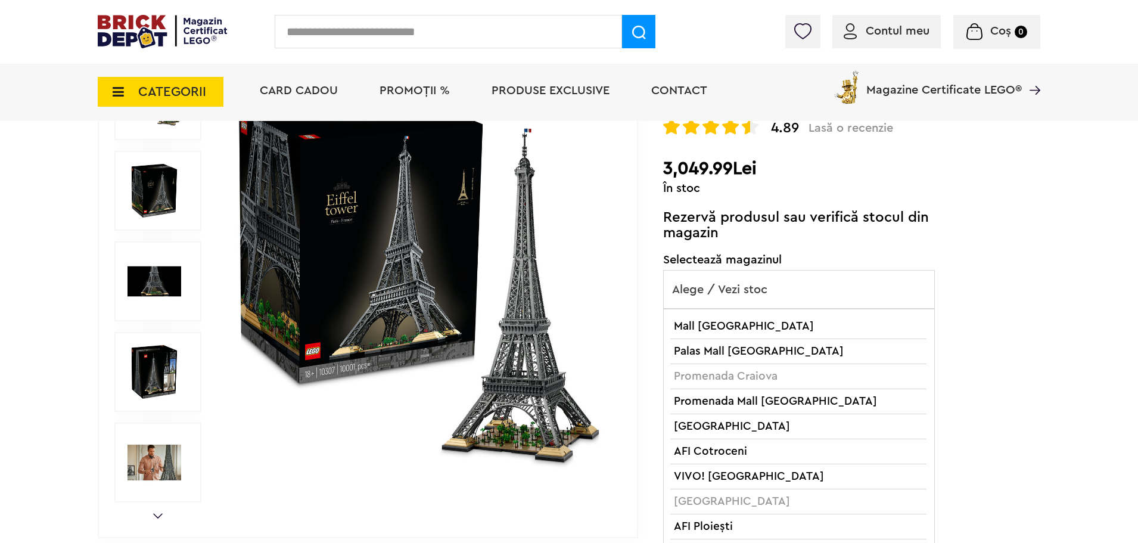
click at [775, 296] on span "Alege / Vezi stoc" at bounding box center [799, 290] width 271 height 38
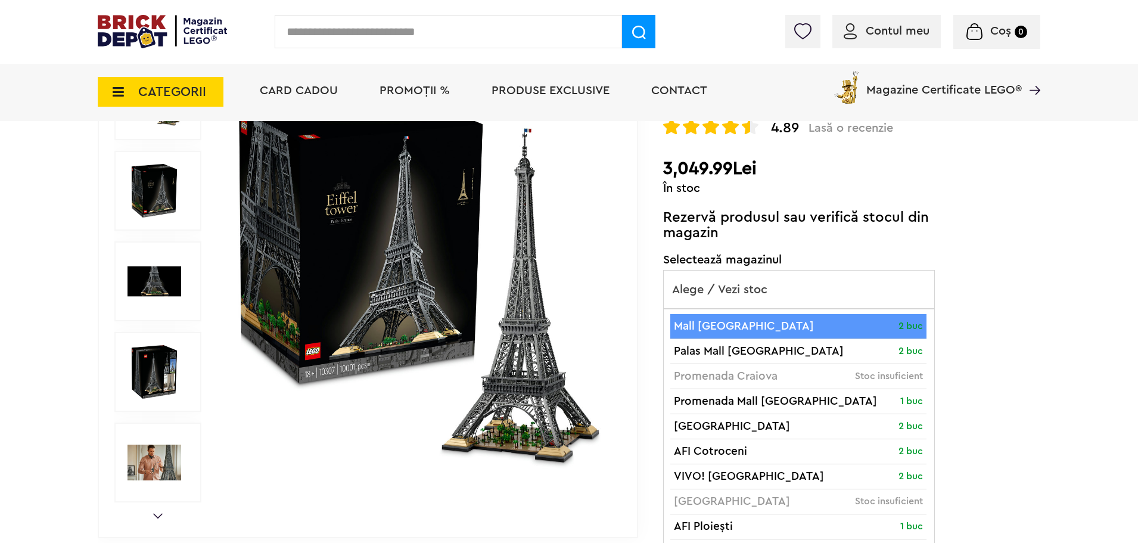
scroll to position [298, 0]
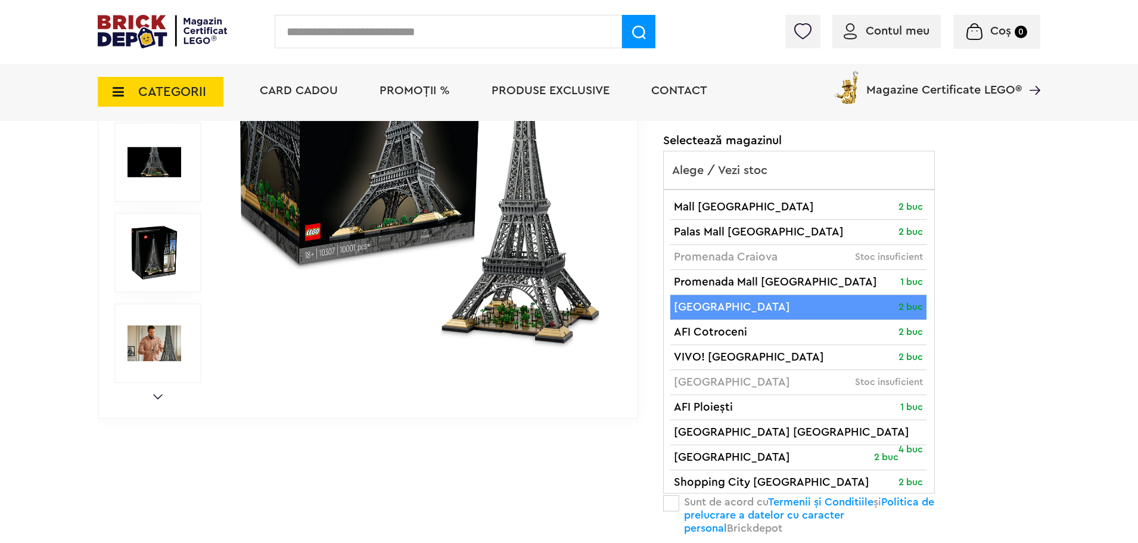
select select "*"
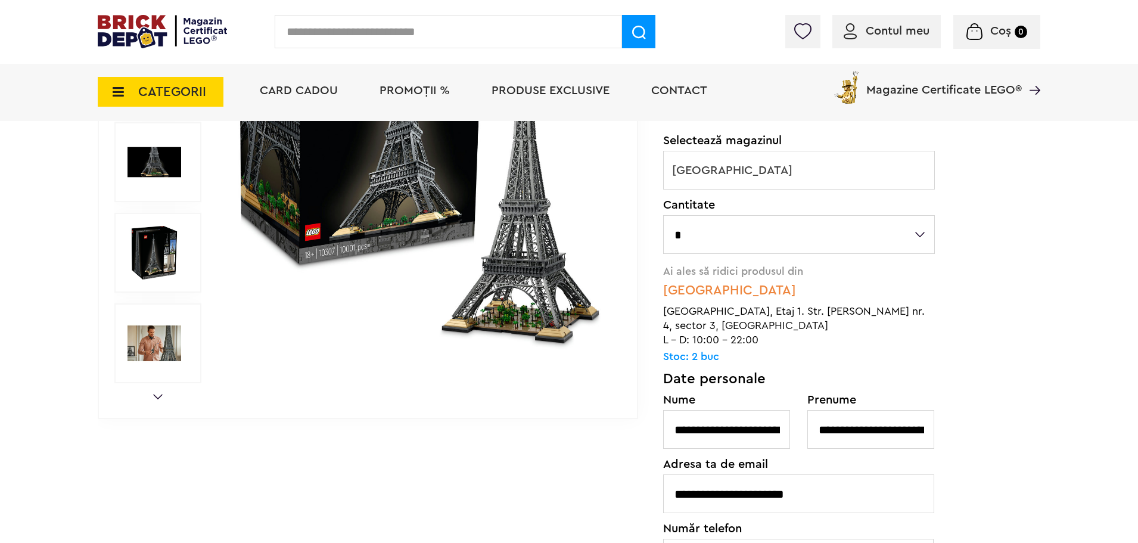
scroll to position [60, 0]
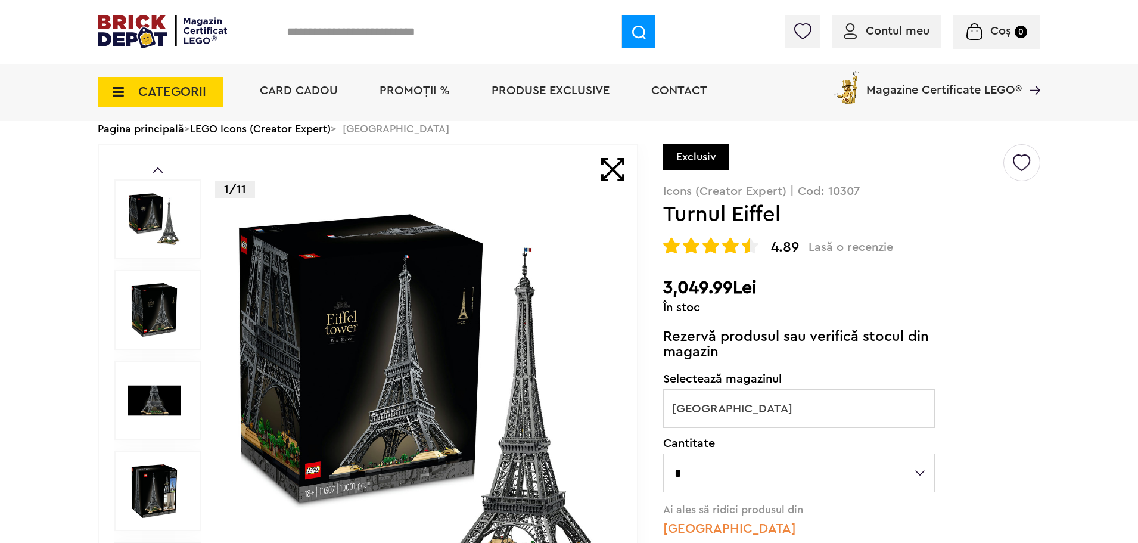
click at [981, 96] on span "Magazine Certificate LEGO®" at bounding box center [944, 82] width 156 height 27
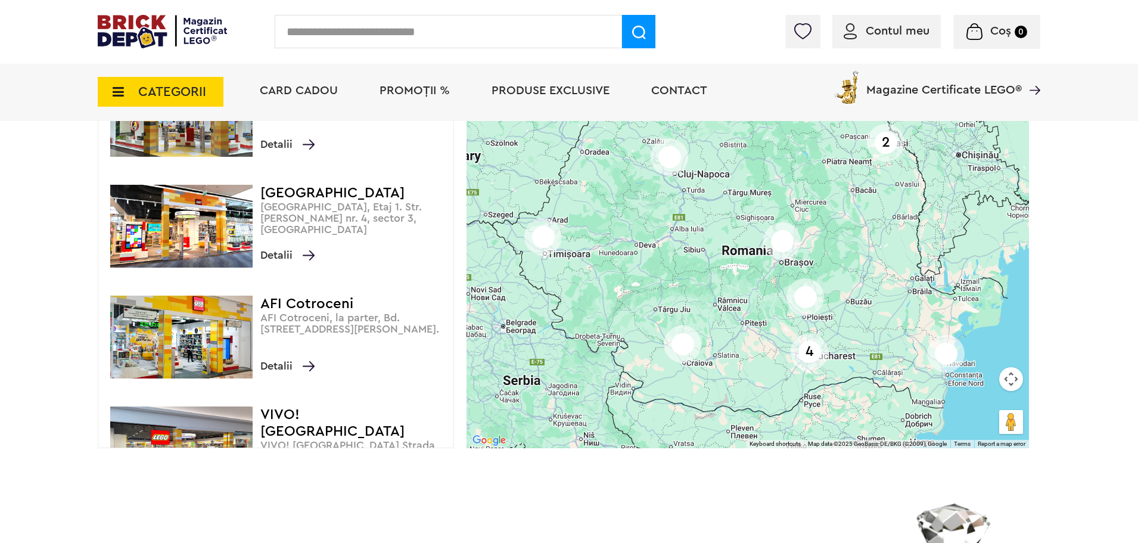
scroll to position [241, 0]
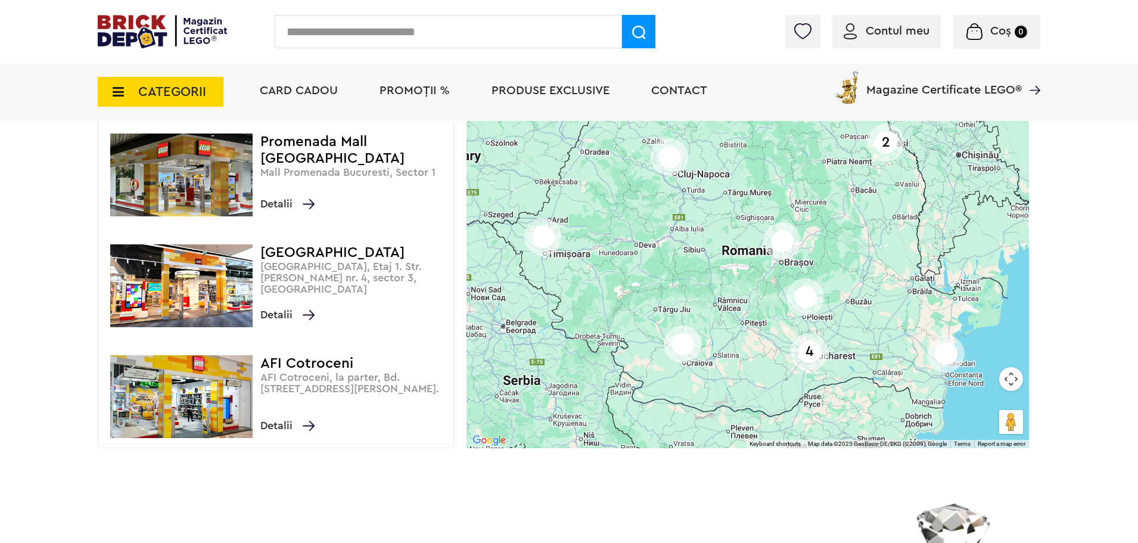
click at [348, 254] on h4 "[GEOGRAPHIC_DATA]" at bounding box center [353, 252] width 187 height 17
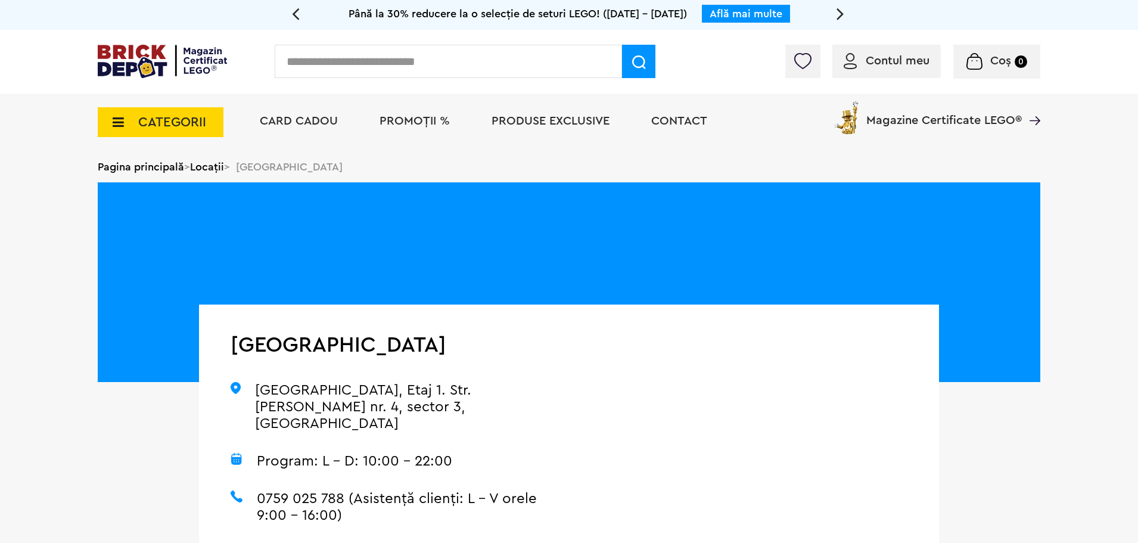
drag, startPoint x: 451, startPoint y: 347, endPoint x: 240, endPoint y: 340, distance: 211.7
click at [240, 340] on h1 "[GEOGRAPHIC_DATA]" at bounding box center [384, 344] width 307 height 21
click at [229, 344] on div "[GEOGRAPHIC_DATA], Etaj 1. Str. [PERSON_NAME] nr. 4, sector 3, Bucuresti Progra…" at bounding box center [384, 527] width 370 height 445
